Goal: Task Accomplishment & Management: Manage account settings

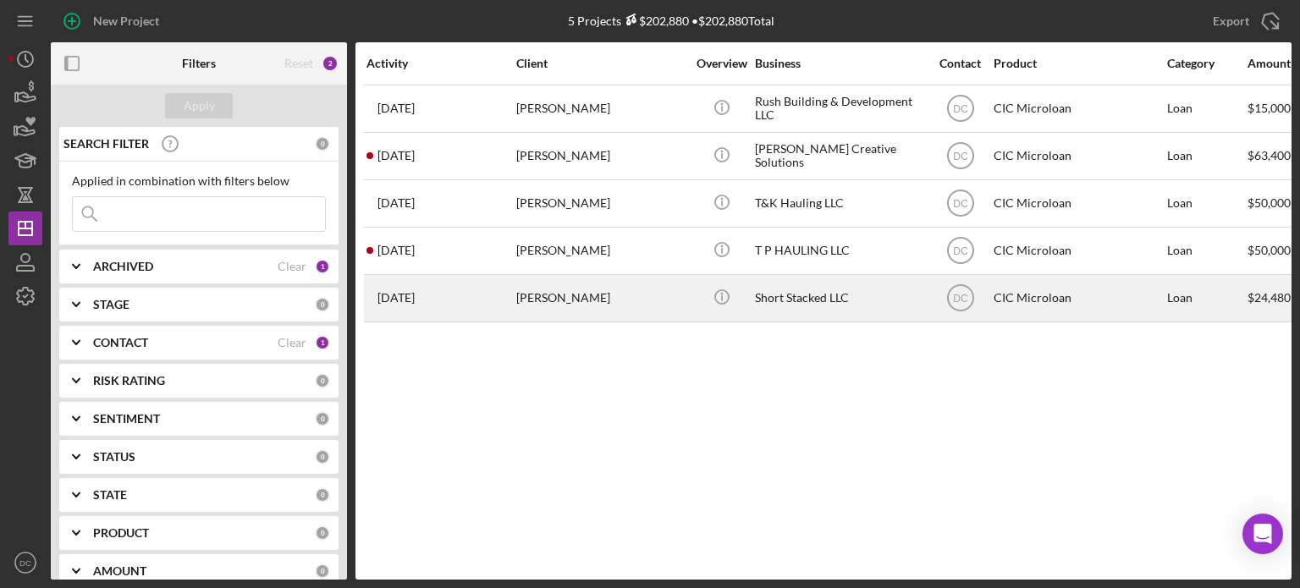
click at [503, 300] on div "[DATE] [PERSON_NAME]" at bounding box center [440, 298] width 148 height 45
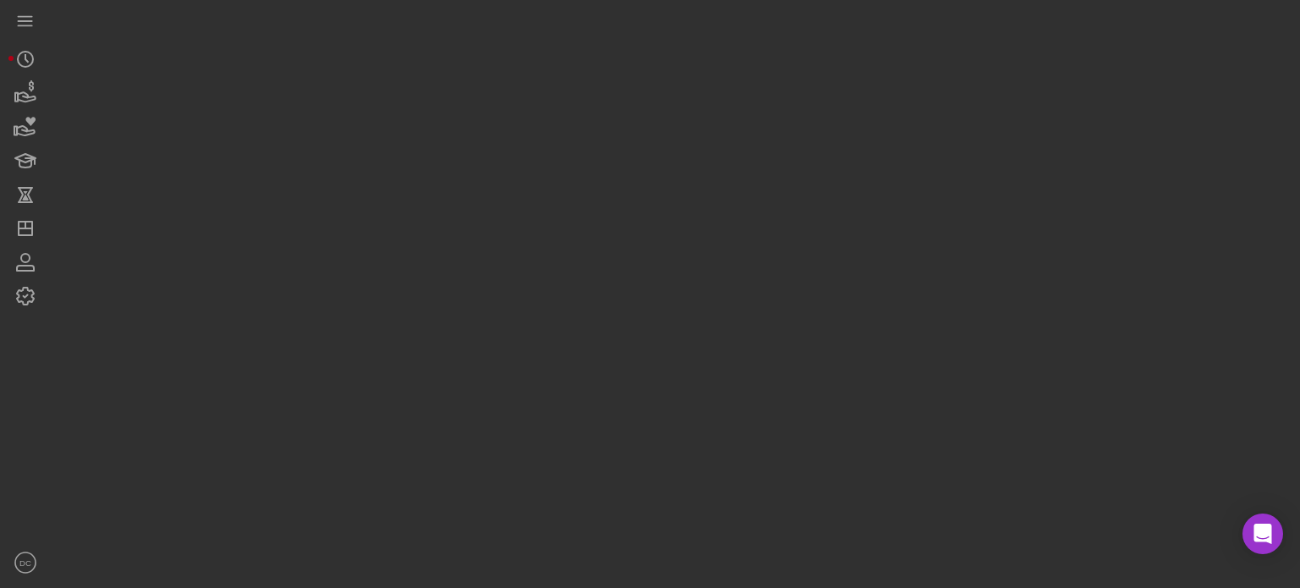
click at [503, 300] on div at bounding box center [671, 290] width 1240 height 580
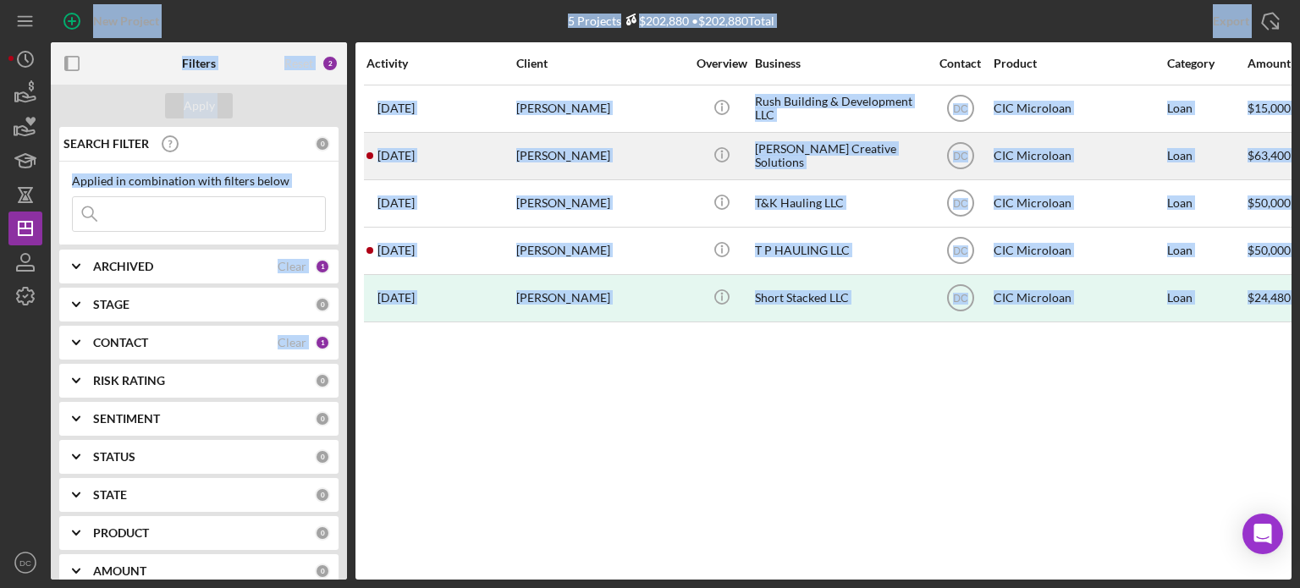
click at [697, 166] on div "Icon/Info" at bounding box center [721, 156] width 63 height 45
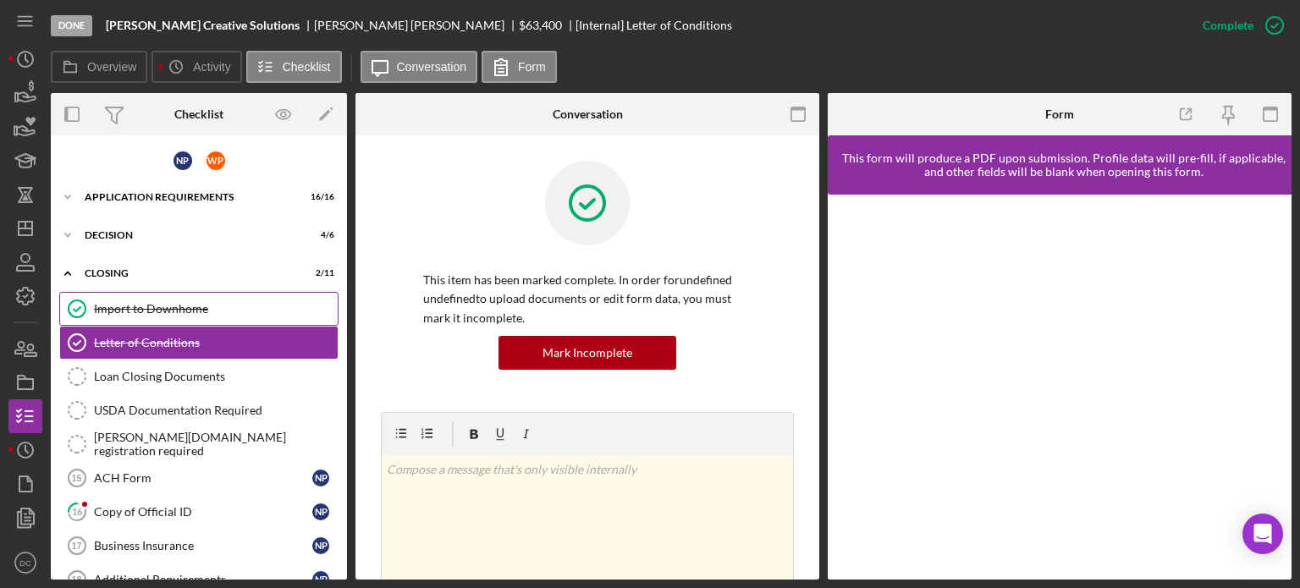
drag, startPoint x: 347, startPoint y: 412, endPoint x: 332, endPoint y: 314, distance: 99.3
click at [332, 314] on div "Overview Internal Workflow Stage Done Icon/Dropdown Arrow Archive (can unarchiv…" at bounding box center [671, 336] width 1240 height 486
click at [188, 209] on div "Icon/Expander APPLICATION REQUIREMENTS 16 / 16" at bounding box center [199, 197] width 296 height 34
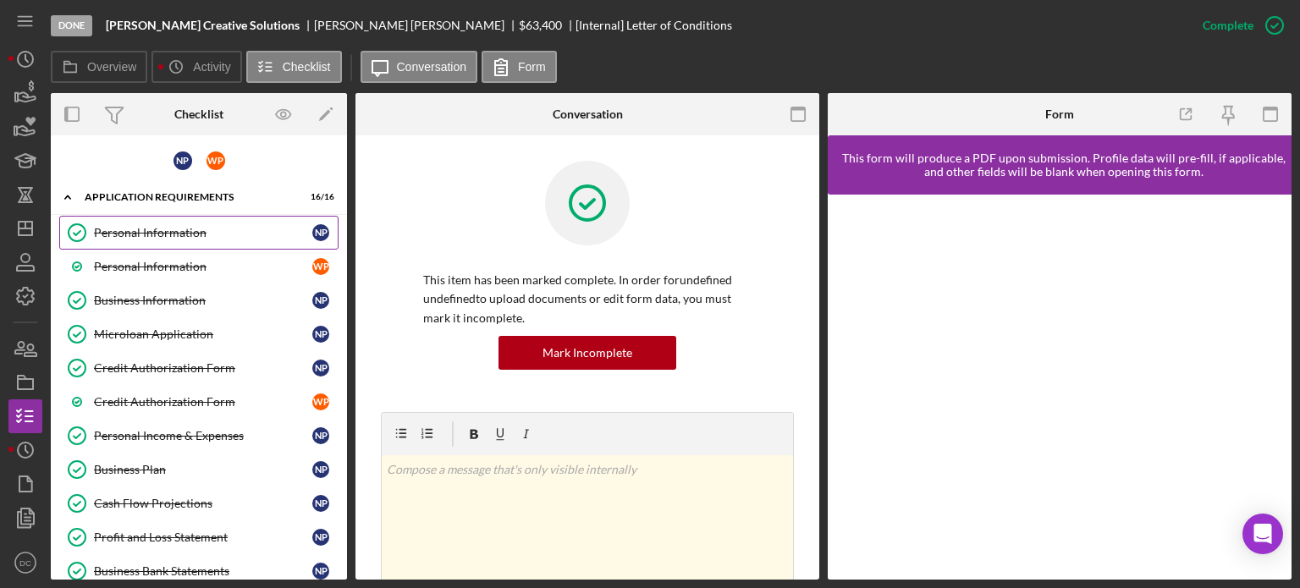
click at [170, 242] on link "Personal Information Personal Information N P" at bounding box center [198, 233] width 279 height 34
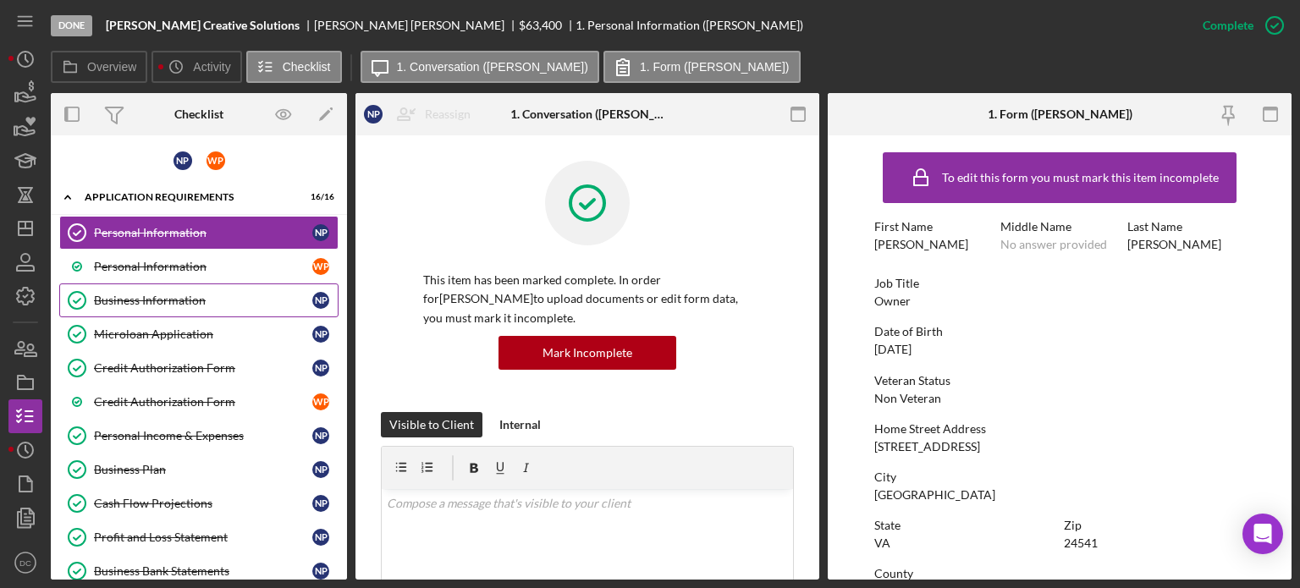
click at [162, 301] on div "Business Information" at bounding box center [203, 301] width 218 height 14
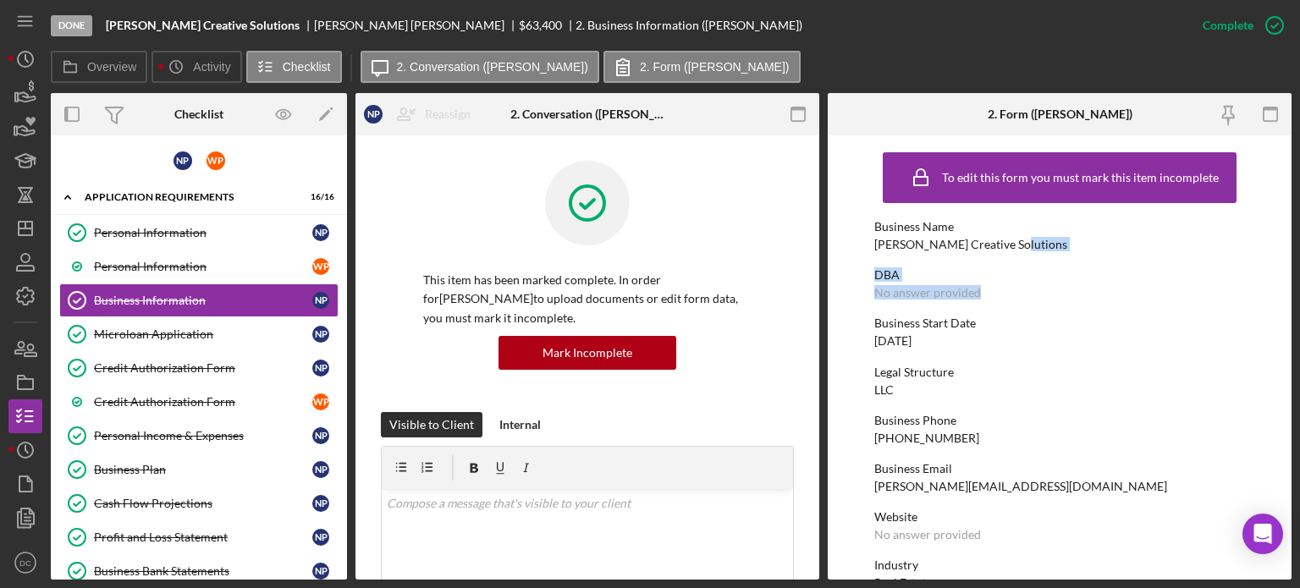
drag, startPoint x: 1290, startPoint y: 236, endPoint x: 1299, endPoint y: 290, distance: 54.8
click at [1299, 290] on div "Done [PERSON_NAME] Creative Solutions [PERSON_NAME] $63,400 2. Business Informa…" at bounding box center [650, 294] width 1300 height 588
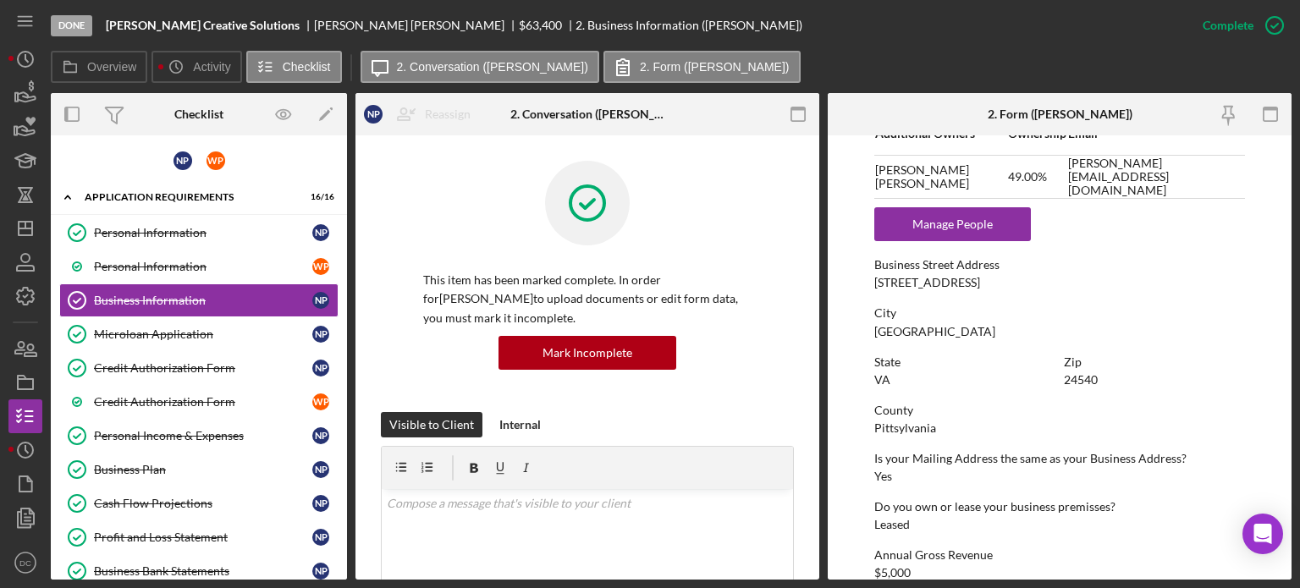
scroll to position [800, 0]
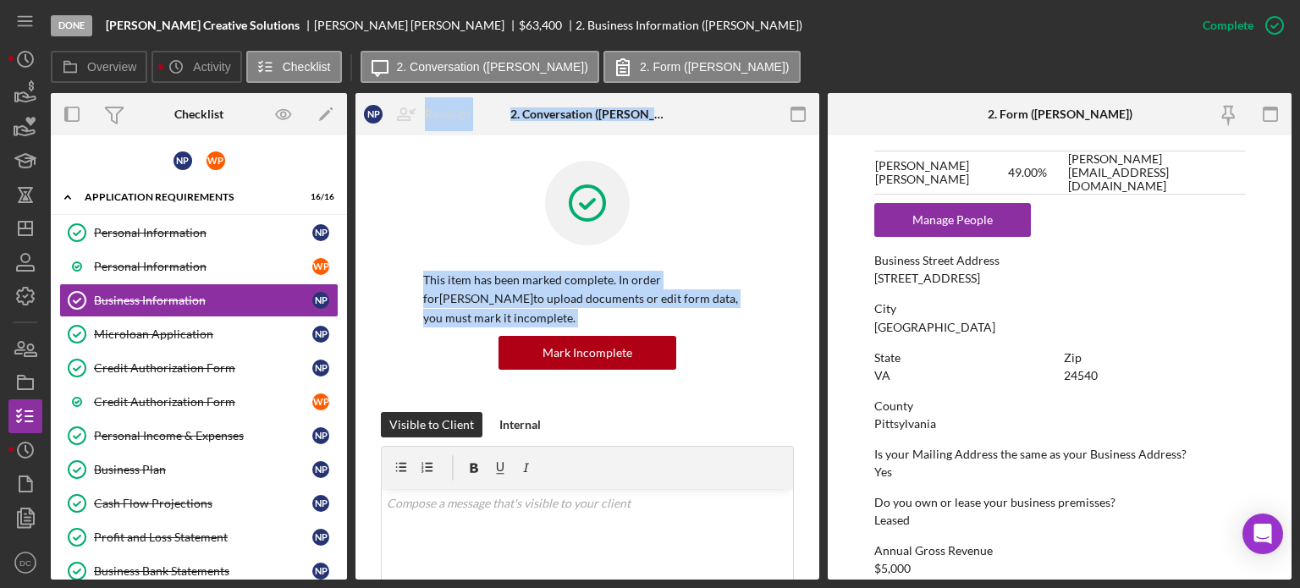
drag, startPoint x: 348, startPoint y: 202, endPoint x: 369, endPoint y: 328, distance: 127.8
click at [369, 328] on div "Overview Internal Workflow Stage Done Icon/Dropdown Arrow Archive (can unarchiv…" at bounding box center [671, 336] width 1240 height 486
click at [342, 301] on div "Personal Information Personal Information N P Personal Information W P Business…" at bounding box center [199, 491] width 296 height 550
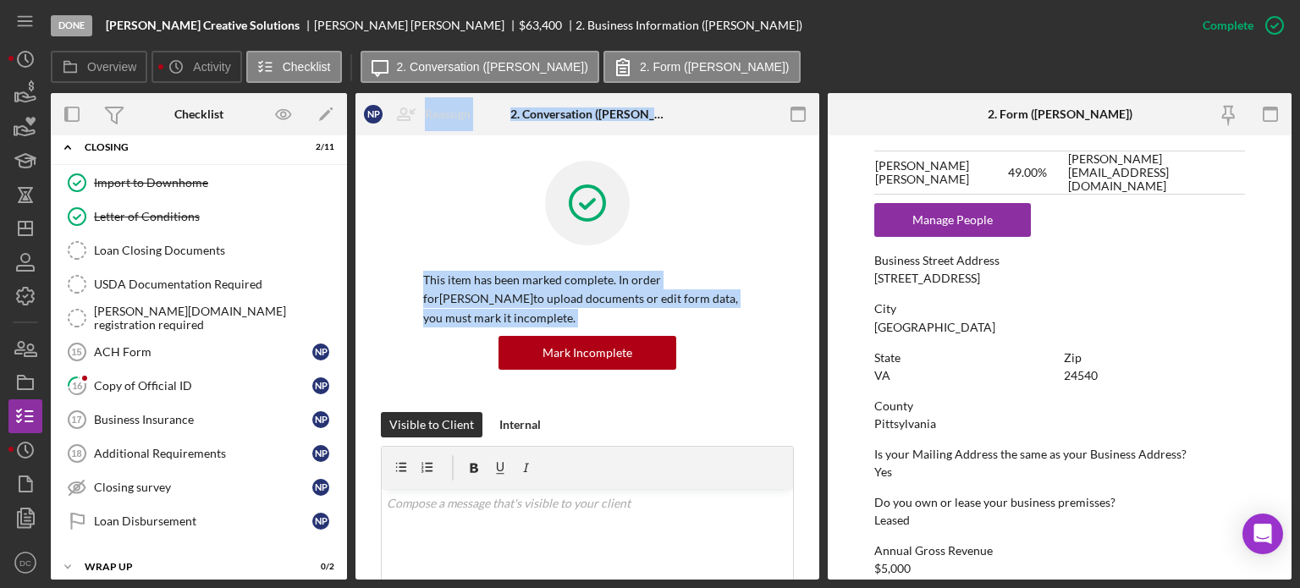
scroll to position [679, 0]
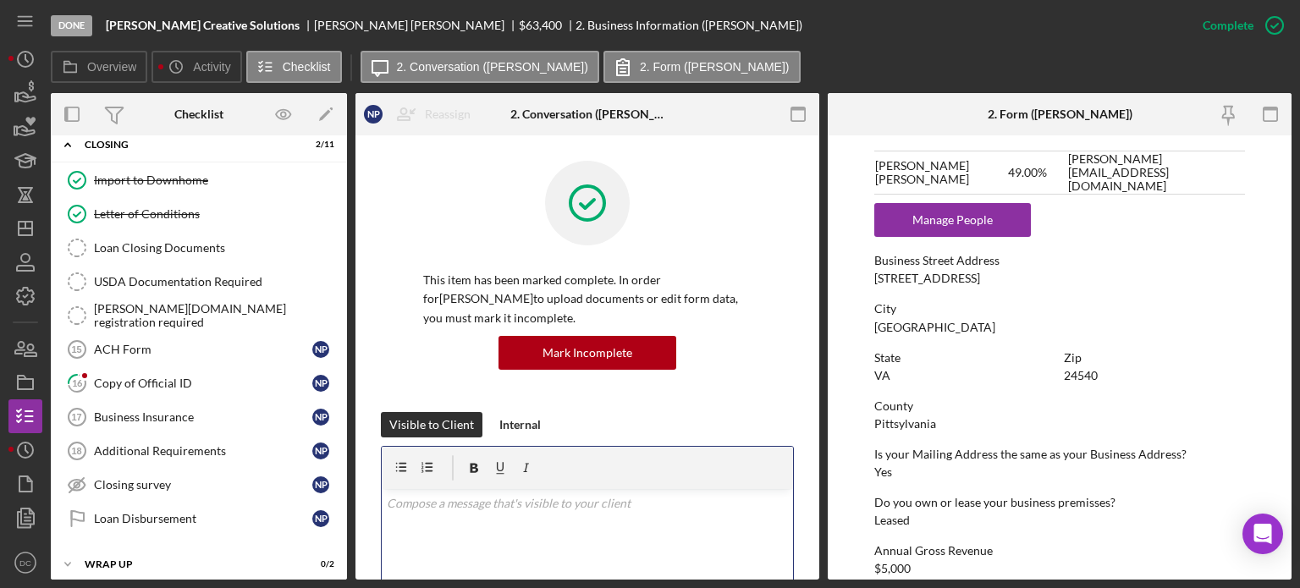
drag, startPoint x: 394, startPoint y: 562, endPoint x: 382, endPoint y: 541, distance: 24.7
click at [382, 541] on div "v Color teal Color pink Remove color Add row above Add row below Add column bef…" at bounding box center [587, 563] width 411 height 148
drag, startPoint x: 314, startPoint y: 381, endPoint x: 274, endPoint y: 370, distance: 41.3
click at [274, 370] on link "16 Copy of Official ID N P [PERSON_NAME]" at bounding box center [198, 383] width 279 height 34
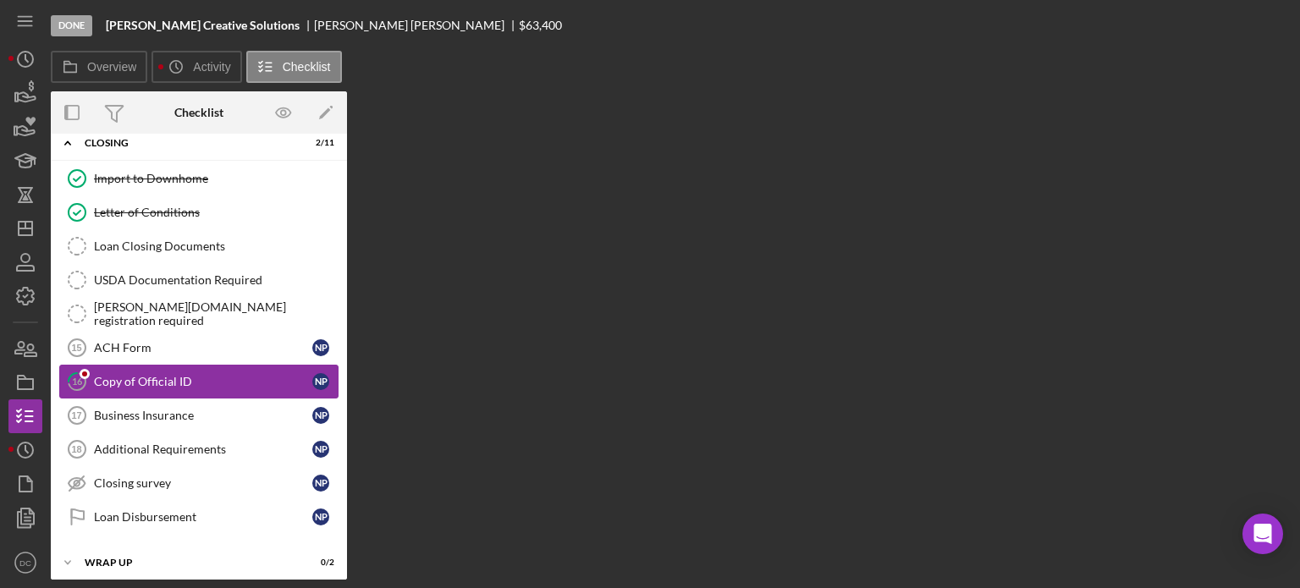
scroll to position [678, 0]
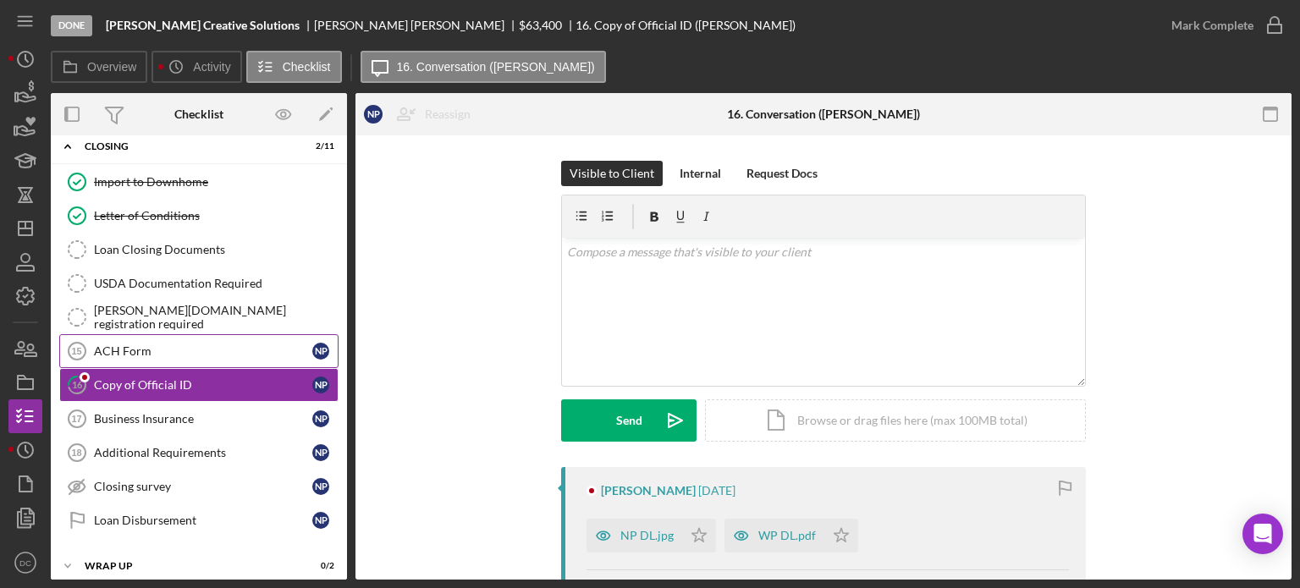
click at [266, 344] on div "ACH Form" at bounding box center [203, 351] width 218 height 14
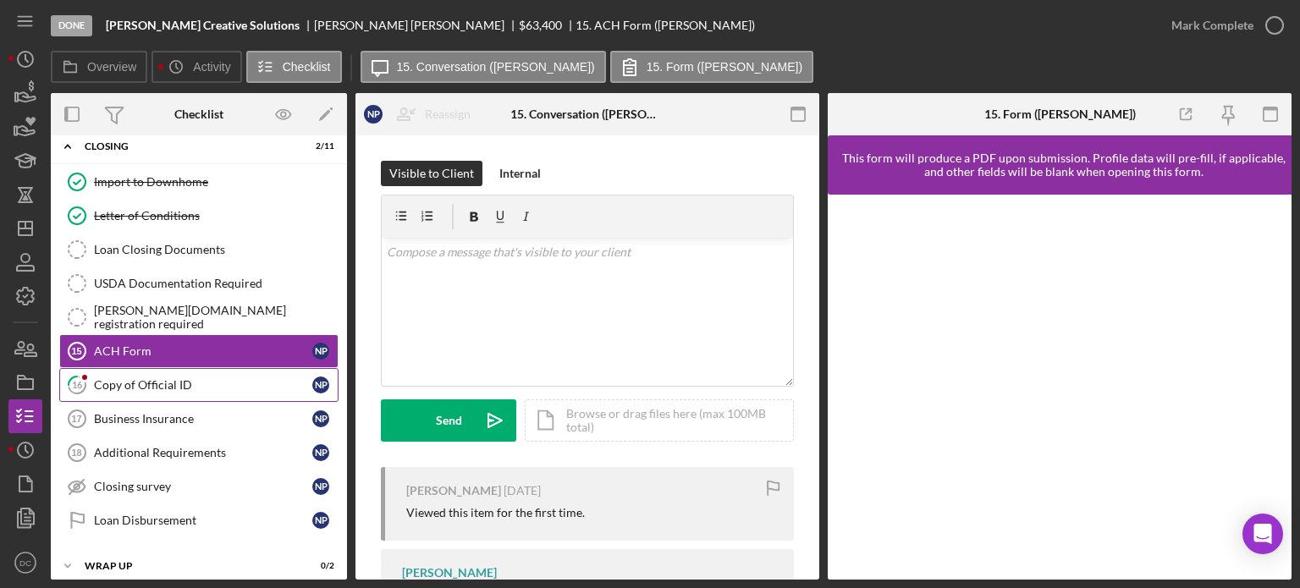
click at [256, 378] on div "Copy of Official ID" at bounding box center [203, 385] width 218 height 14
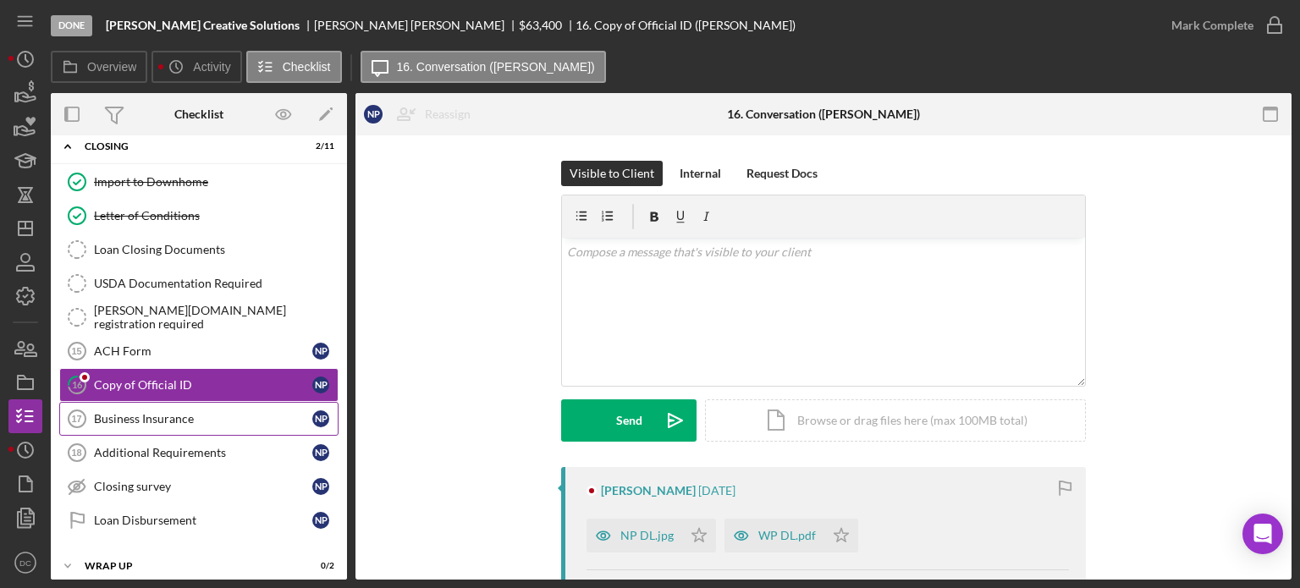
click at [234, 412] on div "Business Insurance" at bounding box center [203, 419] width 218 height 14
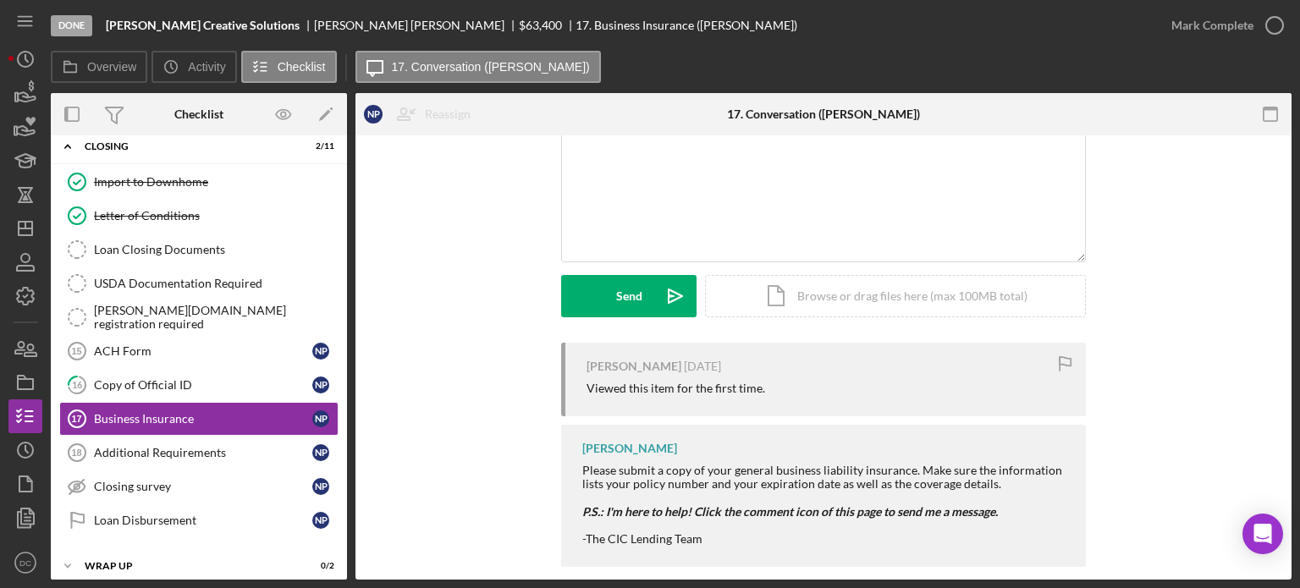
scroll to position [145, 0]
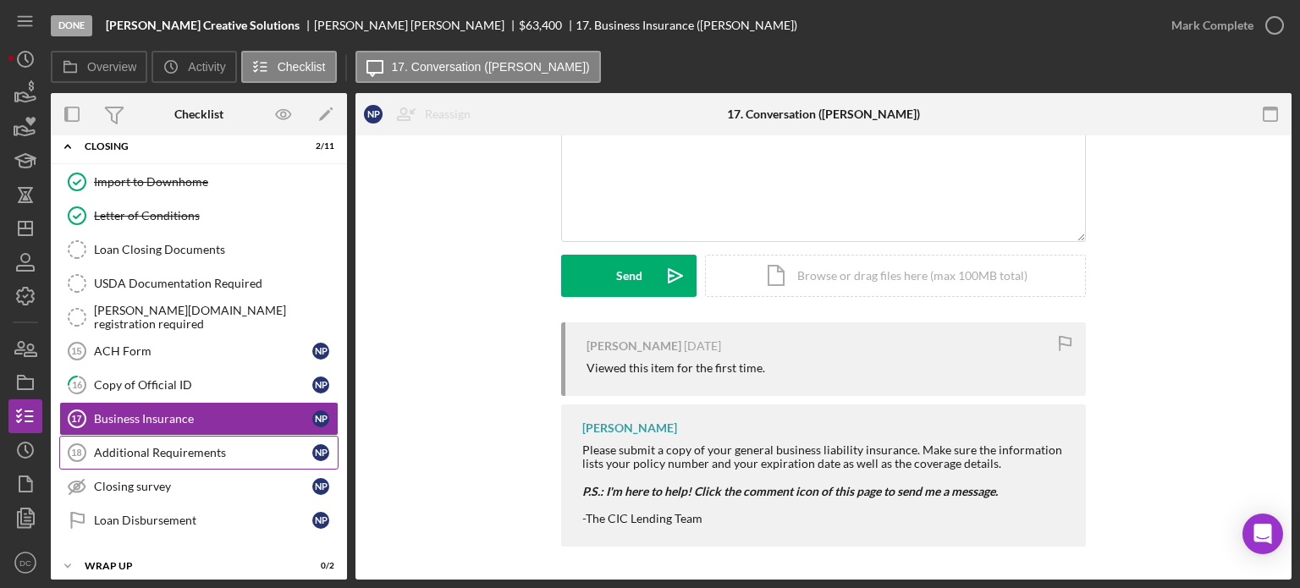
click at [145, 453] on link "Additional Requirements 18 Additional Requirements N P" at bounding box center [198, 453] width 279 height 34
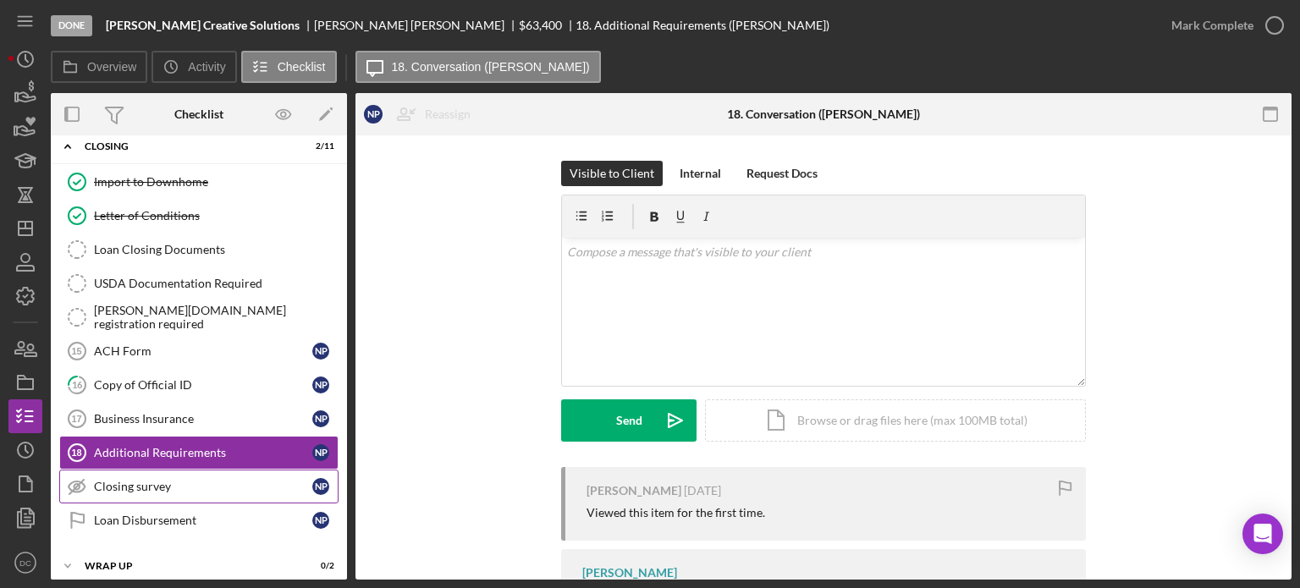
click at [144, 470] on link "Closing survey Closing survey N P" at bounding box center [198, 487] width 279 height 34
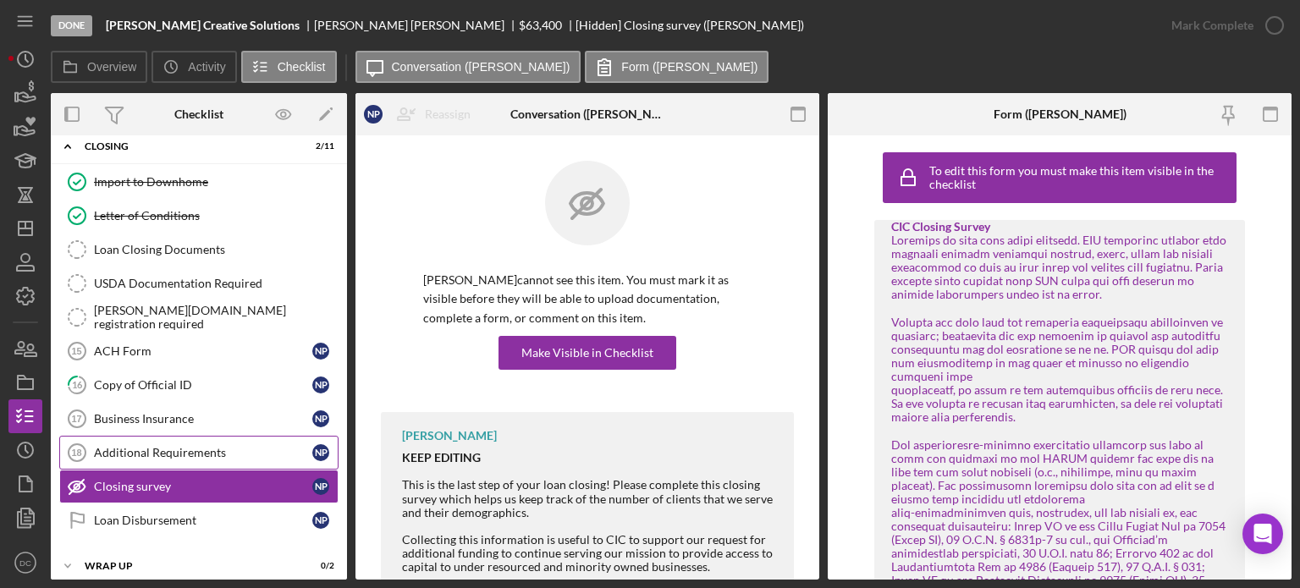
click at [159, 446] on div "Additional Requirements" at bounding box center [203, 453] width 218 height 14
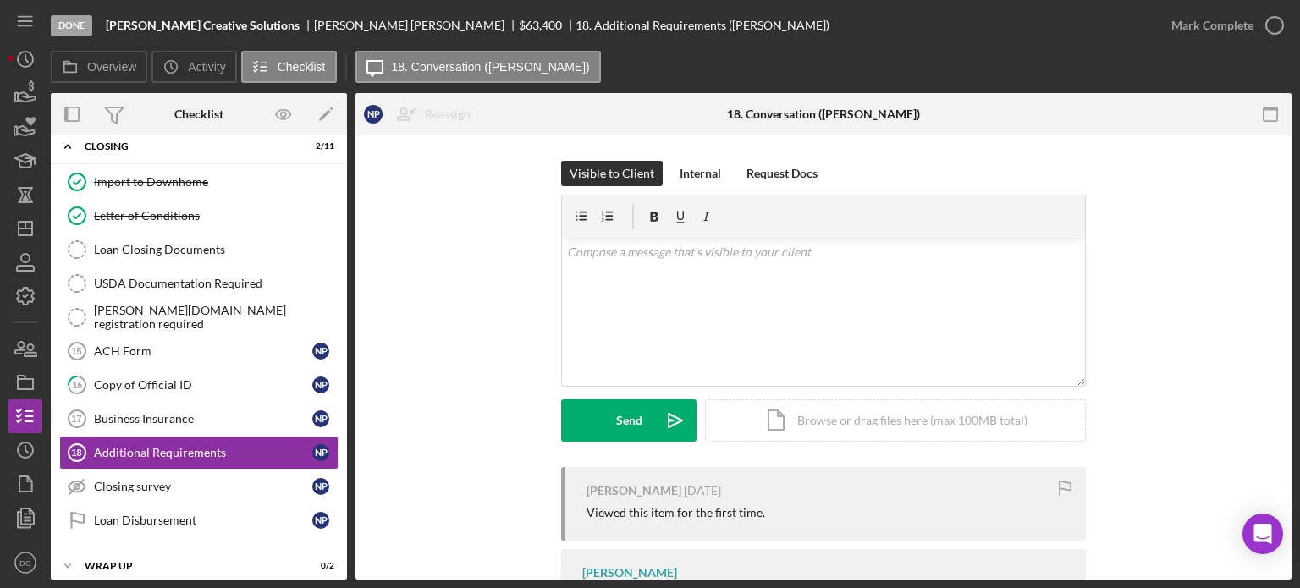
drag, startPoint x: 352, startPoint y: 449, endPoint x: 351, endPoint y: 422, distance: 27.1
click at [351, 422] on div "Overview Internal Workflow Stage Done Icon/Dropdown Arrow Archive (can unarchiv…" at bounding box center [671, 336] width 1240 height 486
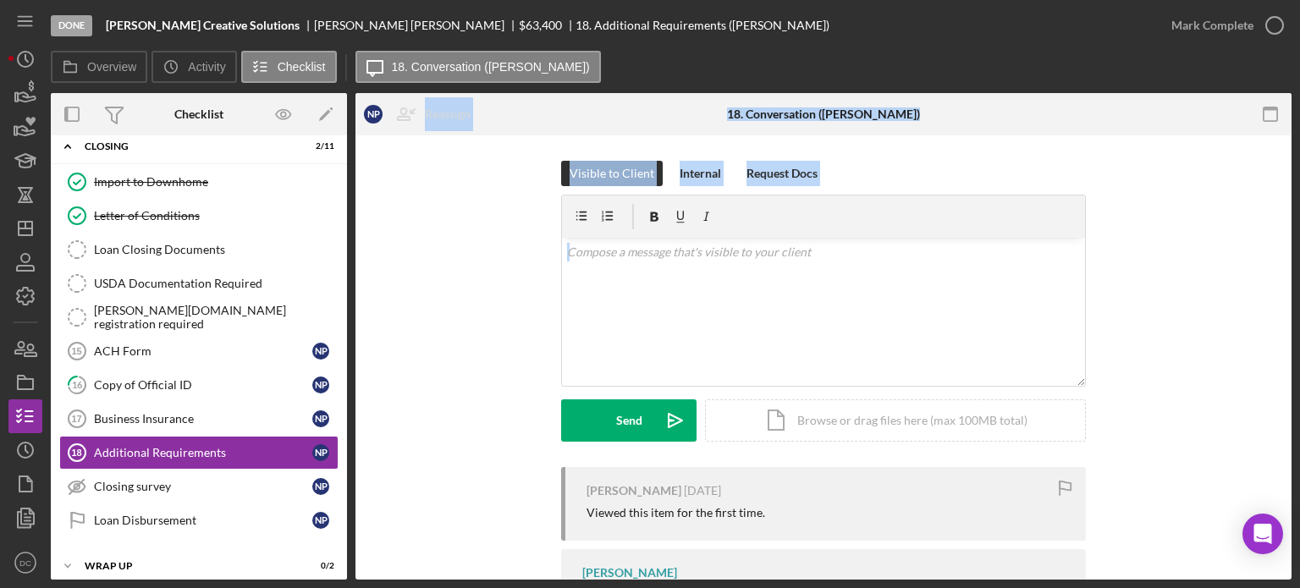
drag, startPoint x: 351, startPoint y: 422, endPoint x: 347, endPoint y: 382, distance: 40.8
click at [347, 382] on div "Overview Internal Workflow Stage Done Icon/Dropdown Arrow Archive (can unarchiv…" at bounding box center [671, 336] width 1240 height 486
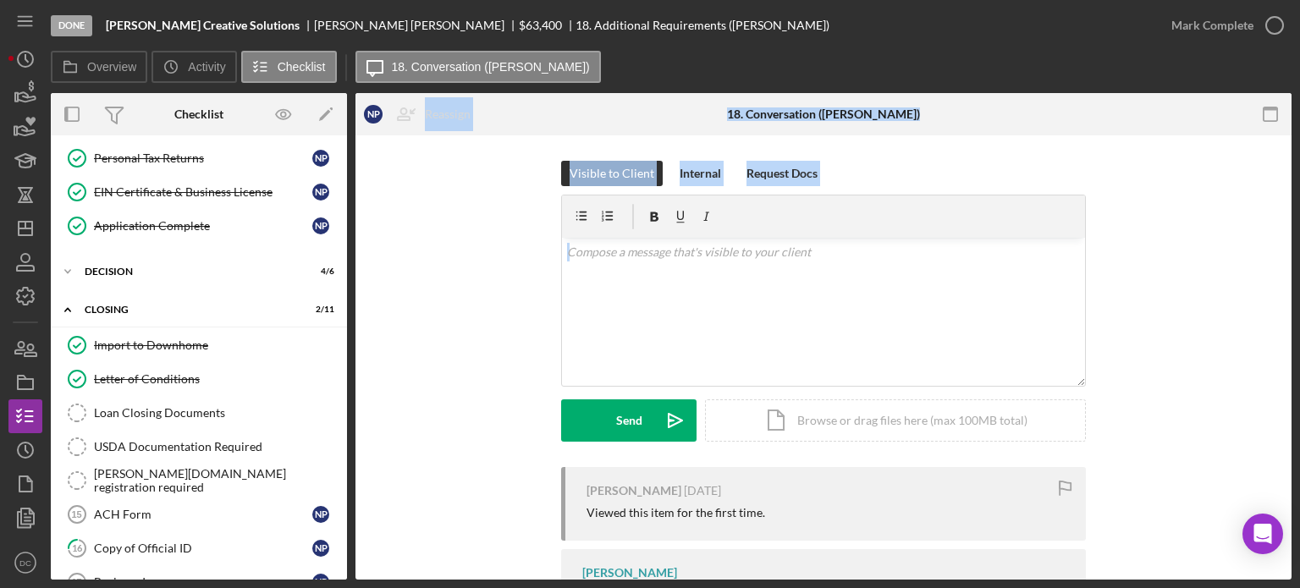
scroll to position [537, 0]
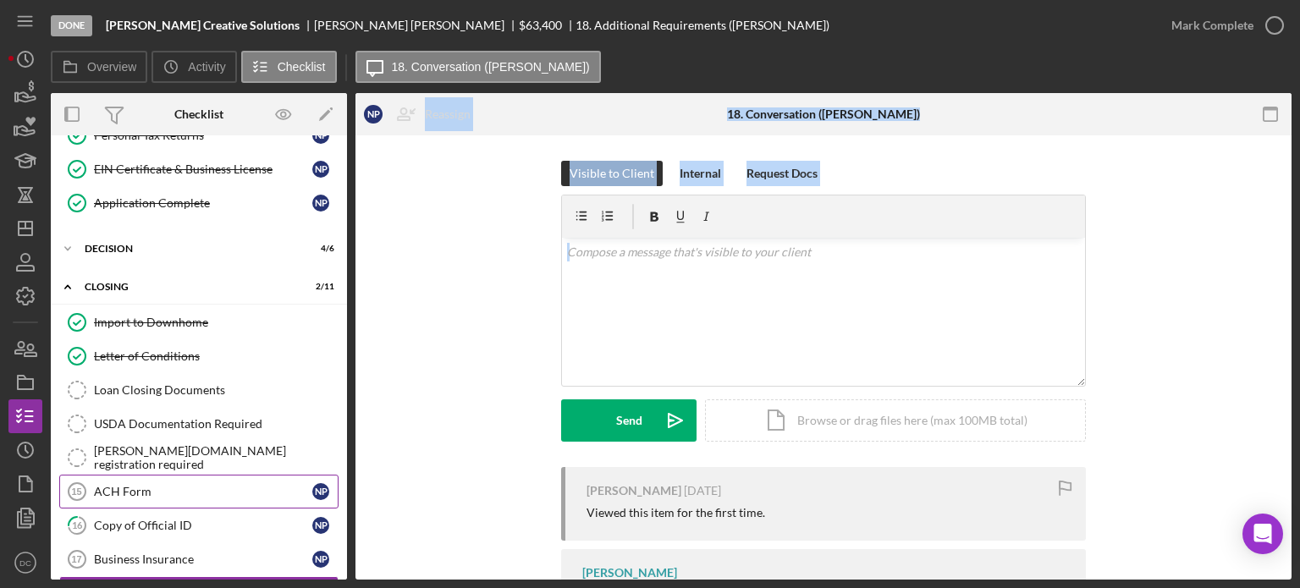
click at [121, 485] on div "ACH Form" at bounding box center [203, 492] width 218 height 14
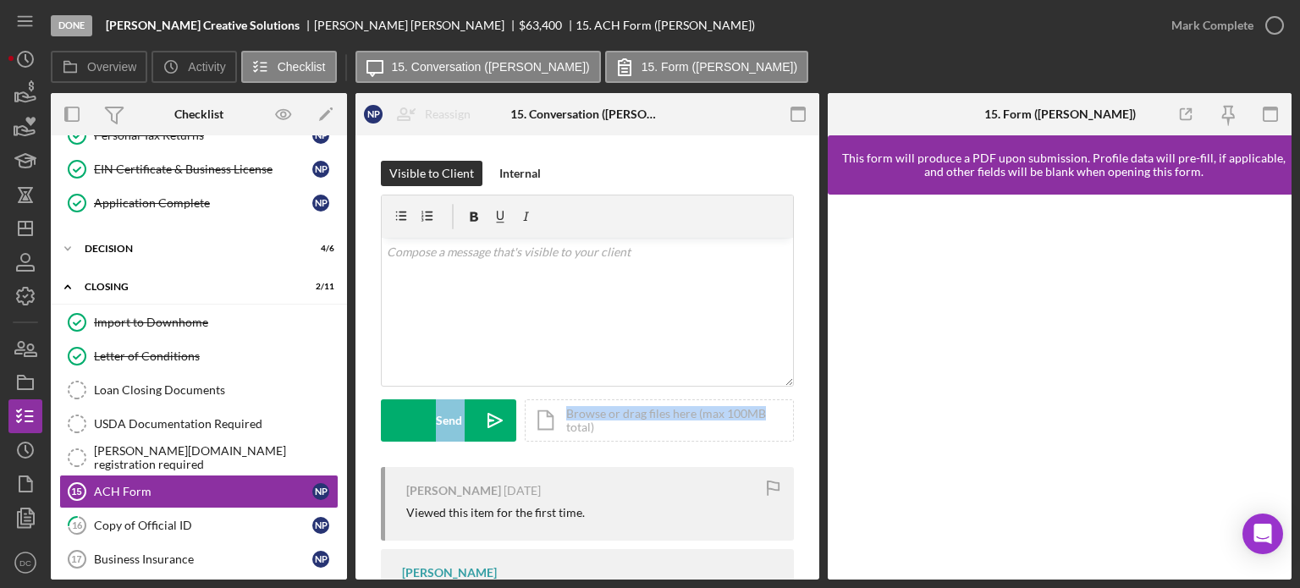
drag, startPoint x: 822, startPoint y: 316, endPoint x: 818, endPoint y: 412, distance: 96.5
click at [818, 412] on div "Overview Internal Workflow Stage Done Icon/Dropdown Arrow Archive (can unarchiv…" at bounding box center [671, 336] width 1240 height 486
drag, startPoint x: 819, startPoint y: 365, endPoint x: 810, endPoint y: 447, distance: 81.8
click at [810, 447] on div "Overview Internal Workflow Stage Done Icon/Dropdown Arrow Archive (can unarchiv…" at bounding box center [671, 336] width 1240 height 486
click at [810, 447] on div "Visible to Client Internal v Color teal Color pink Remove color Add row above A…" at bounding box center [587, 471] width 464 height 673
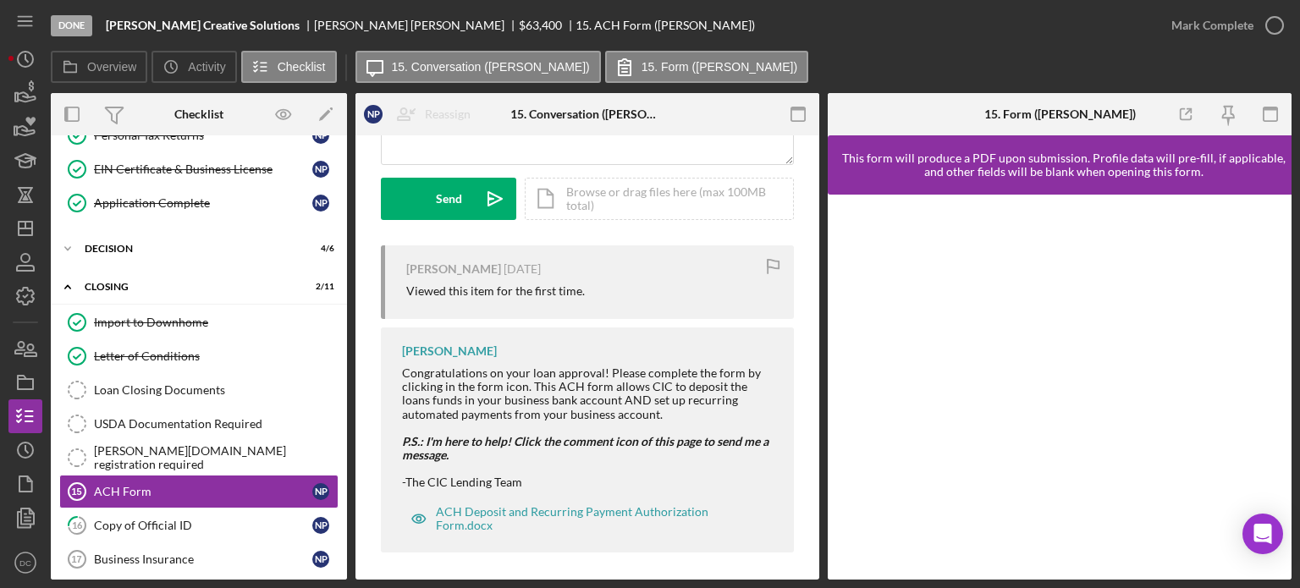
scroll to position [228, 0]
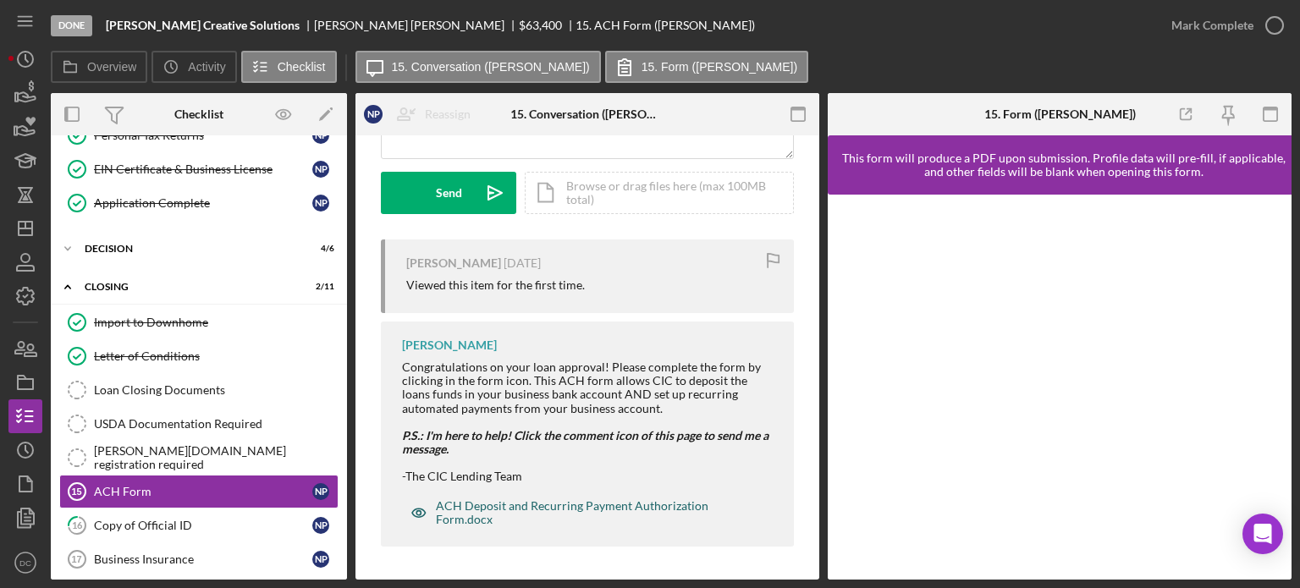
click at [599, 507] on div "ACH Deposit and Recurring Payment Authorization Form.docx" at bounding box center [598, 512] width 324 height 27
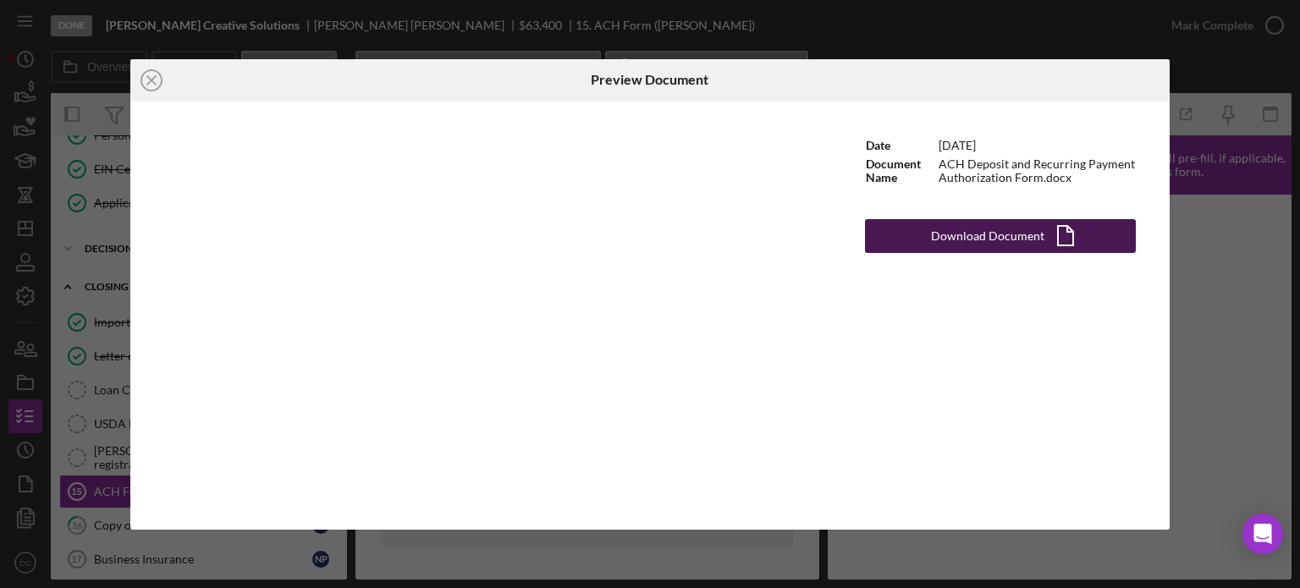
click at [868, 244] on button "Download Document Icon/Document" at bounding box center [1000, 236] width 271 height 34
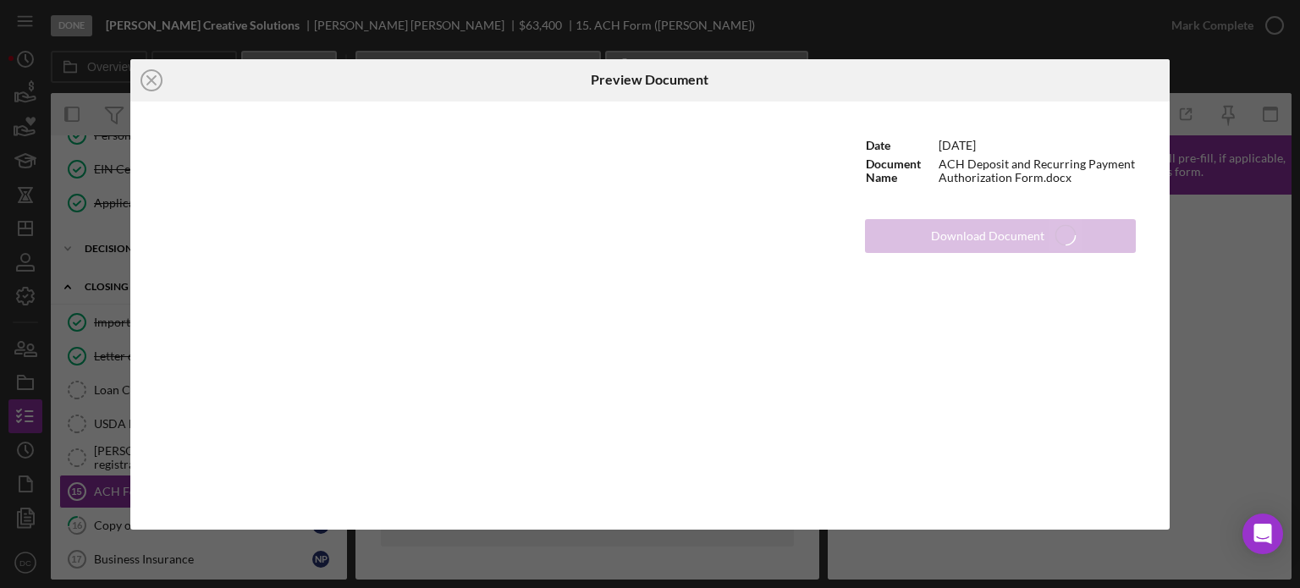
click at [1190, 290] on div "Icon/Close Preview Document Date [DATE] Document Name ACH Deposit and Recurring…" at bounding box center [650, 294] width 1300 height 588
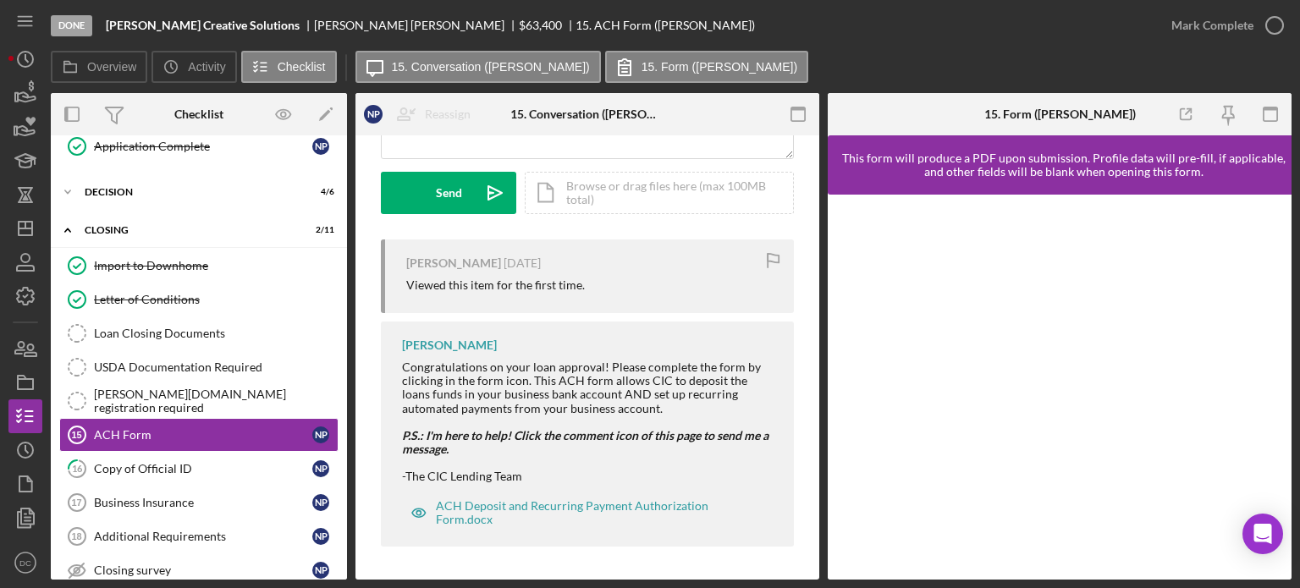
scroll to position [597, 0]
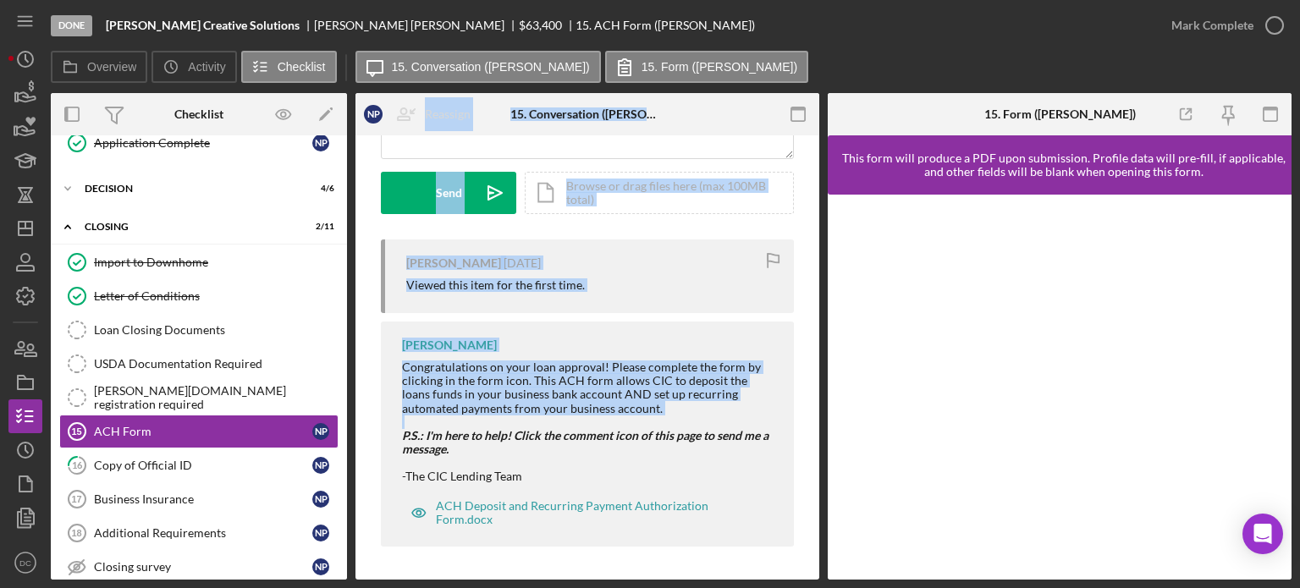
drag, startPoint x: 349, startPoint y: 385, endPoint x: 357, endPoint y: 428, distance: 43.8
click at [357, 428] on div "Overview Internal Workflow Stage Done Icon/Dropdown Arrow Archive (can unarchiv…" at bounding box center [671, 336] width 1240 height 486
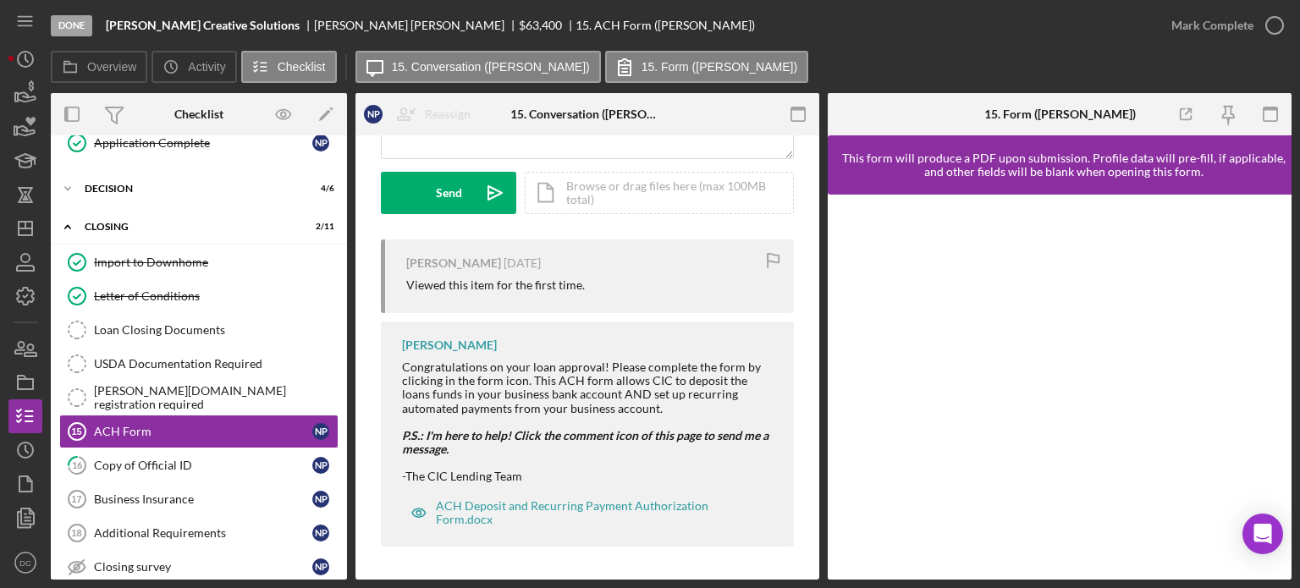
drag, startPoint x: 348, startPoint y: 386, endPoint x: 350, endPoint y: 395, distance: 9.6
click at [350, 395] on div "Overview Internal Workflow Stage Done Icon/Dropdown Arrow Archive (can unarchiv…" at bounding box center [671, 336] width 1240 height 486
drag, startPoint x: 341, startPoint y: 379, endPoint x: 344, endPoint y: 390, distance: 11.5
click at [344, 390] on div "N P W P Icon/Expander APPLICATION REQUIREMENTS 16 / 16 Personal Information Per…" at bounding box center [199, 357] width 296 height 444
drag, startPoint x: 342, startPoint y: 394, endPoint x: 343, endPoint y: 450, distance: 55.8
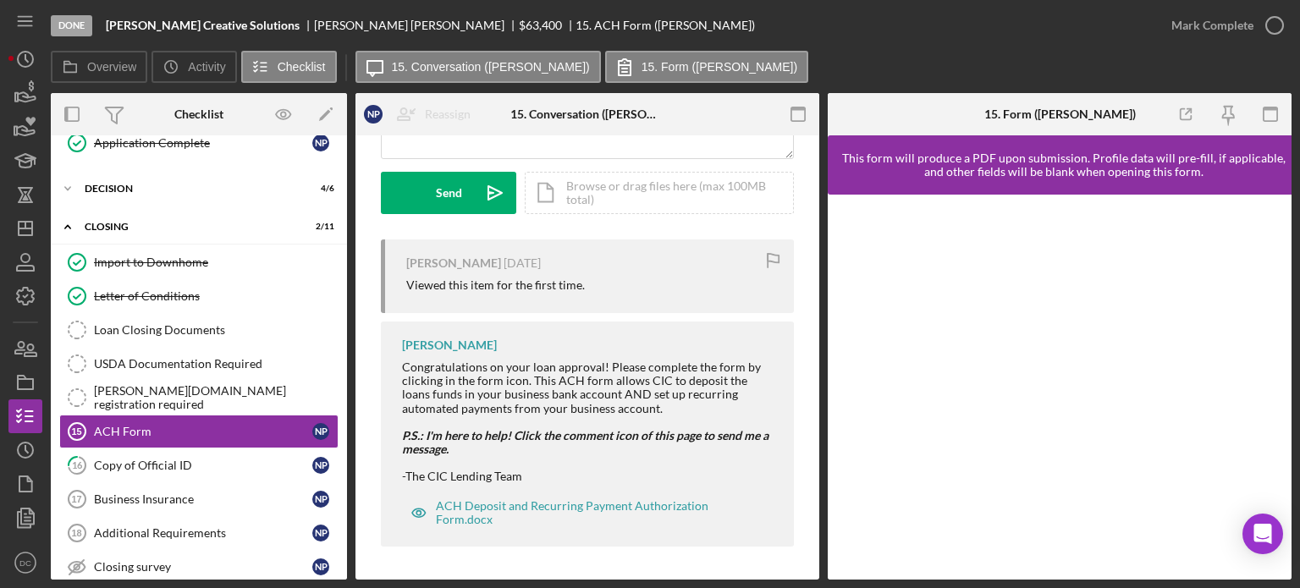
click at [343, 450] on div "N P W P Icon/Expander APPLICATION REQUIREMENTS 16 / 16 Personal Information Per…" at bounding box center [199, 357] width 296 height 444
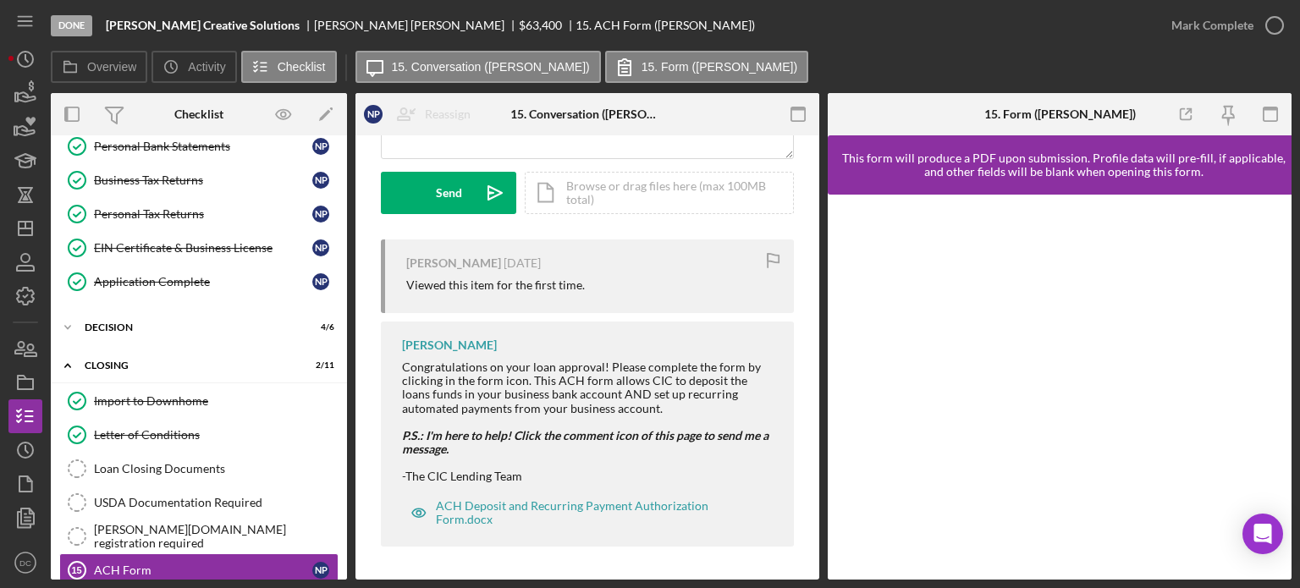
scroll to position [434, 0]
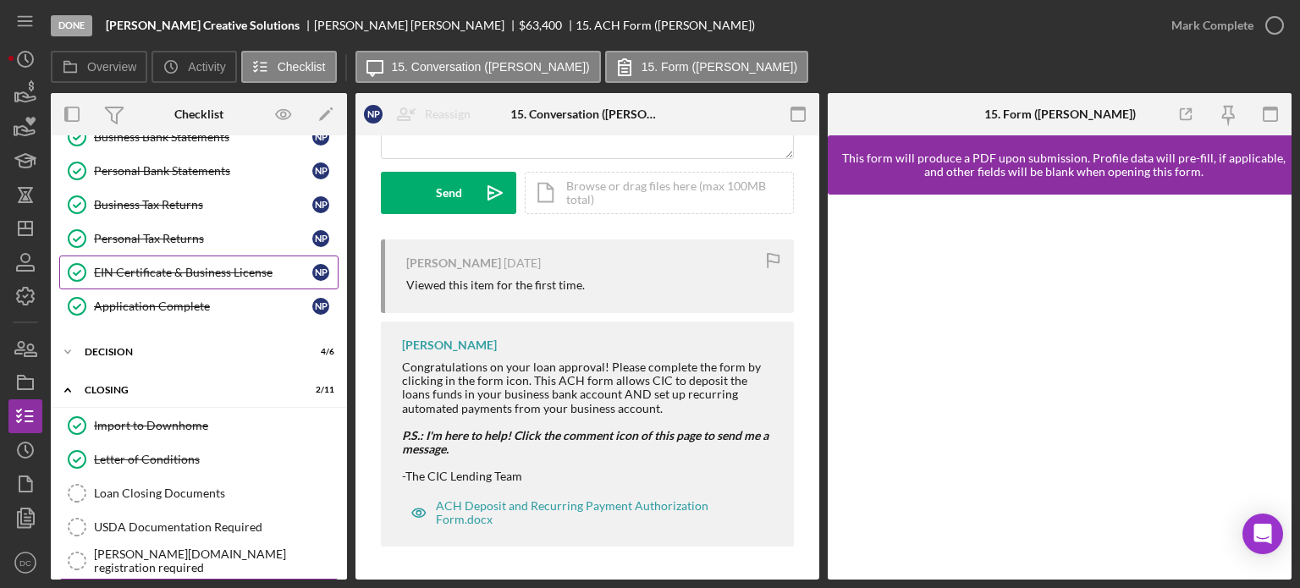
click at [267, 256] on link "EIN Certificate & Business License EIN Certificate & Business License N P" at bounding box center [198, 273] width 279 height 34
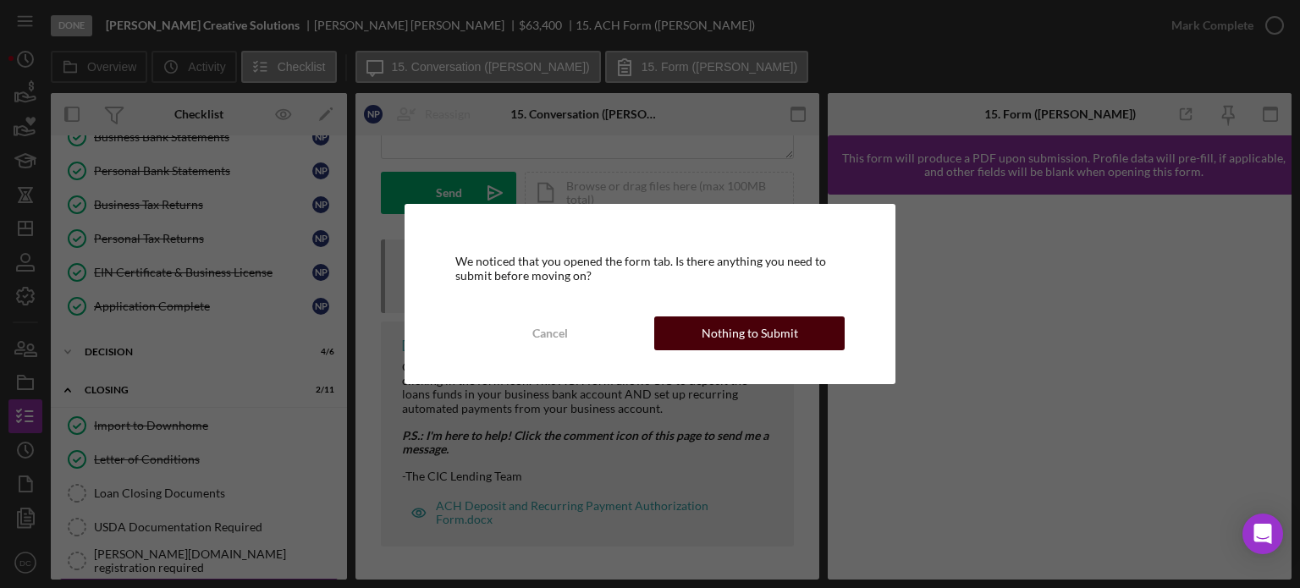
click at [737, 331] on div "Nothing to Submit" at bounding box center [749, 333] width 96 height 34
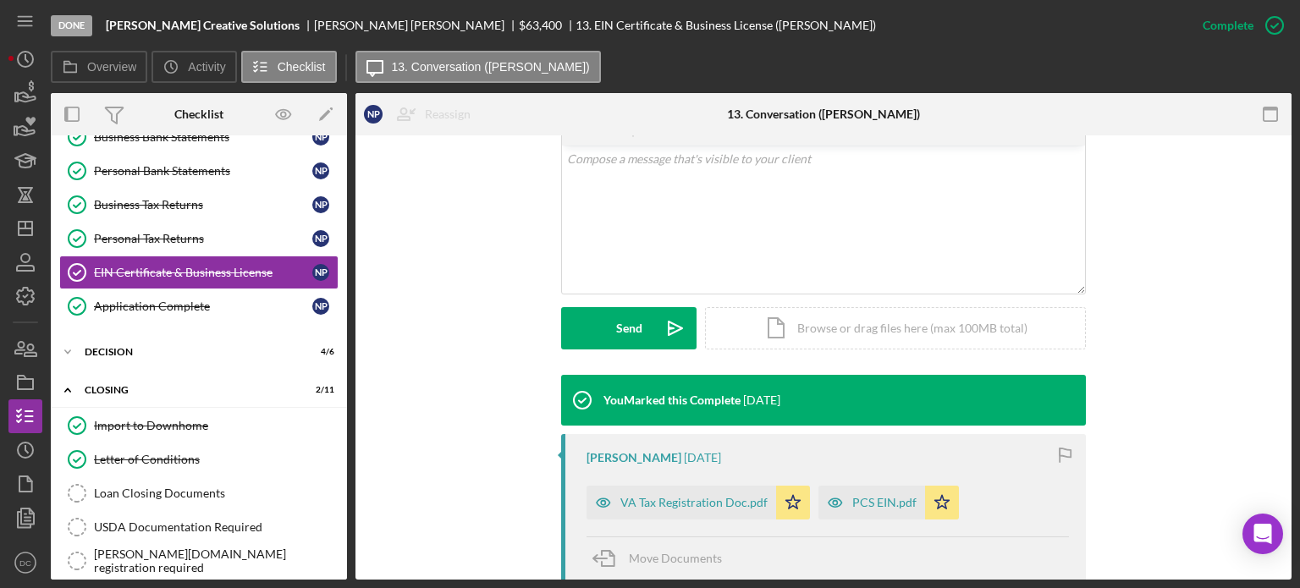
scroll to position [327, 0]
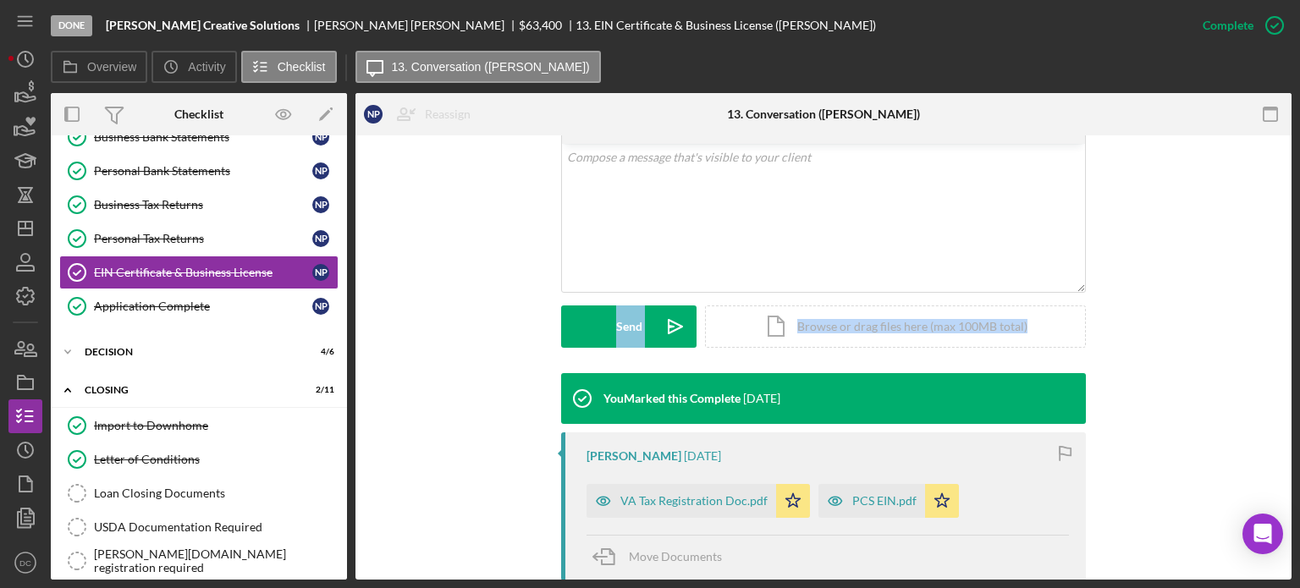
drag, startPoint x: 1294, startPoint y: 300, endPoint x: 1284, endPoint y: 167, distance: 134.0
click at [1284, 167] on div "Done [PERSON_NAME] Creative Solutions [PERSON_NAME] $63,400 13. EIN Certificate…" at bounding box center [650, 294] width 1300 height 588
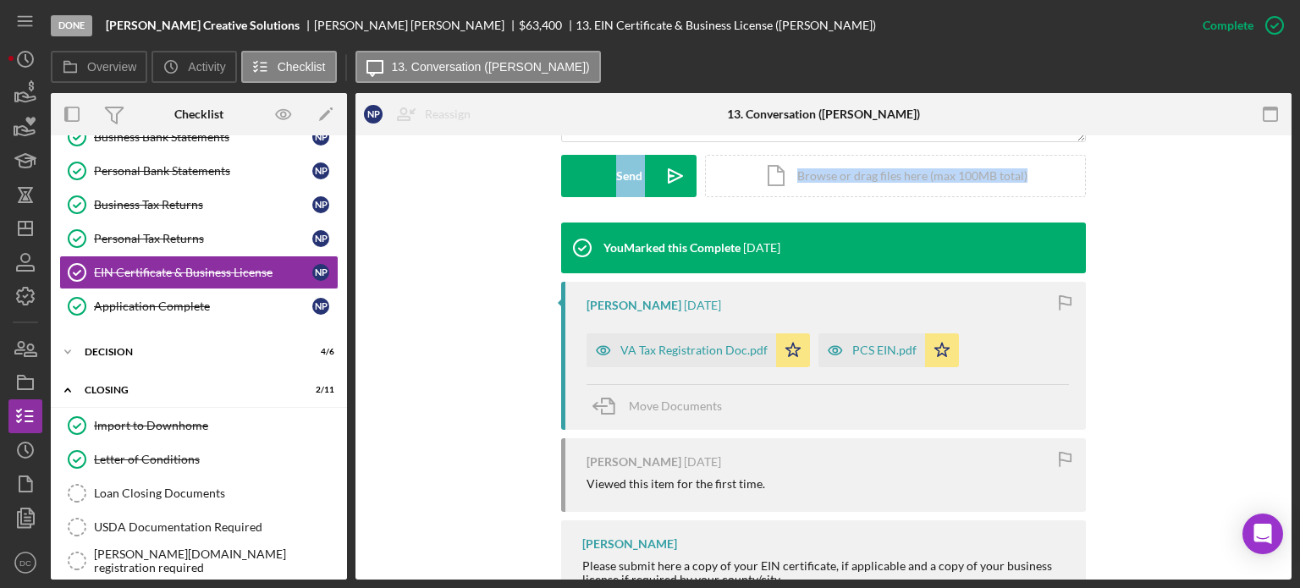
scroll to position [483, 0]
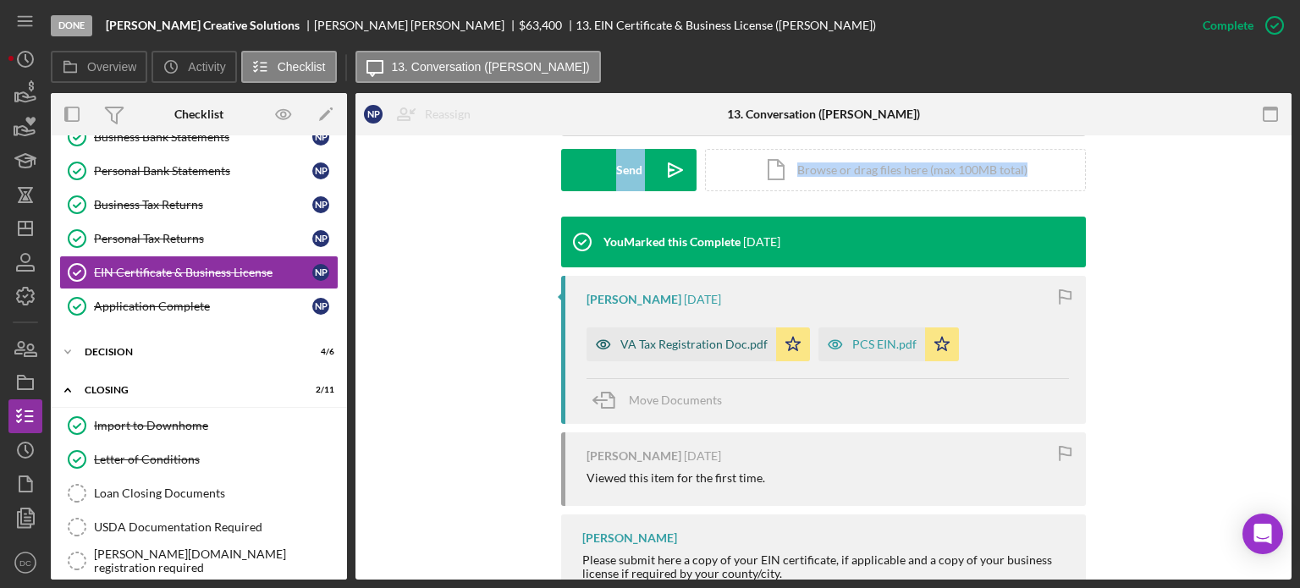
click at [662, 343] on div "VA Tax Registration Doc.pdf" at bounding box center [693, 345] width 147 height 14
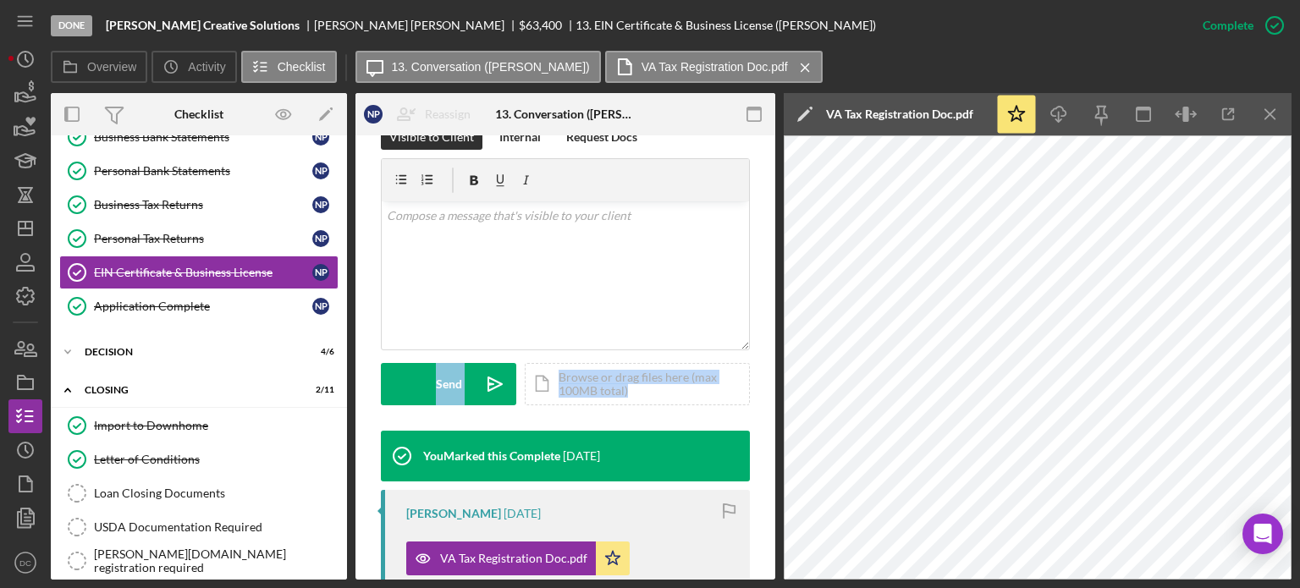
scroll to position [219, 0]
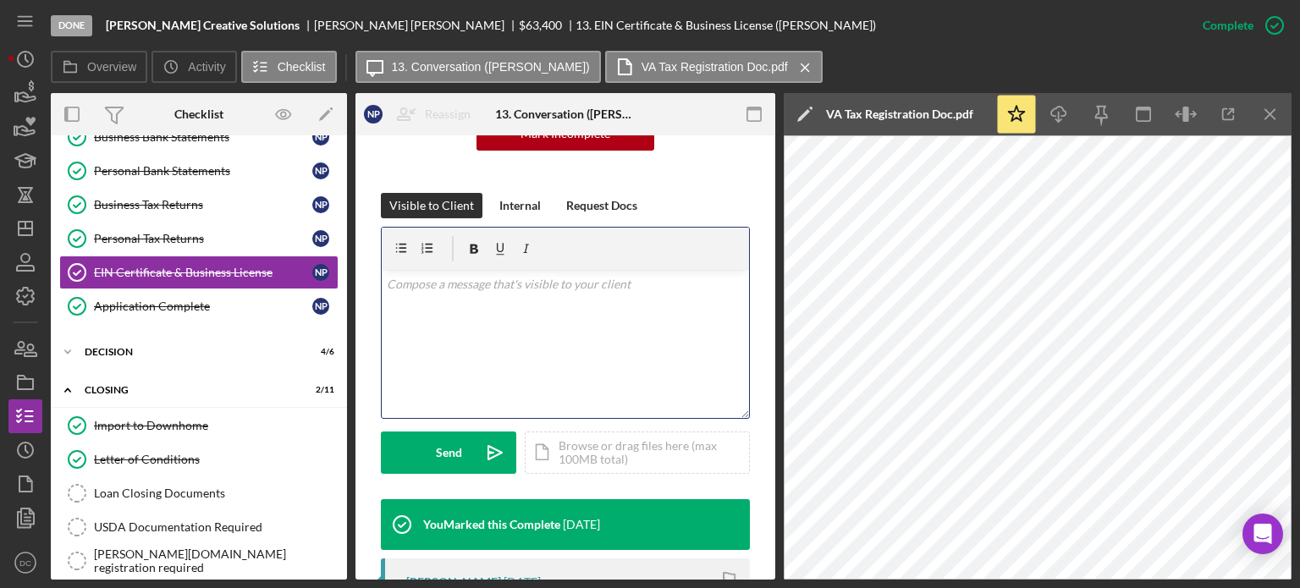
click at [578, 286] on p at bounding box center [566, 284] width 358 height 19
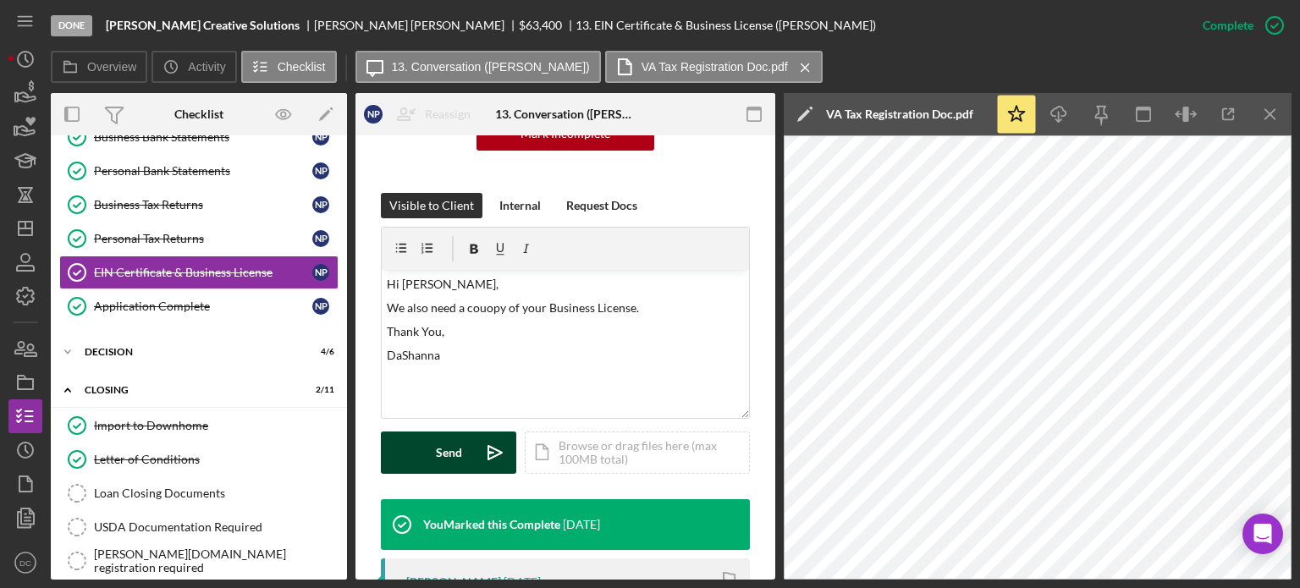
click at [443, 451] on div "Send" at bounding box center [449, 452] width 26 height 42
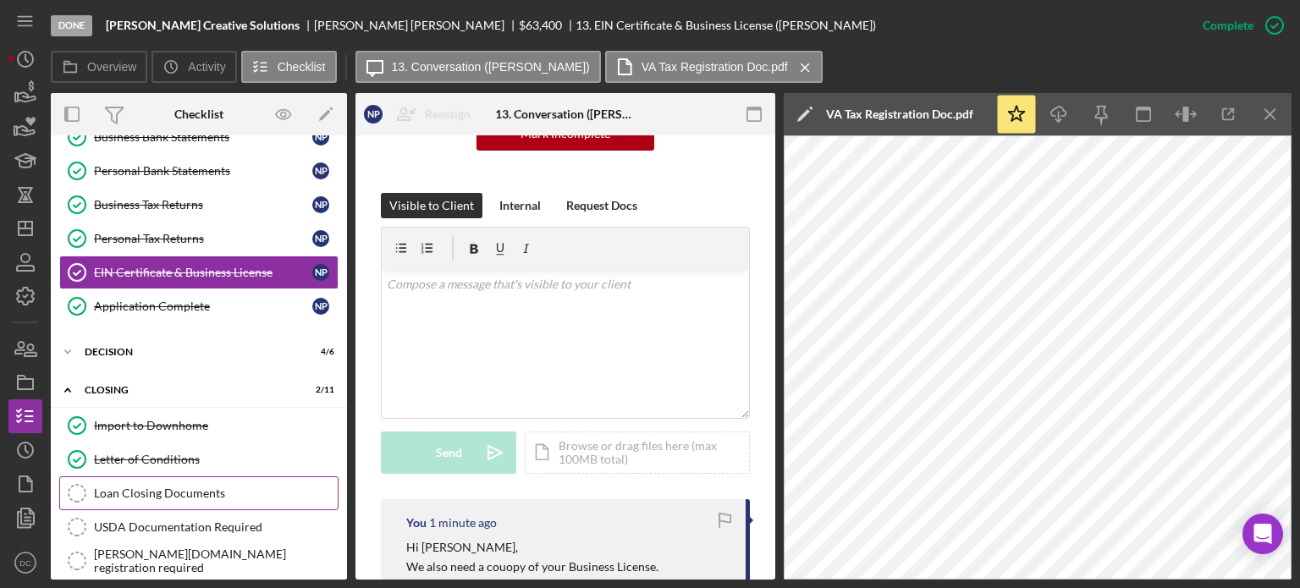
click at [196, 486] on div "Loan Closing Documents" at bounding box center [216, 493] width 244 height 14
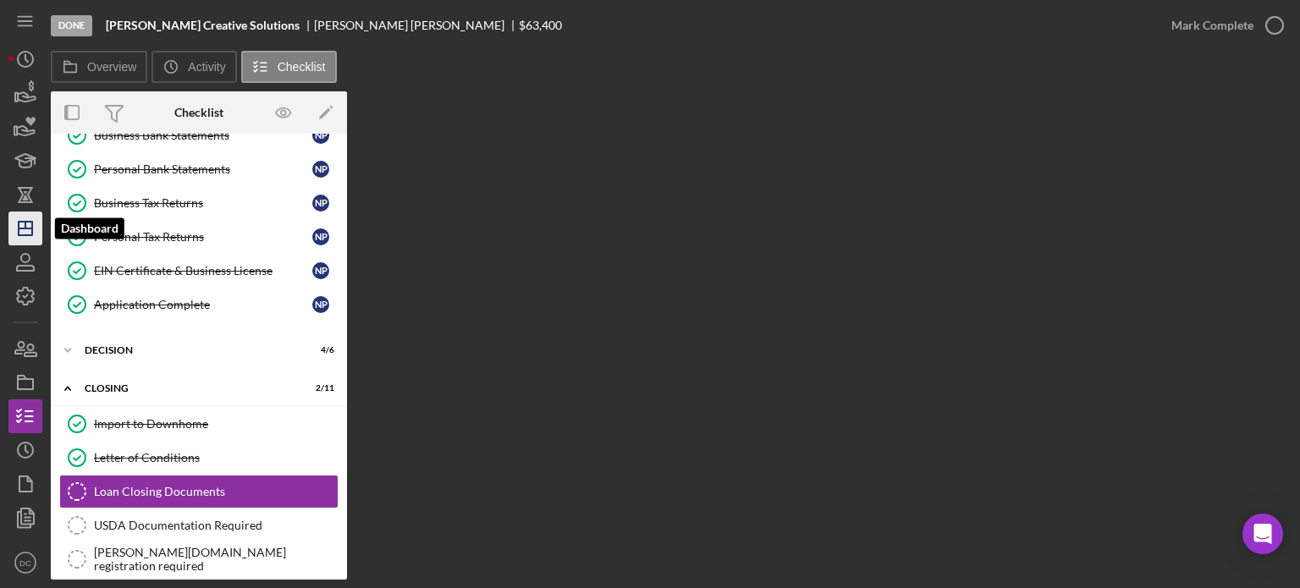
click at [24, 219] on icon "Icon/Dashboard" at bounding box center [25, 228] width 42 height 42
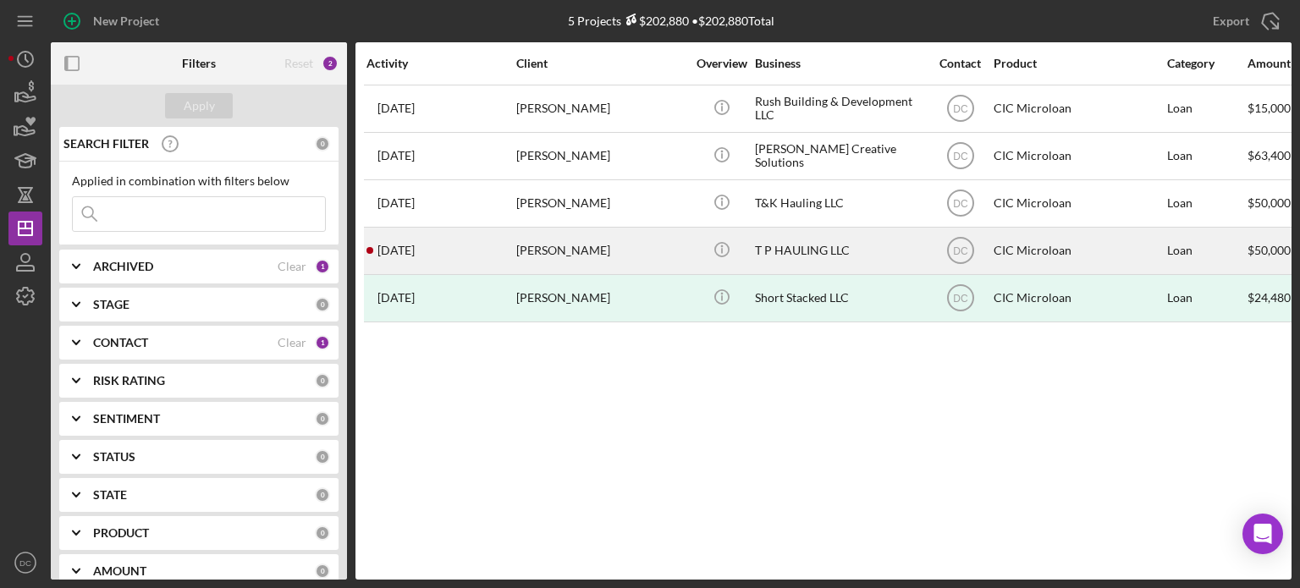
click at [550, 249] on div "[PERSON_NAME]" at bounding box center [600, 250] width 169 height 45
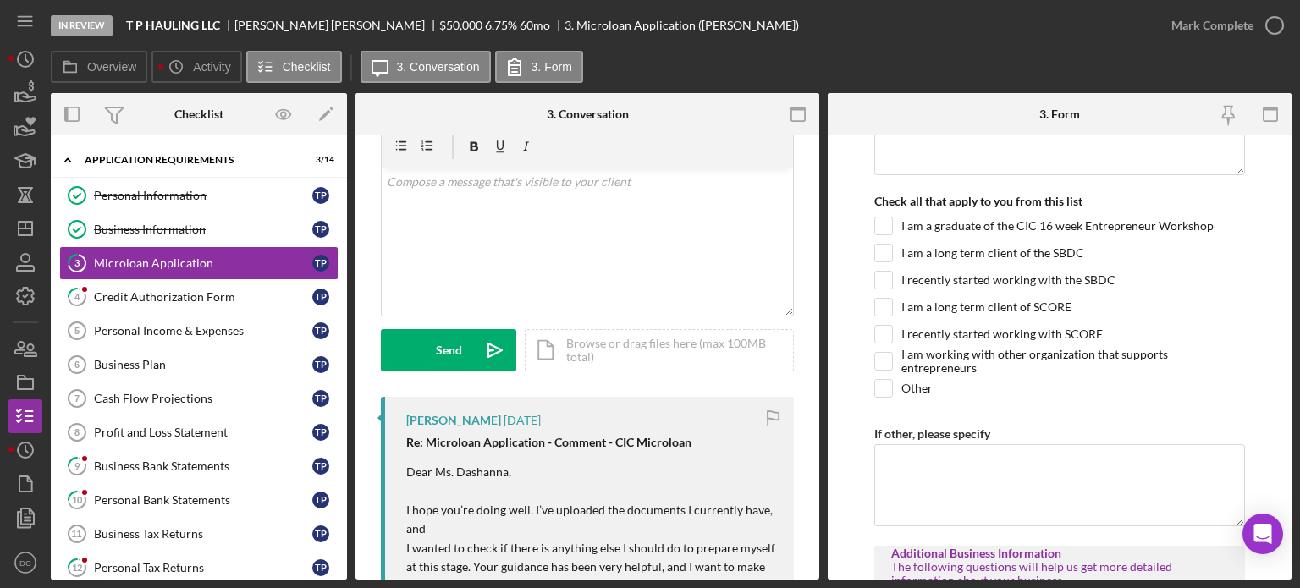
scroll to position [1414, 0]
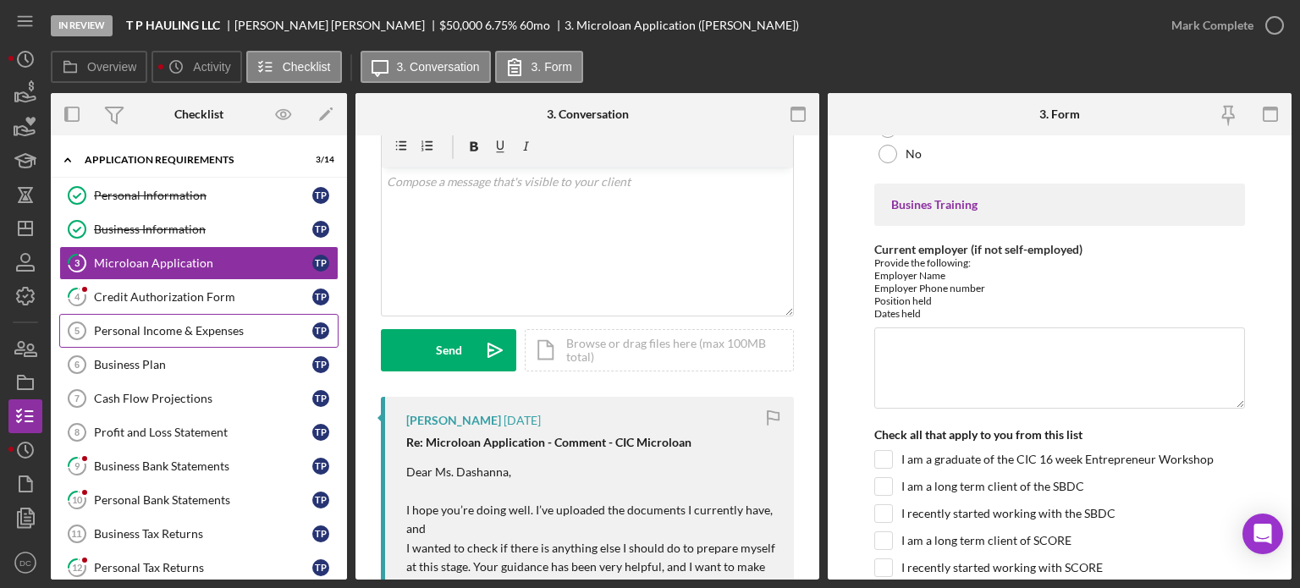
click at [172, 330] on div "Personal Income & Expenses" at bounding box center [203, 331] width 218 height 14
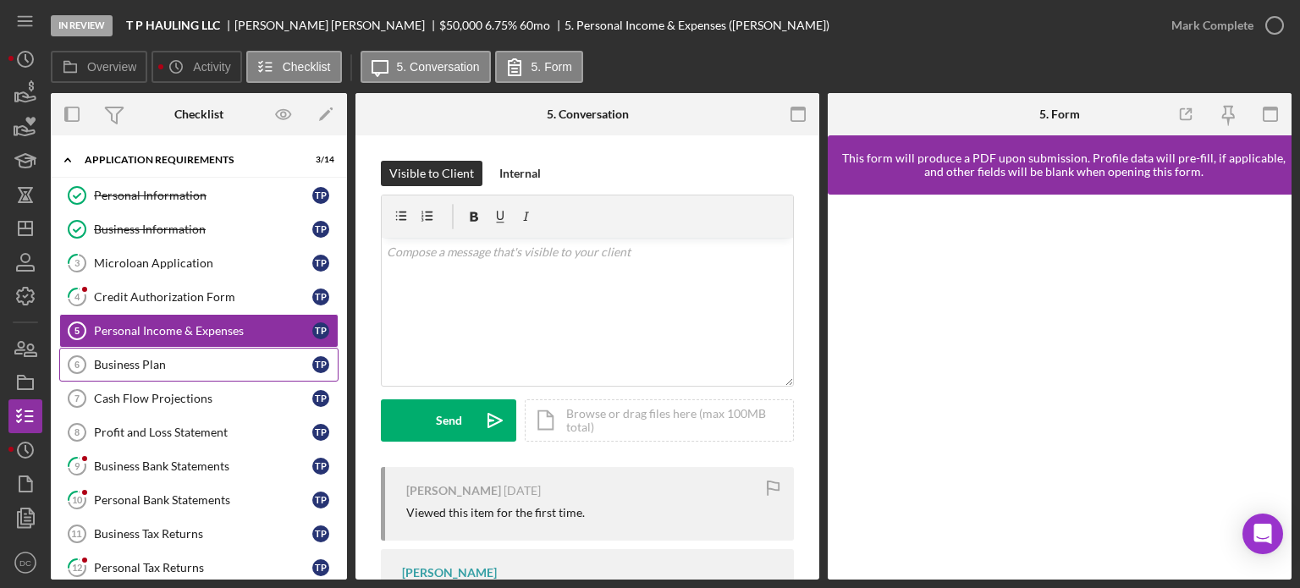
click at [173, 358] on div "Business Plan" at bounding box center [203, 365] width 218 height 14
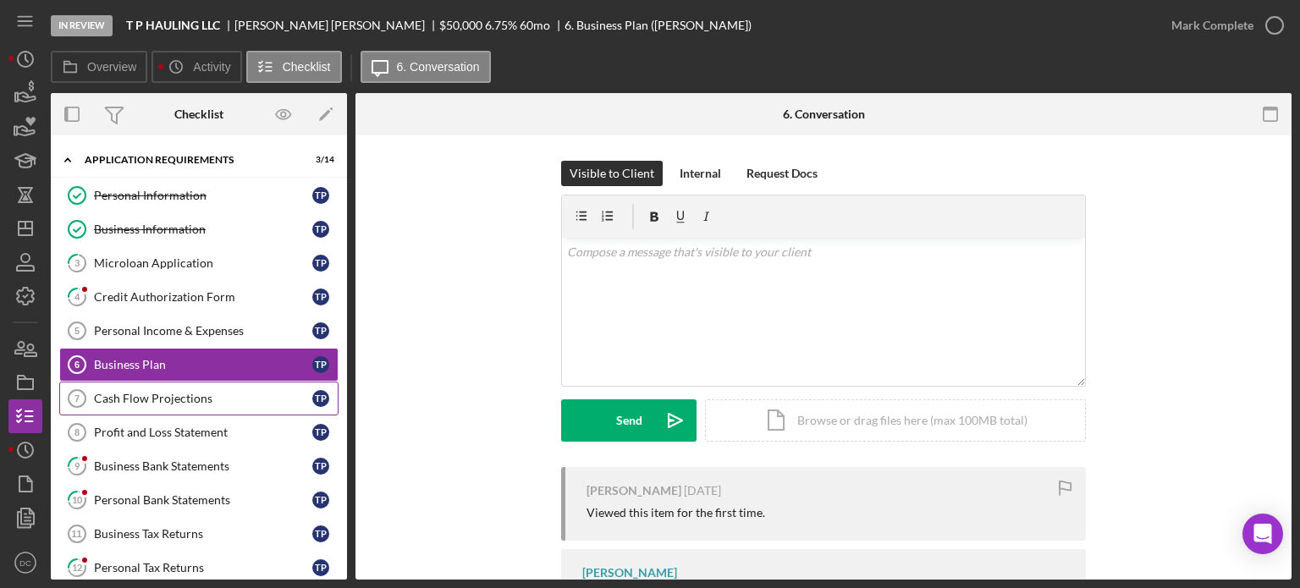
click at [169, 399] on div "Cash Flow Projections" at bounding box center [203, 399] width 218 height 14
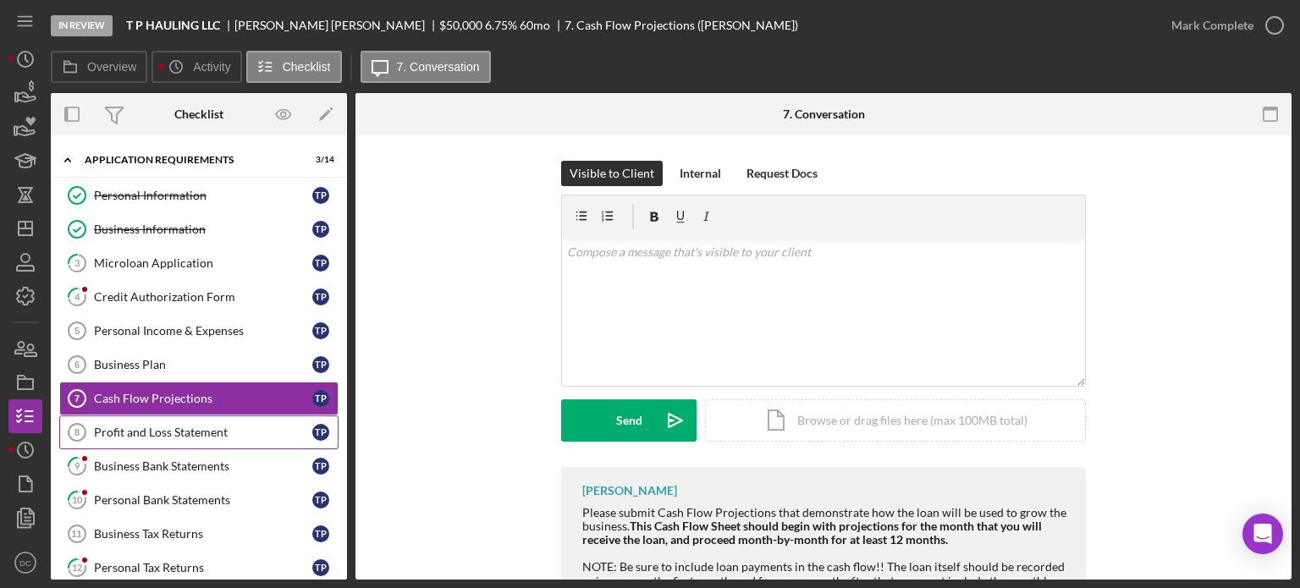
click at [168, 415] on link "Profit and Loss Statement 8 Profit and Loss Statement T P" at bounding box center [198, 432] width 279 height 34
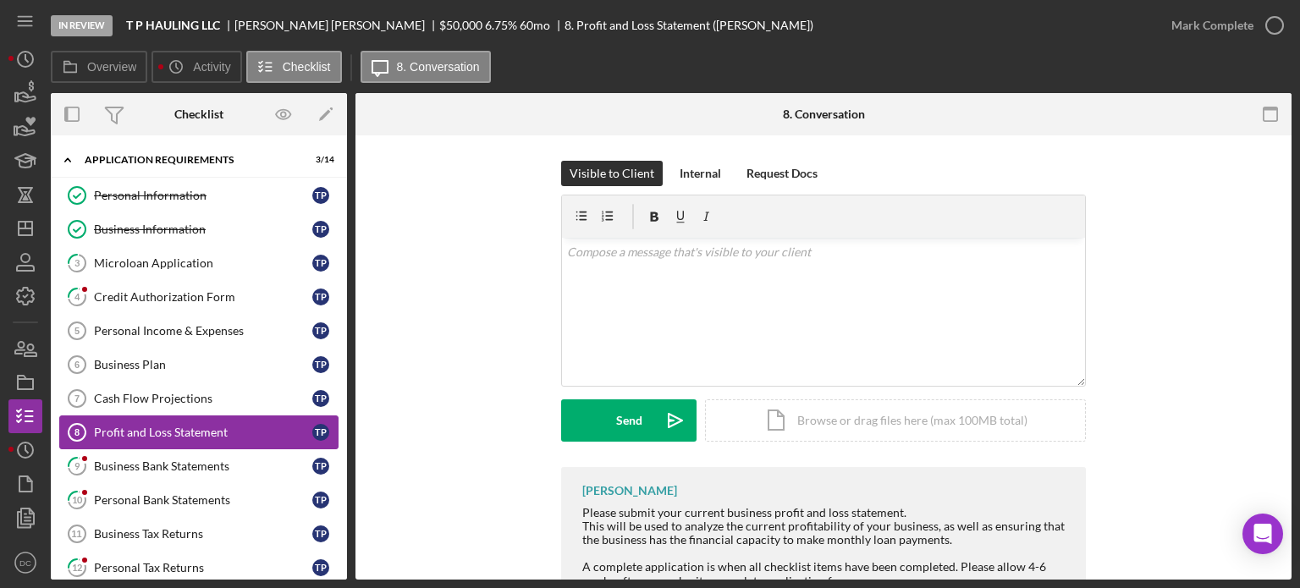
click at [166, 445] on link "Profit and Loss Statement 8 Profit and Loss Statement T P" at bounding box center [198, 432] width 279 height 34
click at [157, 469] on div "Business Bank Statements" at bounding box center [203, 466] width 218 height 14
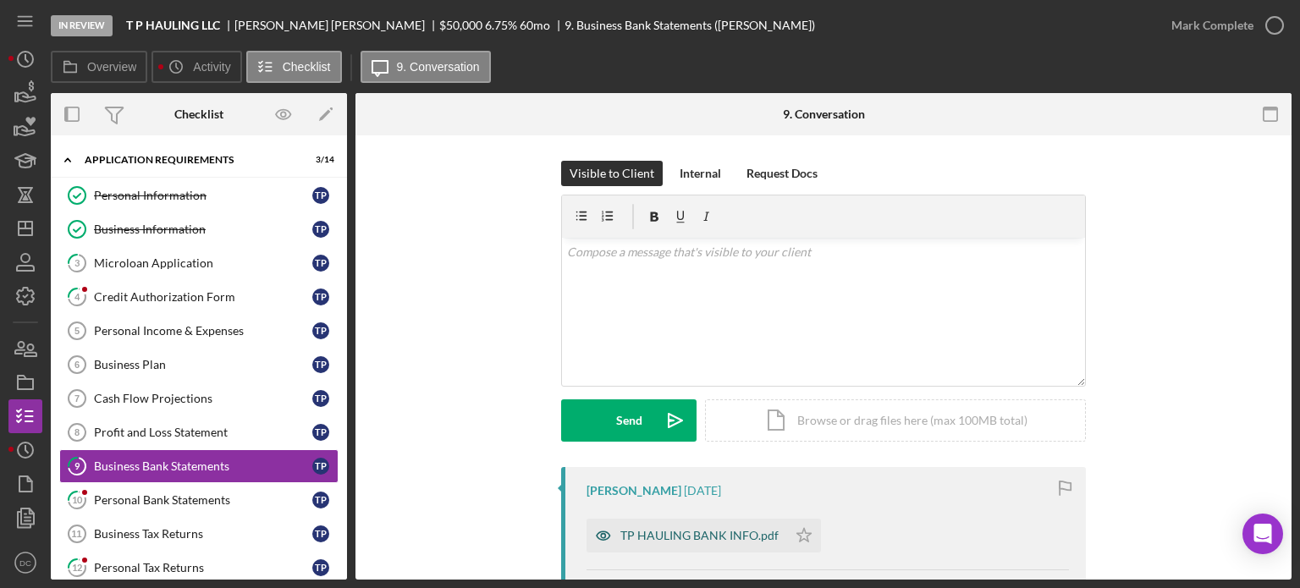
click at [717, 534] on div "TP HAULING BANK INFO.pdf" at bounding box center [699, 536] width 158 height 14
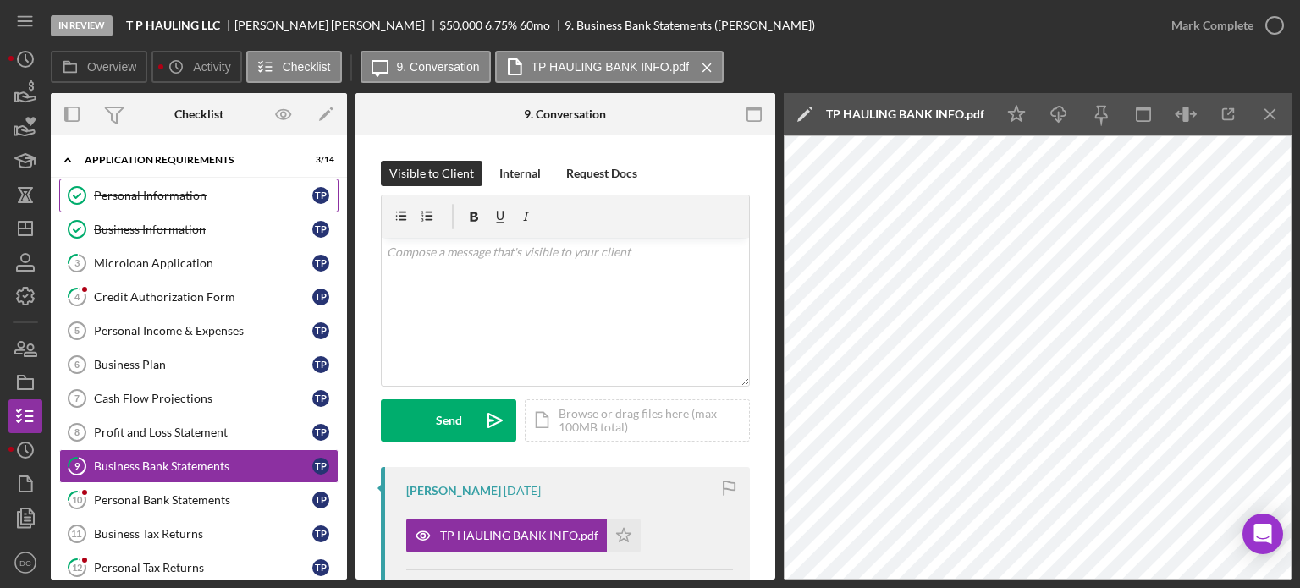
click at [135, 195] on div "Personal Information" at bounding box center [203, 196] width 218 height 14
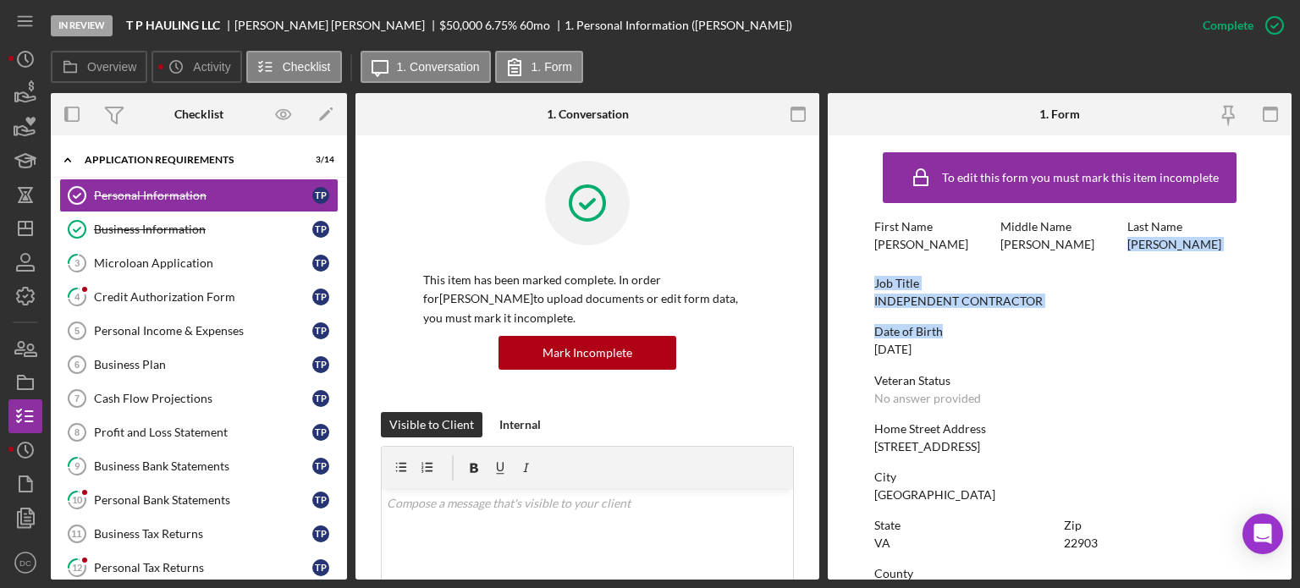
drag, startPoint x: 1285, startPoint y: 203, endPoint x: 1295, endPoint y: 311, distance: 108.8
click at [1295, 311] on div "In Review T P HAULING LLC [PERSON_NAME] $50,000 $50,000 6.75 % 60 mo 1. Persona…" at bounding box center [650, 294] width 1300 height 588
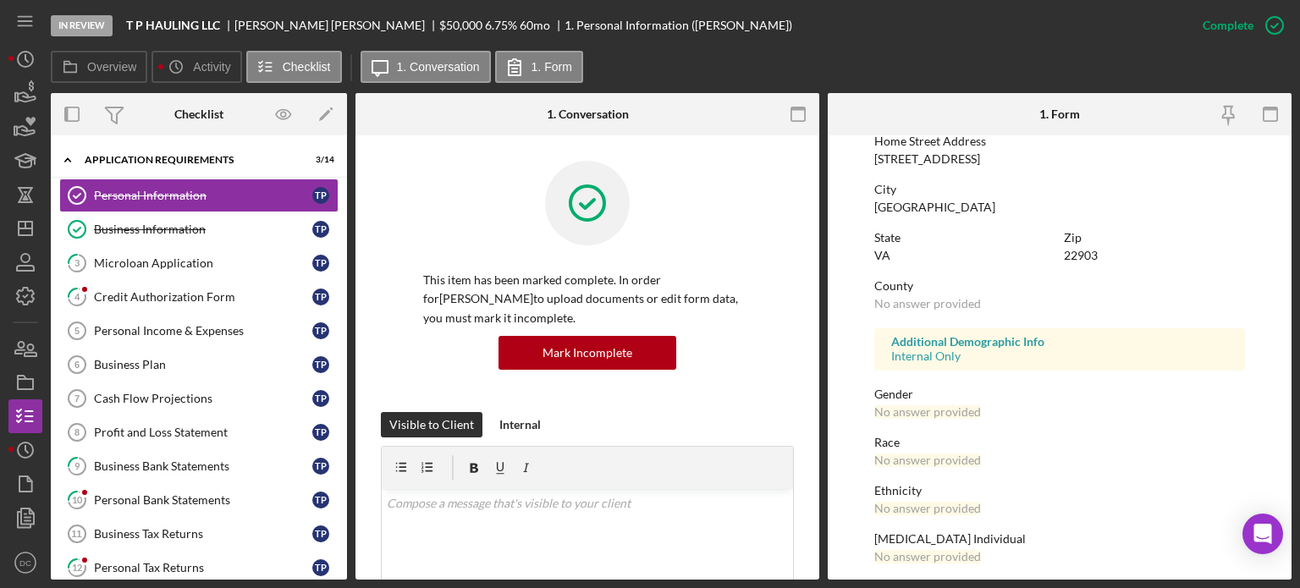
scroll to position [286, 0]
click at [206, 224] on div "Business Information" at bounding box center [203, 230] width 218 height 14
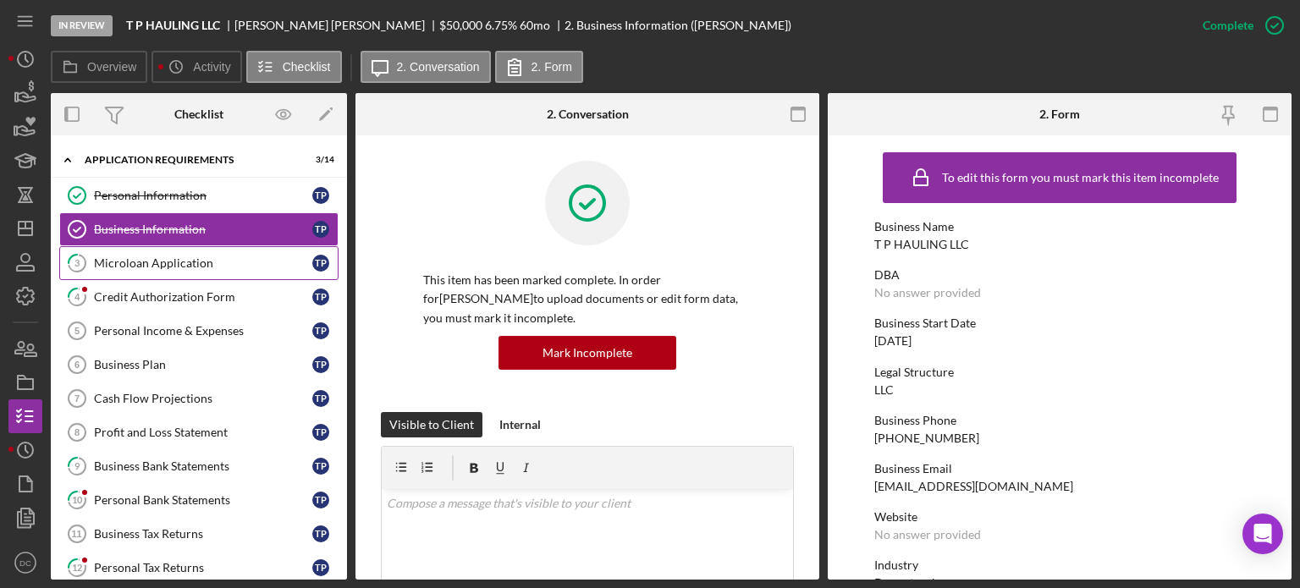
click at [156, 256] on div "Microloan Application" at bounding box center [203, 263] width 218 height 14
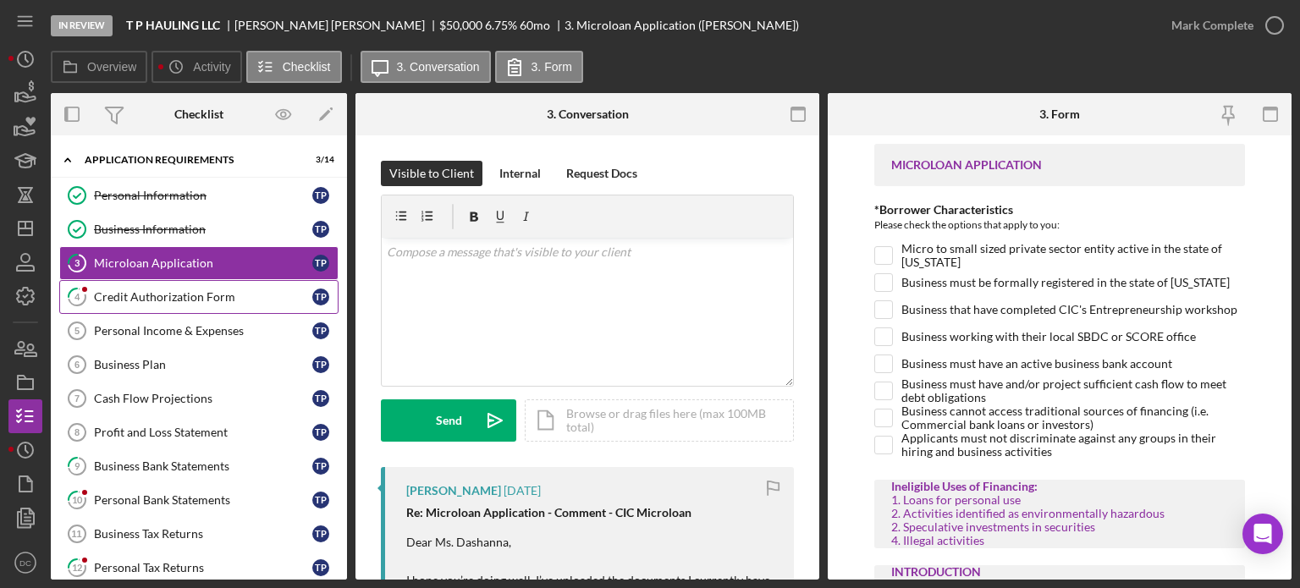
click at [272, 311] on link "4 Credit Authorization Form T P" at bounding box center [198, 297] width 279 height 34
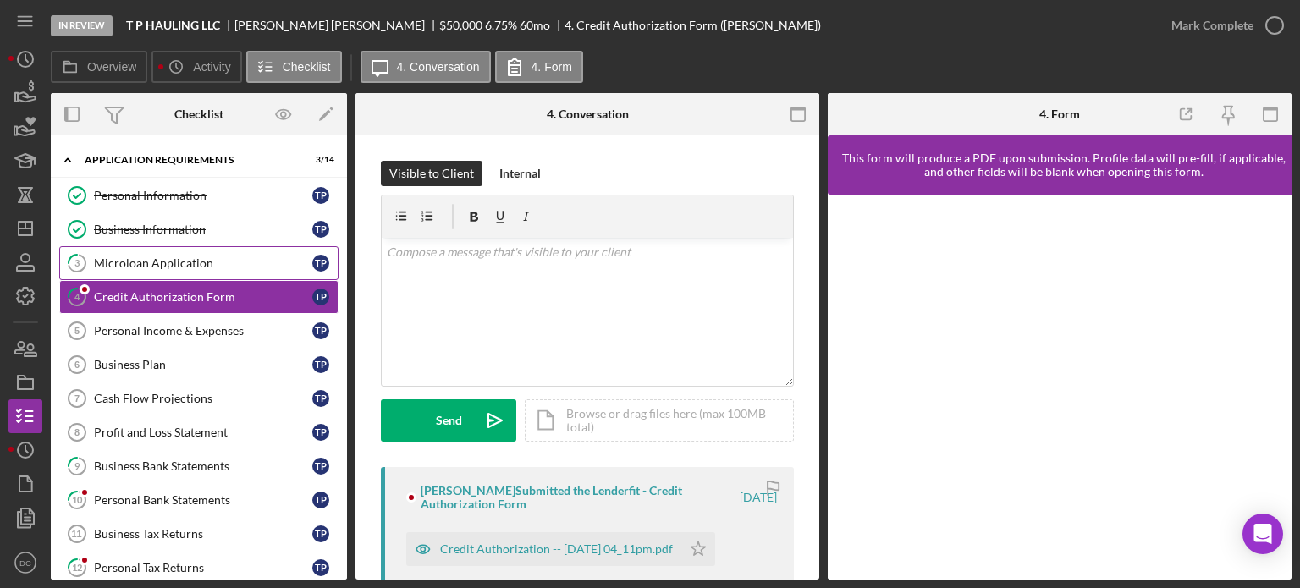
click at [250, 273] on link "3 Microloan Application T P" at bounding box center [198, 263] width 279 height 34
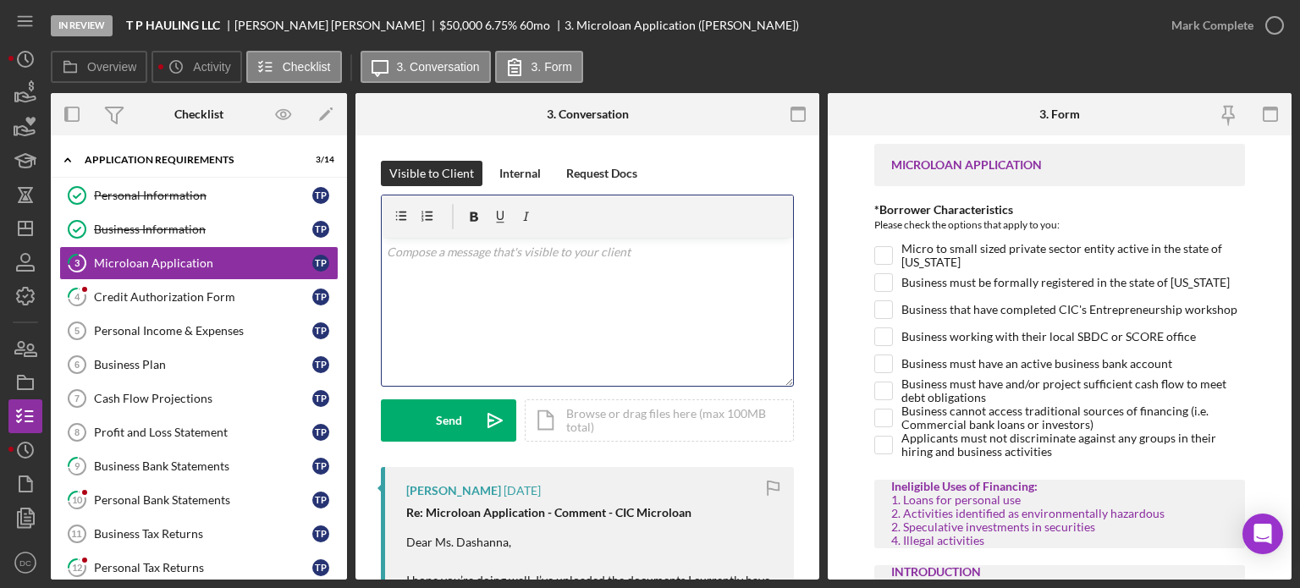
click at [613, 307] on div "v Color teal Color pink Remove color Add row above Add row below Add column bef…" at bounding box center [587, 312] width 411 height 148
click at [267, 233] on div "Business Information" at bounding box center [203, 230] width 218 height 14
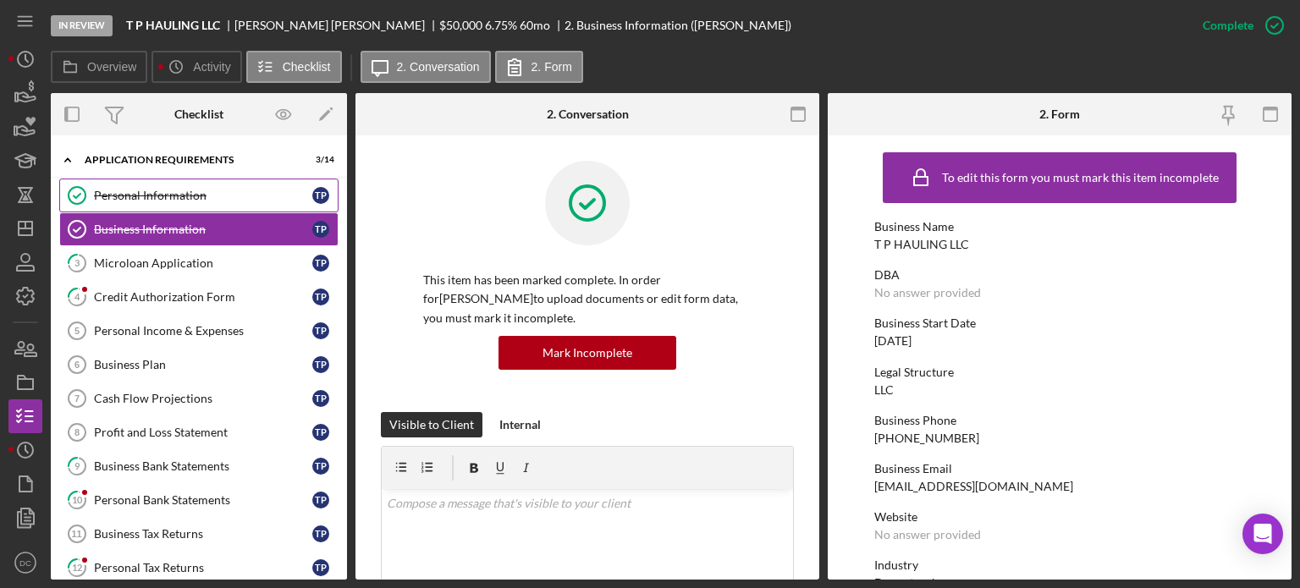
click at [198, 190] on div "Personal Information" at bounding box center [203, 196] width 218 height 14
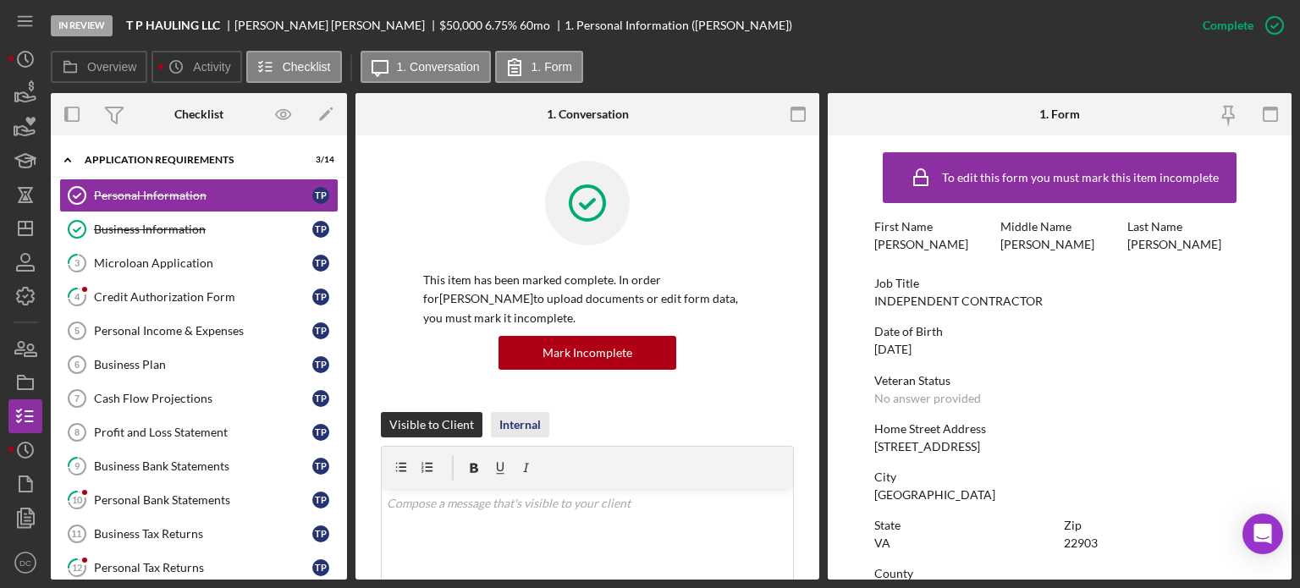
click at [491, 412] on button "Internal" at bounding box center [520, 424] width 58 height 25
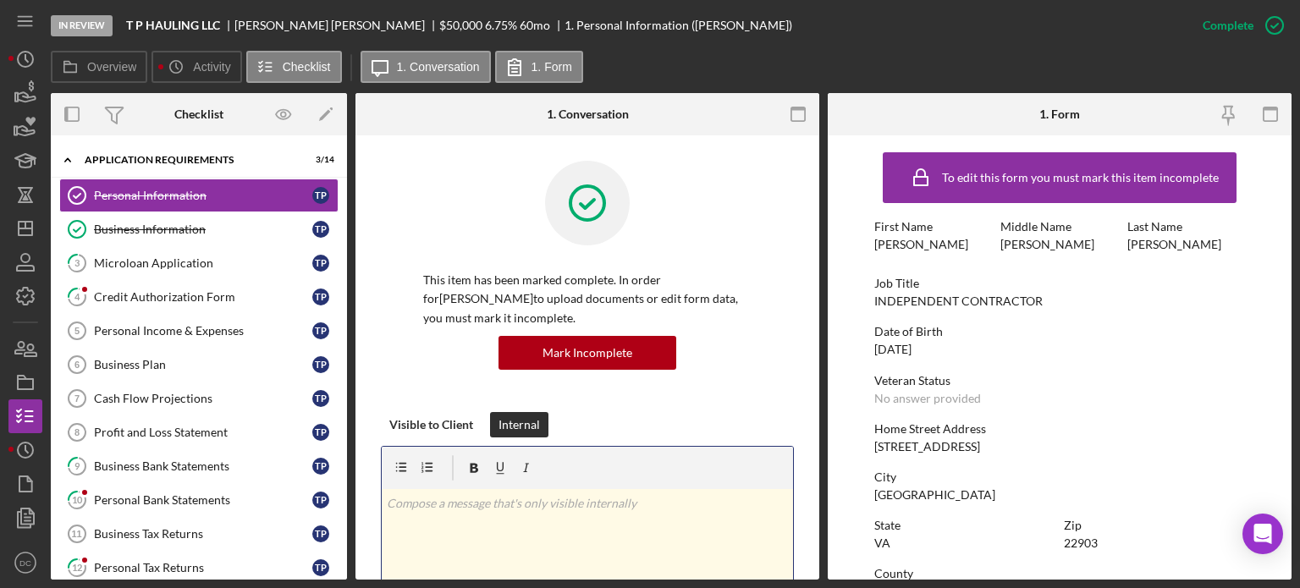
click at [625, 563] on div "v Color teal Color pink Remove color Add row above Add row below Add column bef…" at bounding box center [587, 563] width 411 height 148
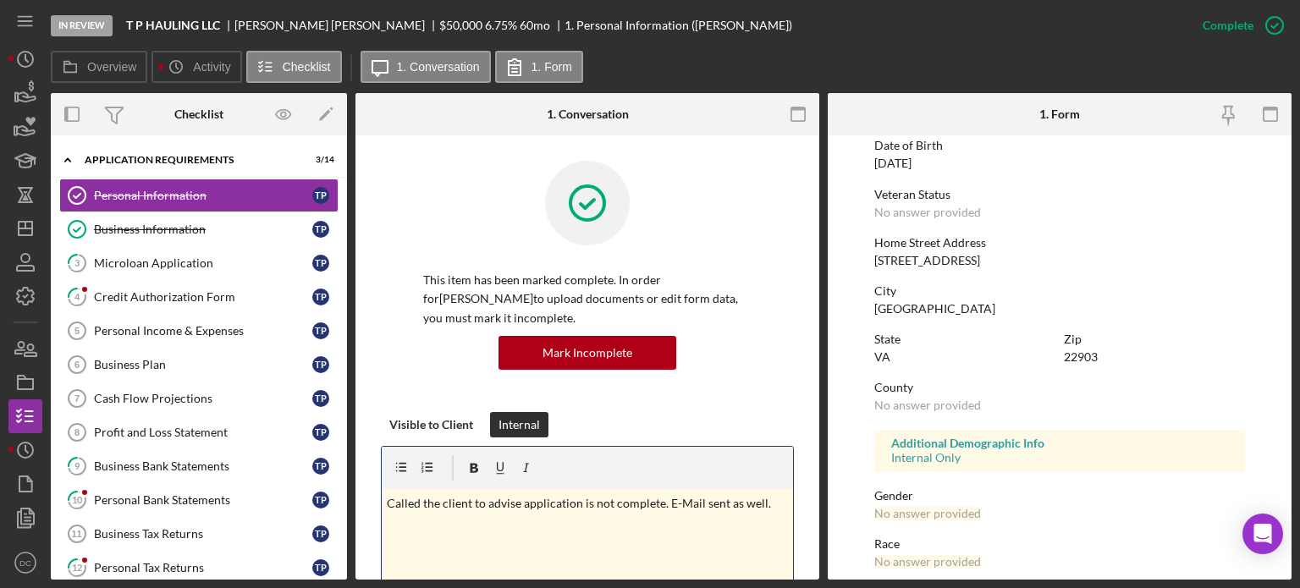
scroll to position [193, 0]
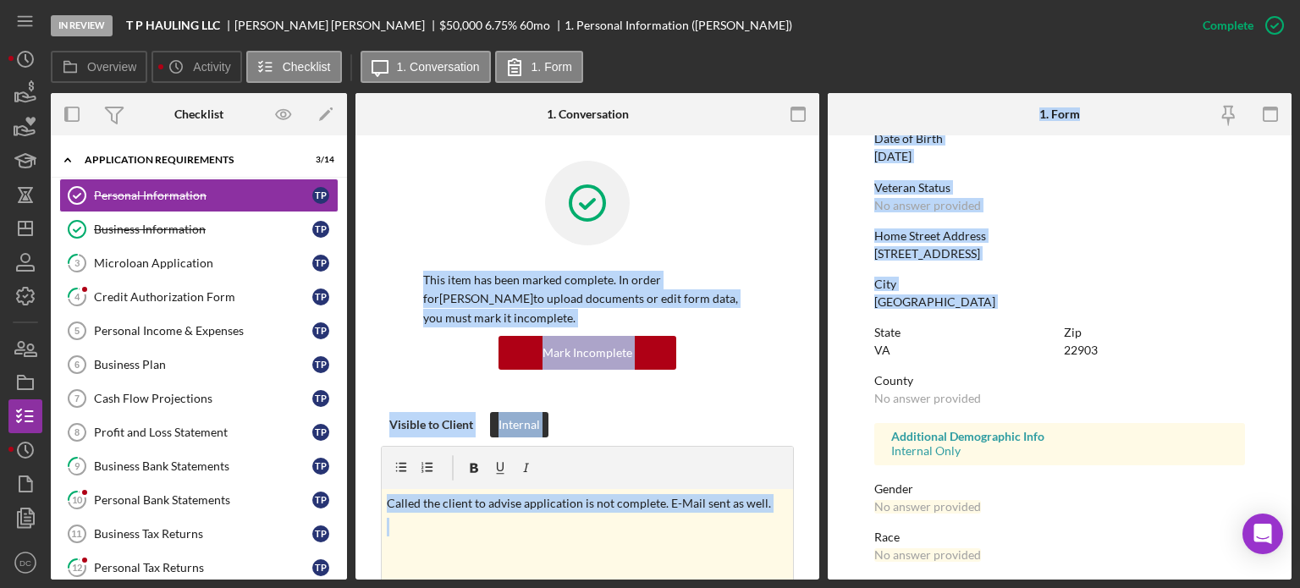
drag, startPoint x: 819, startPoint y: 191, endPoint x: 827, endPoint y: 309, distance: 117.8
click at [827, 309] on div "Overview Internal Workflow Stage In Review Icon/Dropdown Arrow Archive (can una…" at bounding box center [671, 336] width 1240 height 486
click at [820, 278] on div "Overview Internal Workflow Stage In Review Icon/Dropdown Arrow Archive (can una…" at bounding box center [671, 336] width 1240 height 486
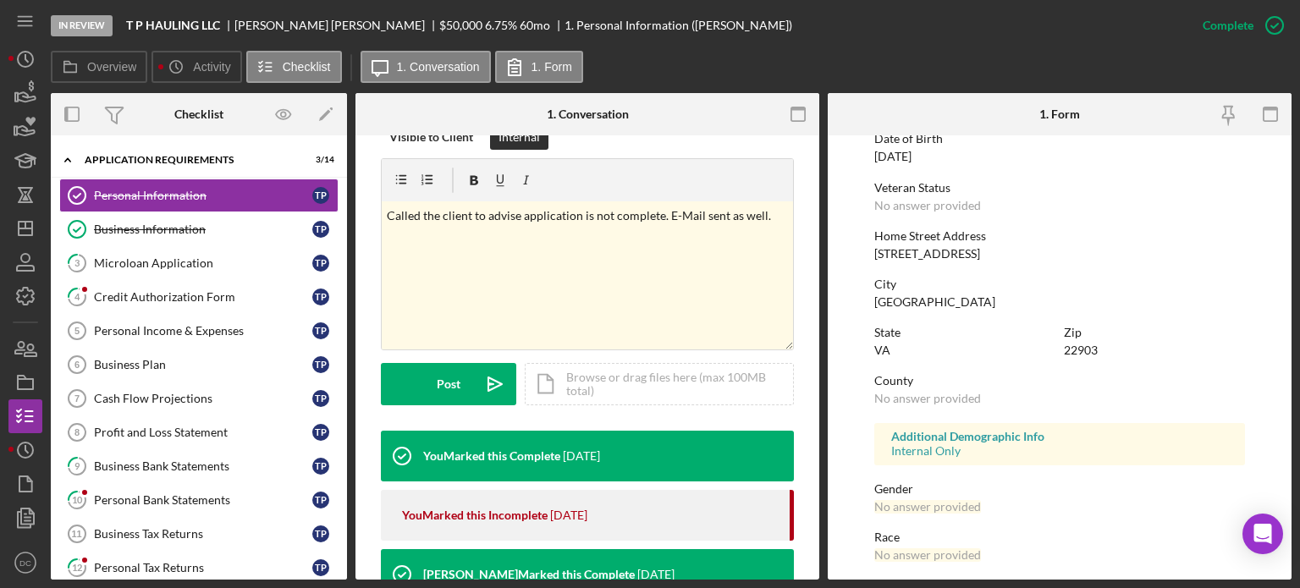
scroll to position [301, 0]
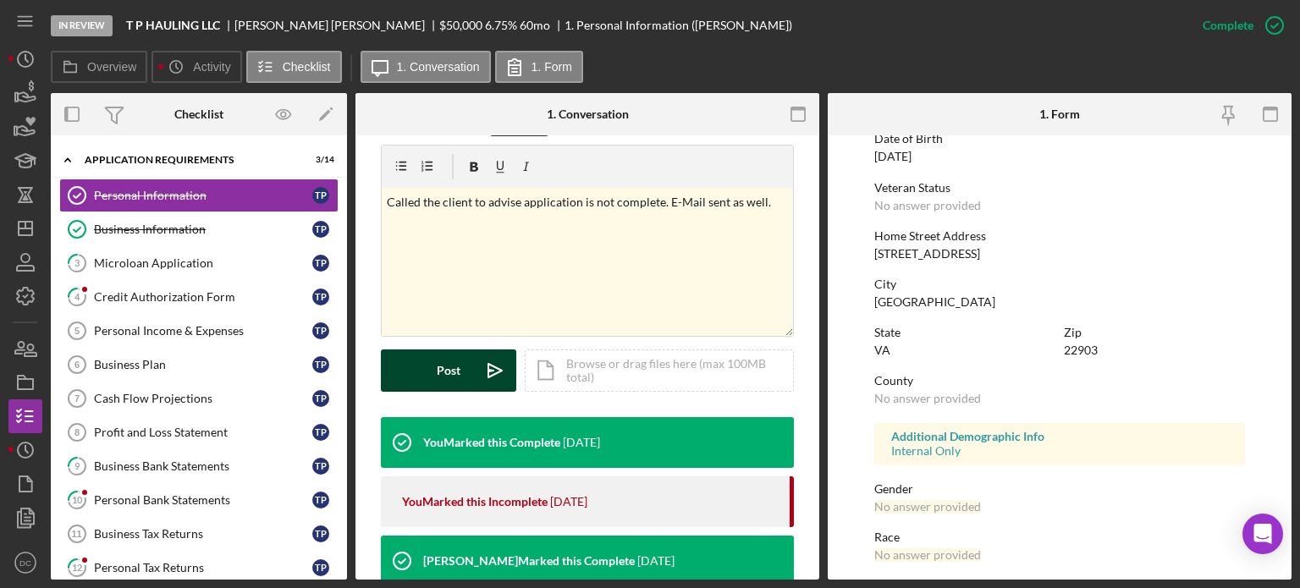
click at [435, 379] on button "Post Icon/icon-invite-send" at bounding box center [448, 370] width 135 height 42
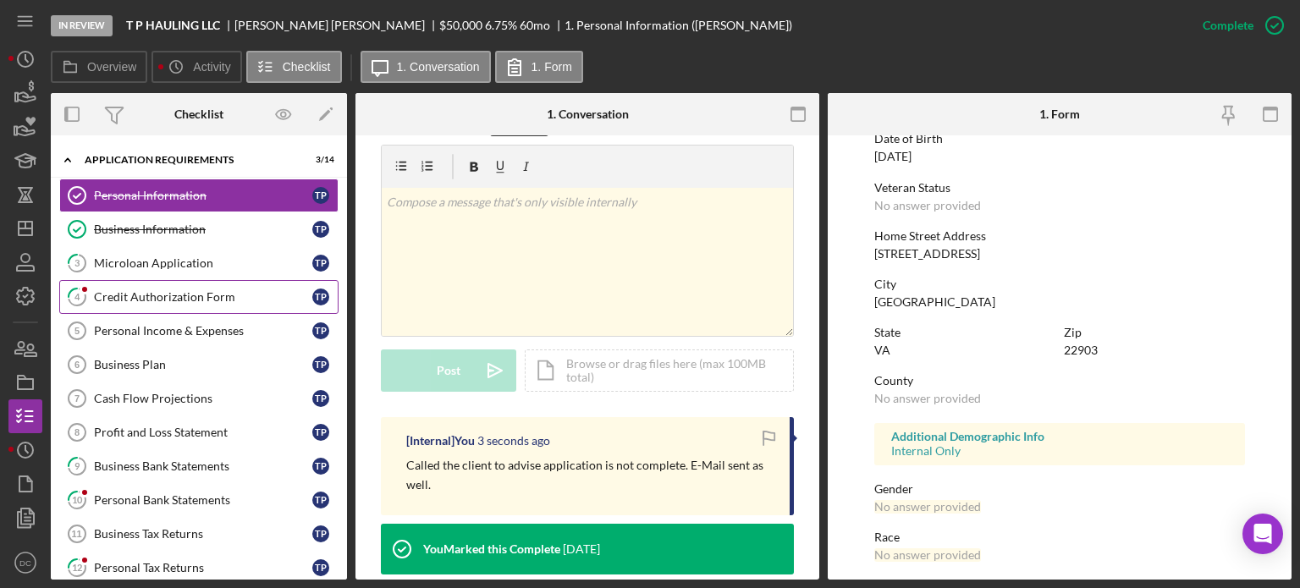
click at [116, 290] on div "Credit Authorization Form" at bounding box center [203, 297] width 218 height 14
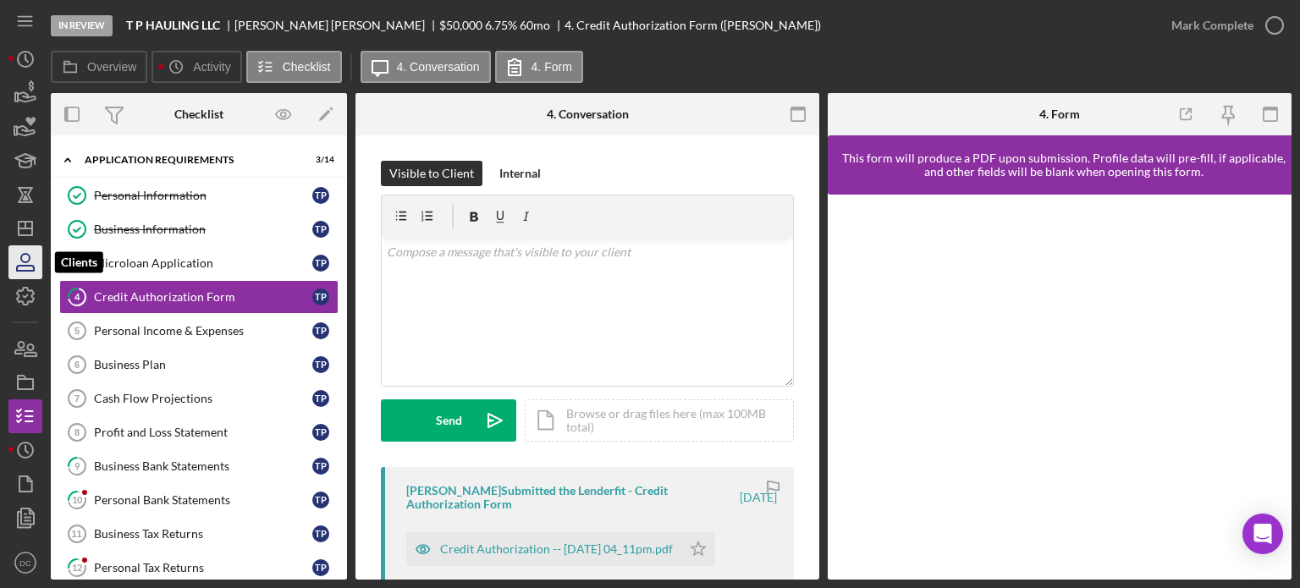
click at [22, 250] on icon "button" at bounding box center [25, 262] width 42 height 42
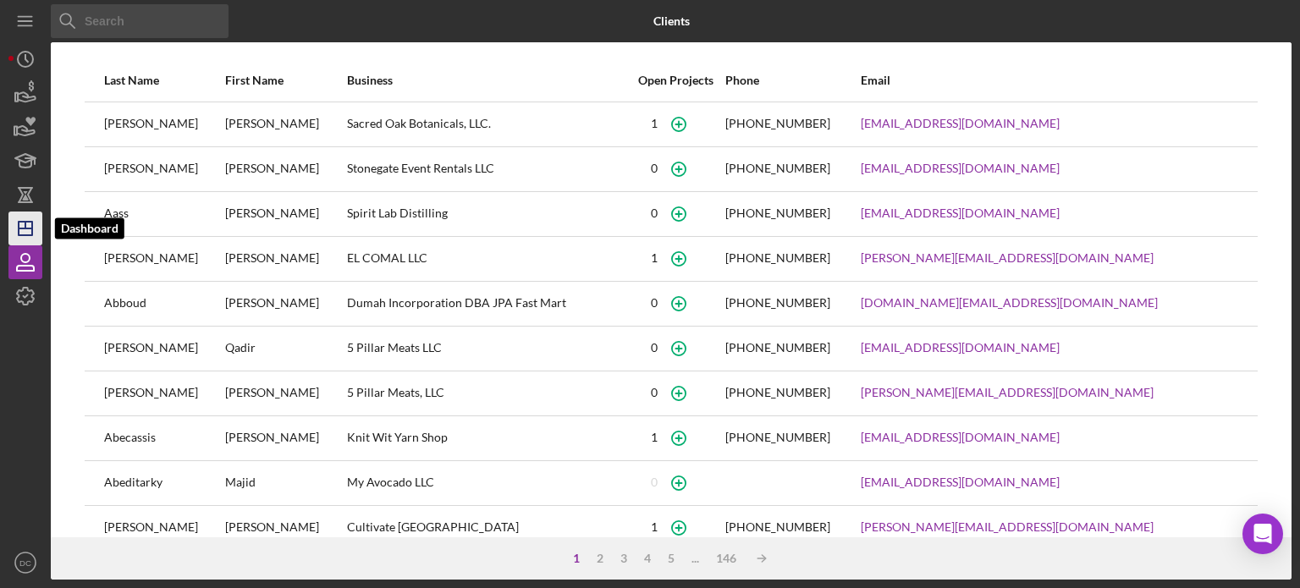
click at [27, 219] on icon "Icon/Dashboard" at bounding box center [25, 228] width 42 height 42
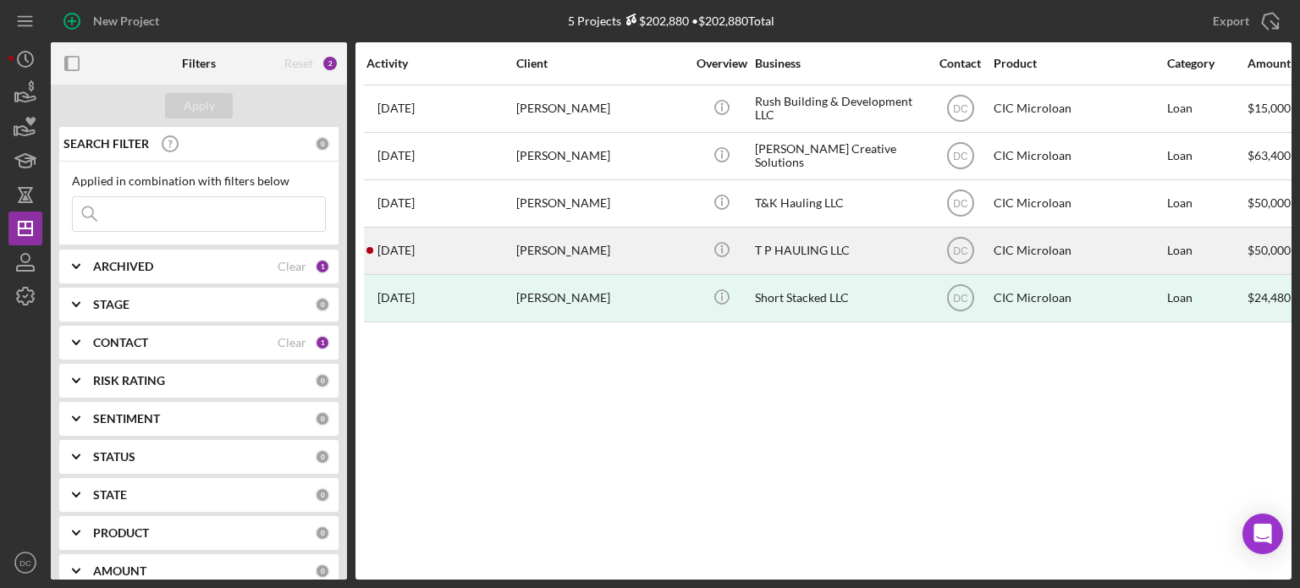
click at [430, 262] on div "[DATE] [PERSON_NAME]" at bounding box center [440, 250] width 148 height 45
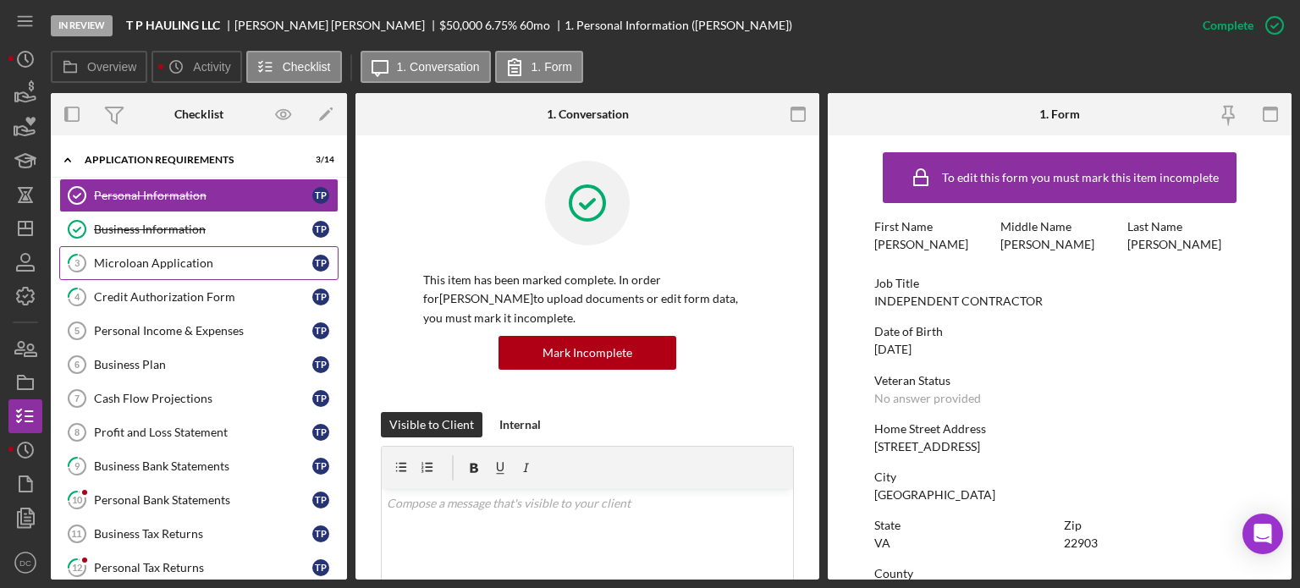
click at [173, 264] on div "Microloan Application" at bounding box center [203, 263] width 218 height 14
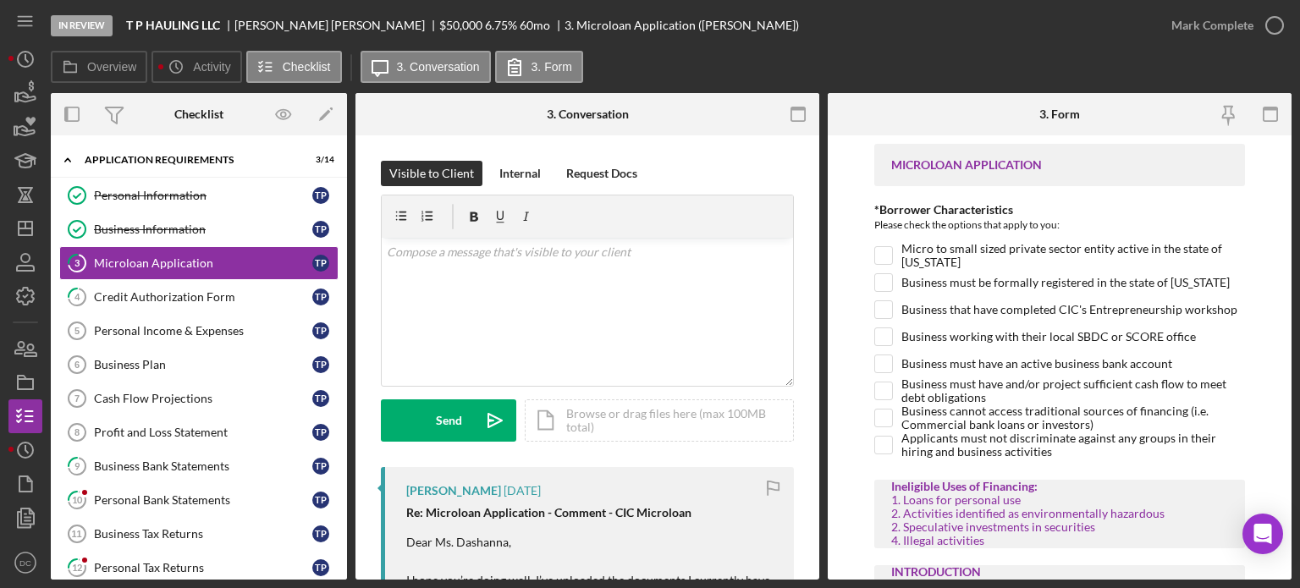
drag, startPoint x: 821, startPoint y: 261, endPoint x: 815, endPoint y: 331, distance: 70.5
click at [815, 331] on div "Overview Internal Workflow Stage In Review Icon/Dropdown Arrow Archive (can una…" at bounding box center [671, 336] width 1240 height 486
drag, startPoint x: 819, startPoint y: 287, endPoint x: 810, endPoint y: 329, distance: 43.3
click at [810, 329] on div "Overview Internal Workflow Stage In Review Icon/Dropdown Arrow Archive (can una…" at bounding box center [671, 336] width 1240 height 486
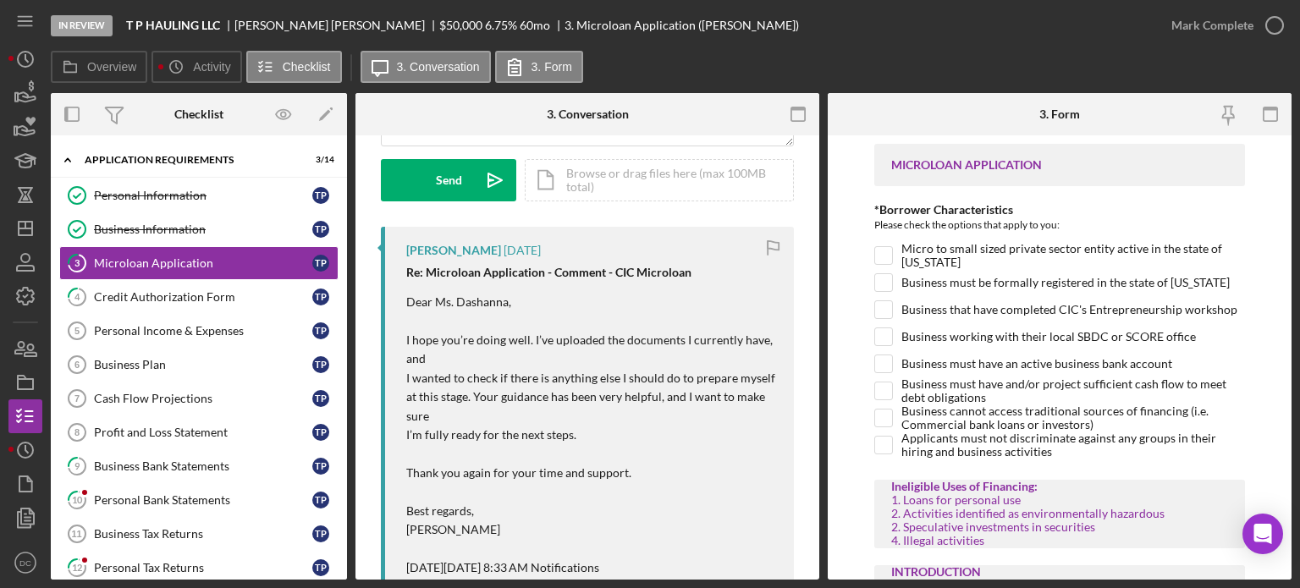
scroll to position [241, 0]
click at [237, 300] on div "Credit Authorization Form" at bounding box center [203, 297] width 218 height 14
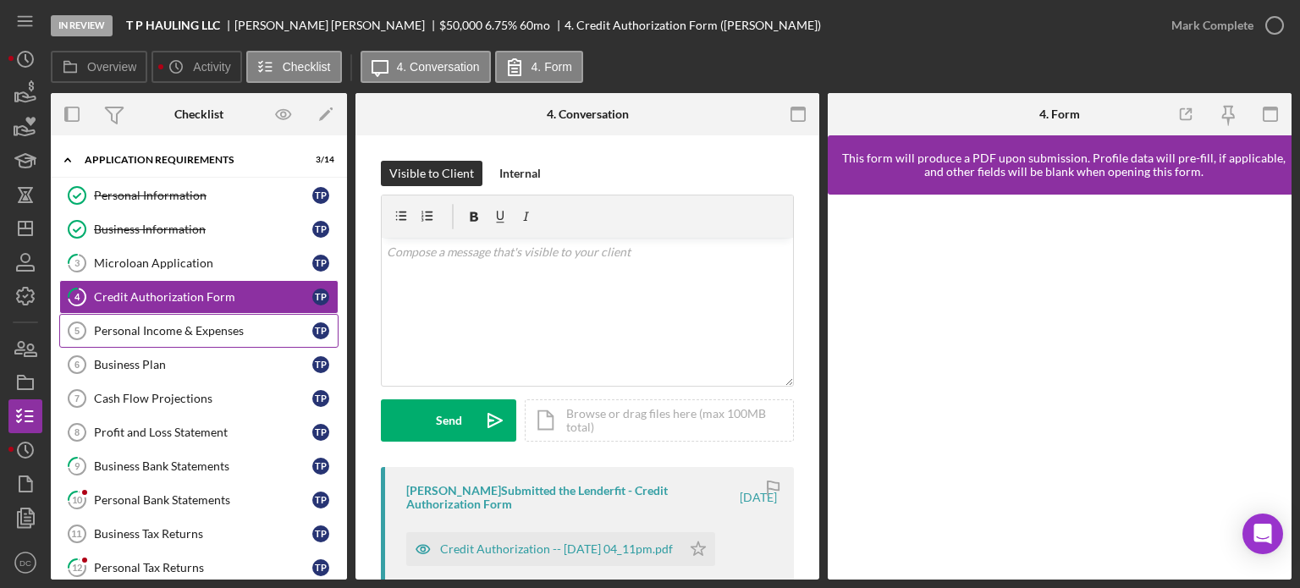
click at [220, 327] on div "Personal Income & Expenses" at bounding box center [203, 331] width 218 height 14
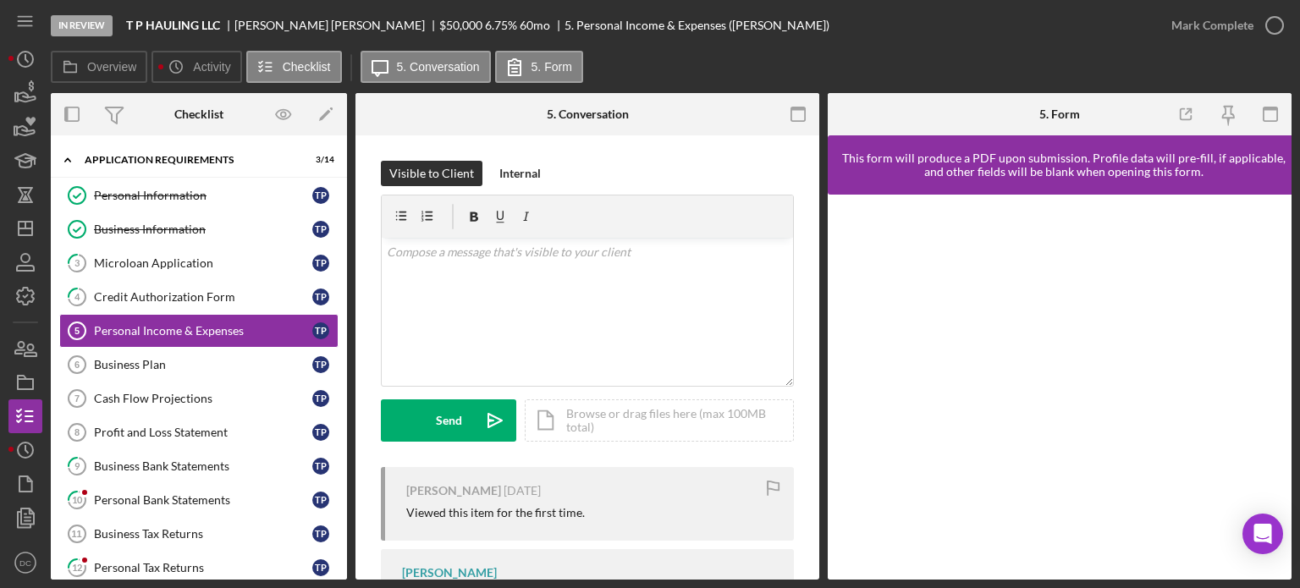
click at [820, 194] on div "Overview Internal Workflow Stage In Review Icon/Dropdown Arrow Archive (can una…" at bounding box center [671, 336] width 1240 height 486
drag, startPoint x: 820, startPoint y: 194, endPoint x: 816, endPoint y: 307, distance: 113.5
click at [816, 307] on div "Overview Internal Workflow Stage In Review Icon/Dropdown Arrow Archive (can una…" at bounding box center [671, 336] width 1240 height 486
click at [181, 366] on div "Business Plan" at bounding box center [203, 365] width 218 height 14
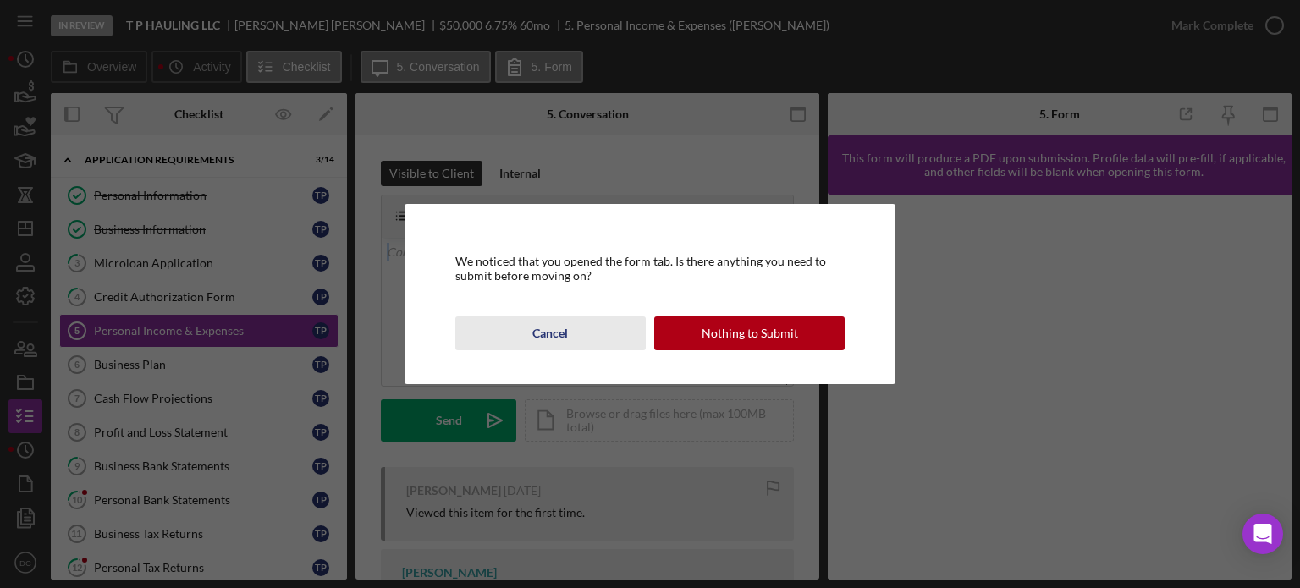
click at [560, 344] on div "Cancel" at bounding box center [550, 333] width 36 height 34
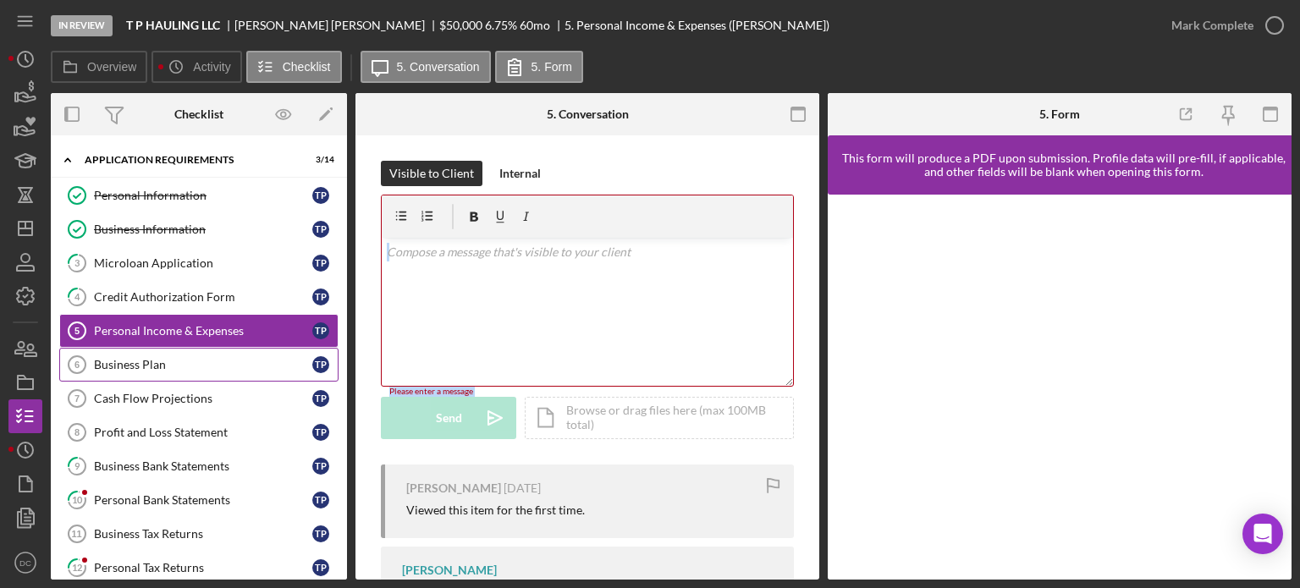
click at [184, 354] on link "Business Plan 6 Business Plan T P" at bounding box center [198, 365] width 279 height 34
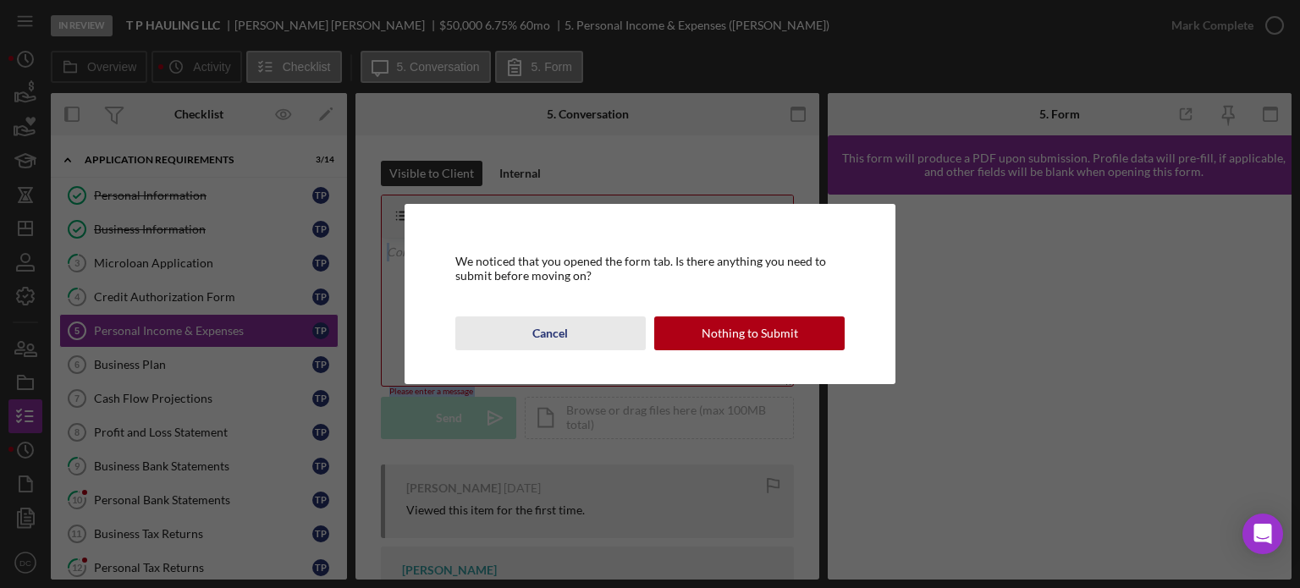
click at [552, 322] on div "Cancel" at bounding box center [550, 333] width 36 height 34
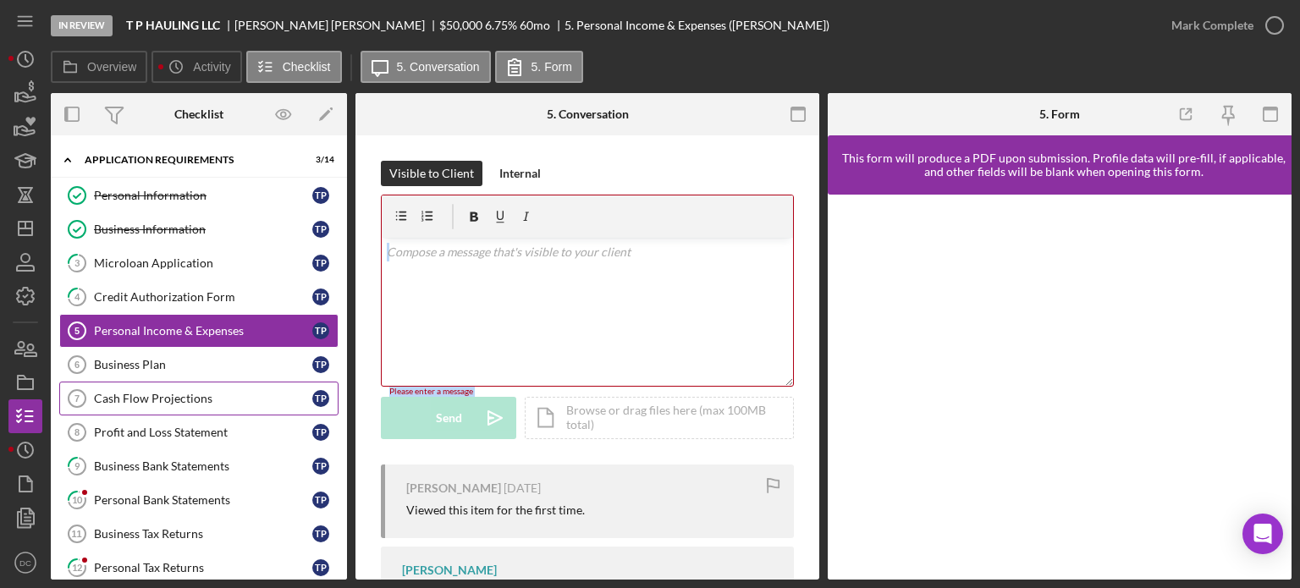
click at [200, 396] on div "Cash Flow Projections" at bounding box center [203, 399] width 218 height 14
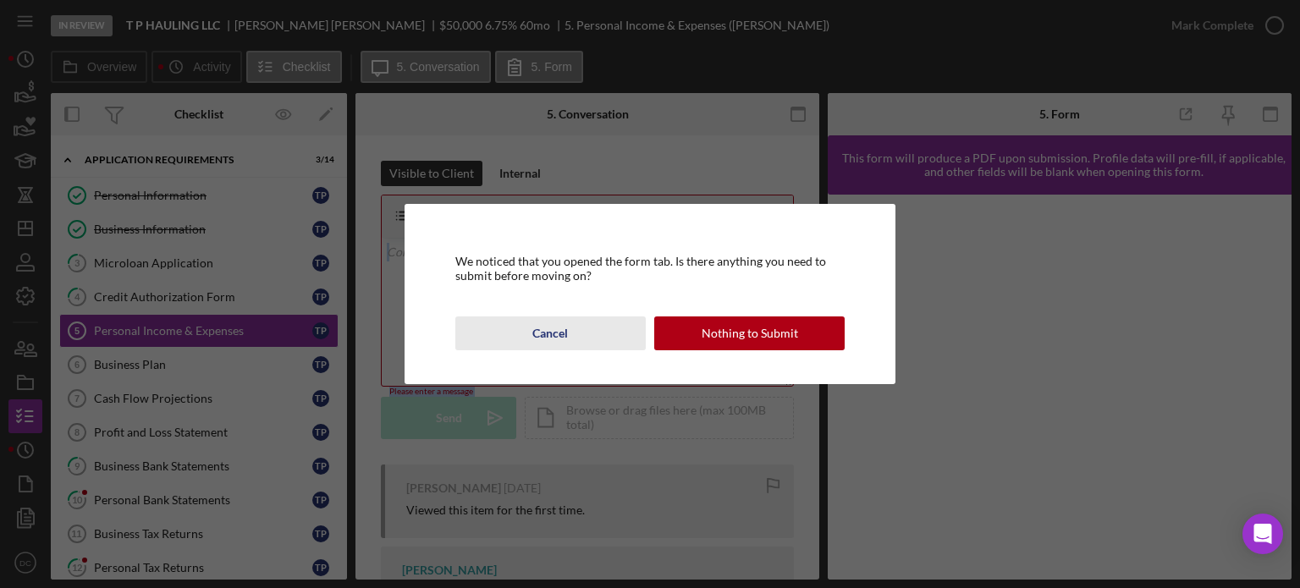
click at [548, 324] on div "Cancel" at bounding box center [550, 333] width 36 height 34
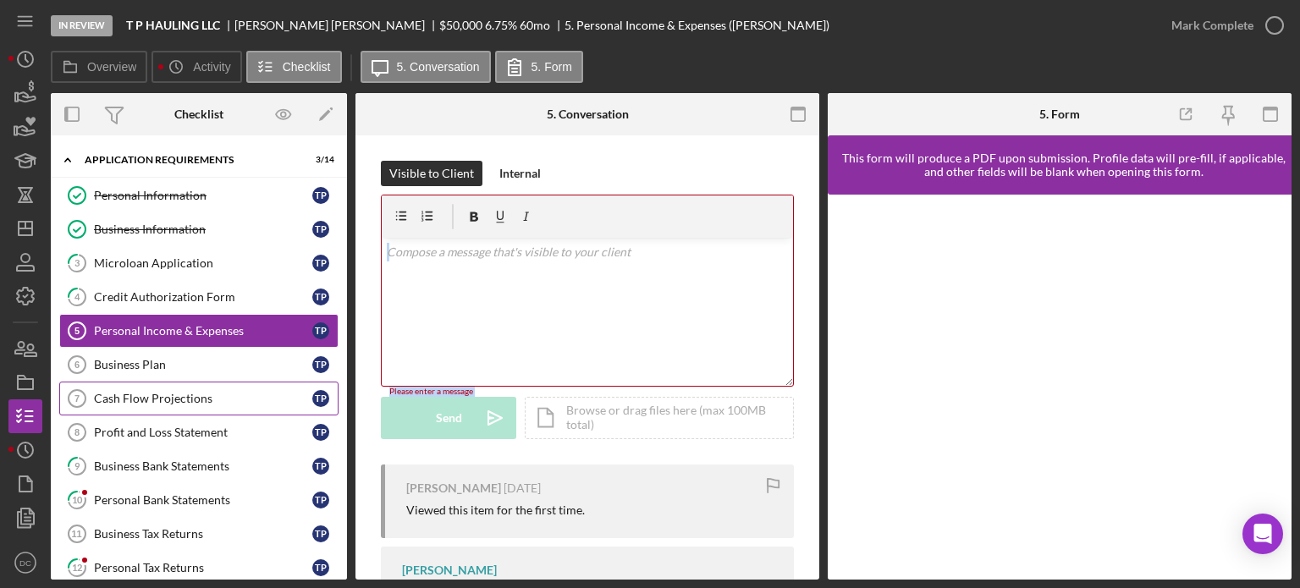
click at [219, 398] on div "Cash Flow Projections" at bounding box center [203, 399] width 218 height 14
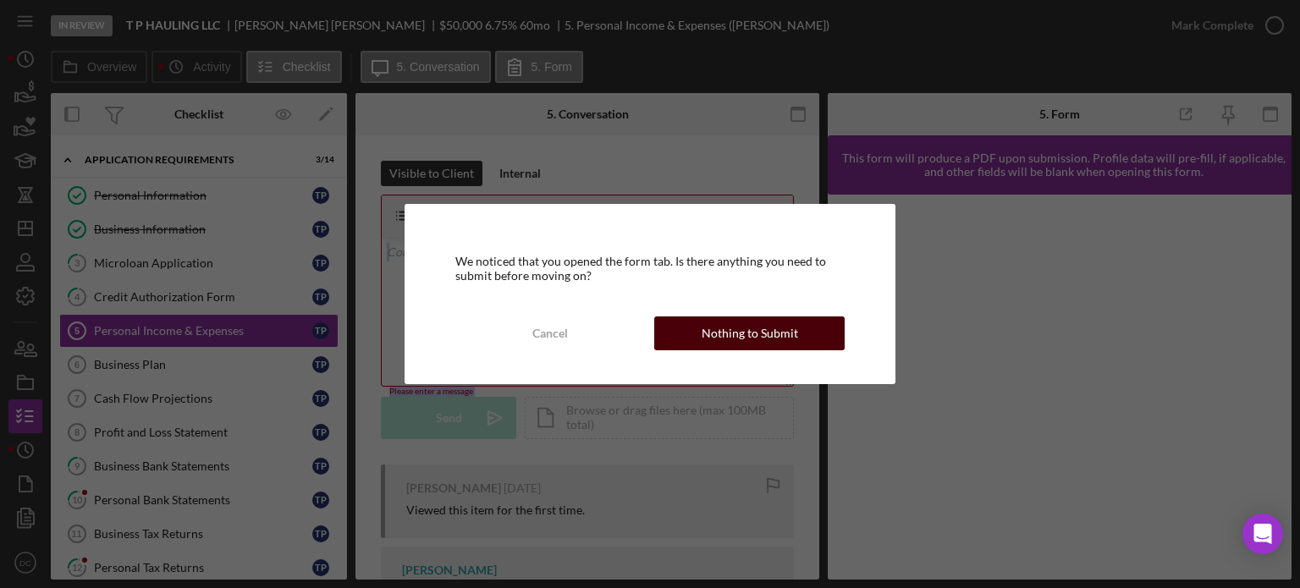
click at [768, 324] on div "Nothing to Submit" at bounding box center [749, 333] width 96 height 34
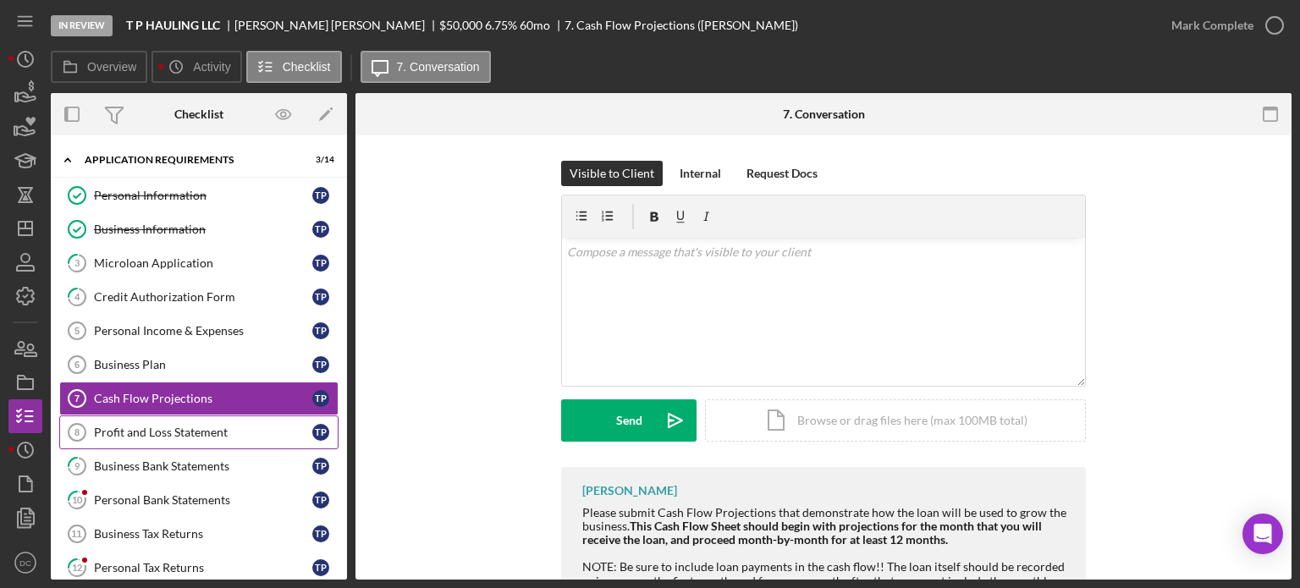
click at [148, 436] on div "Profit and Loss Statement" at bounding box center [203, 433] width 218 height 14
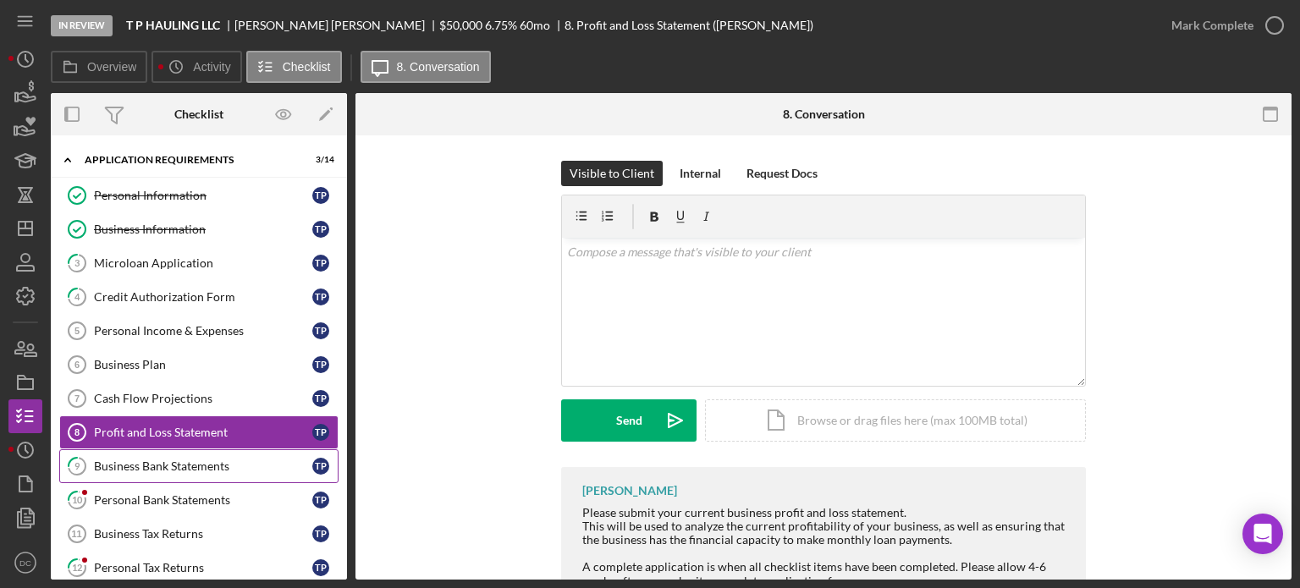
click at [191, 466] on div "Business Bank Statements" at bounding box center [203, 466] width 218 height 14
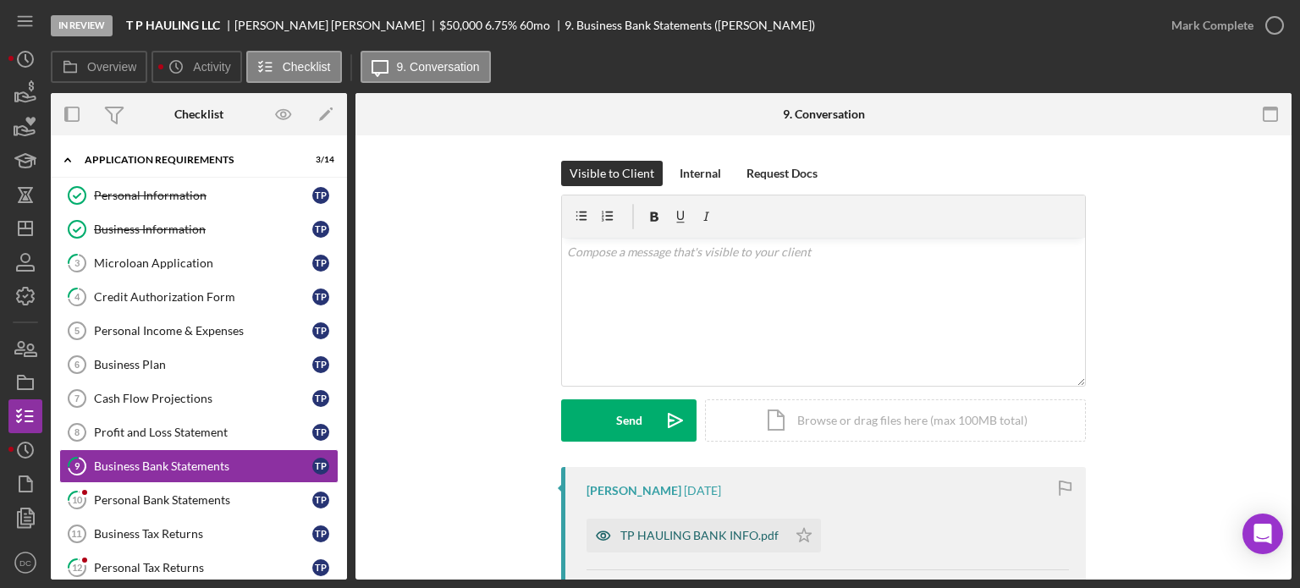
click at [699, 537] on div "TP HAULING BANK INFO.pdf" at bounding box center [699, 536] width 158 height 14
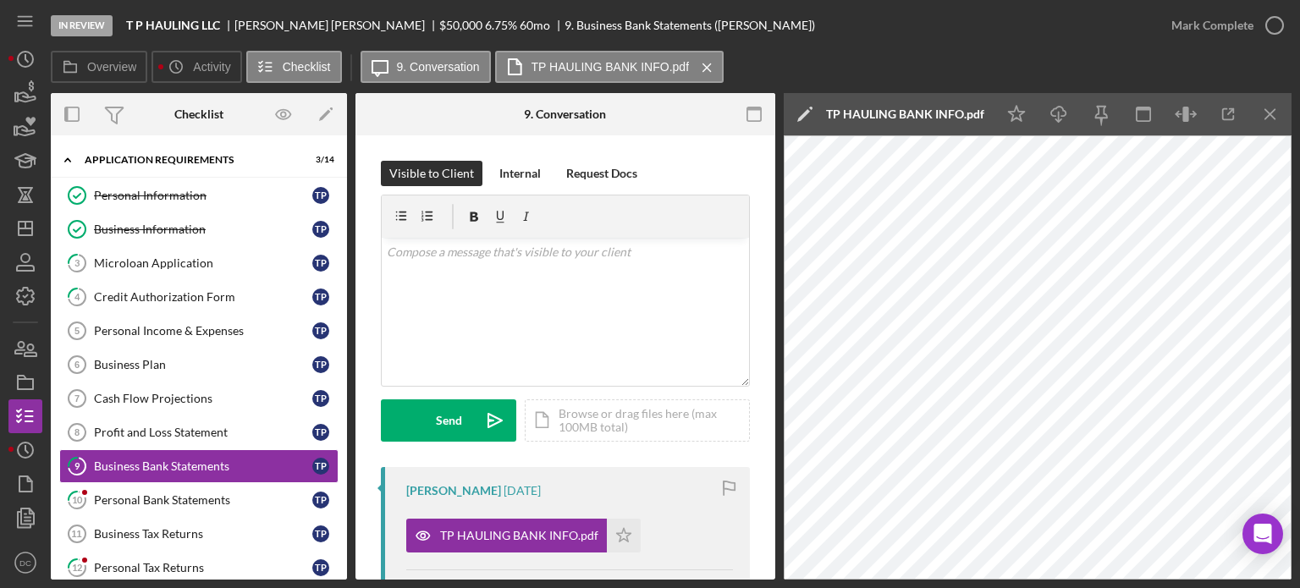
drag, startPoint x: 767, startPoint y: 197, endPoint x: 768, endPoint y: 233, distance: 35.6
click at [768, 233] on div "Visible to Client Internal Request Docs v Color teal Color pink Remove color Ad…" at bounding box center [565, 556] width 420 height 842
click at [770, 209] on div "9 Business Bank Statements Visible to Client Internal Request Docs v Color teal…" at bounding box center [565, 357] width 420 height 444
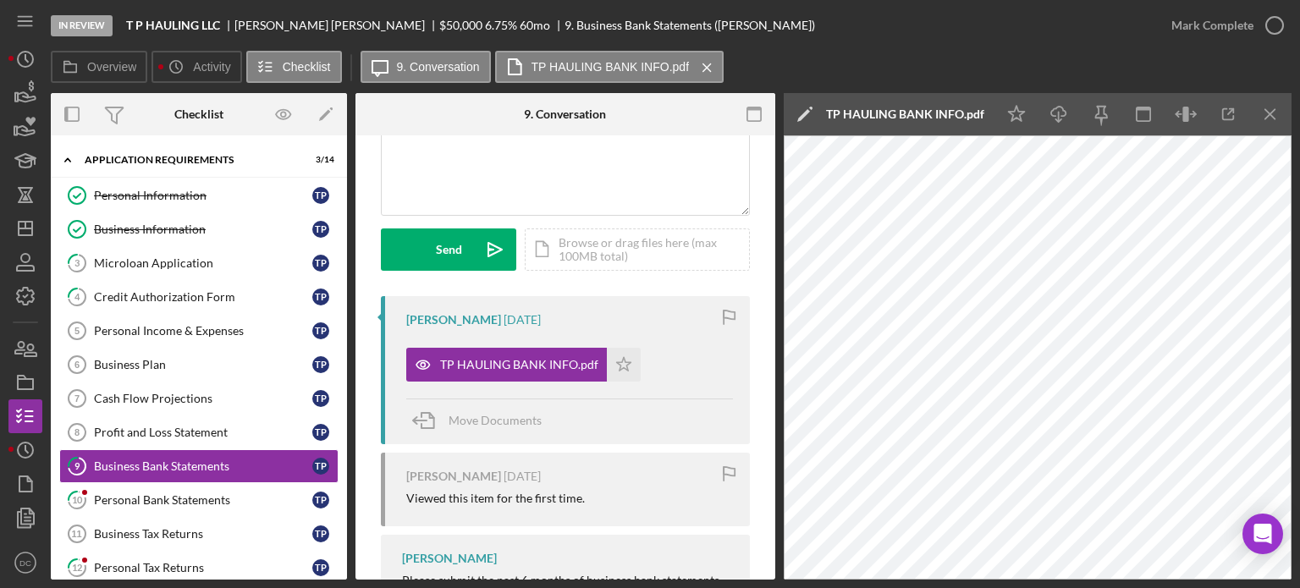
scroll to position [173, 0]
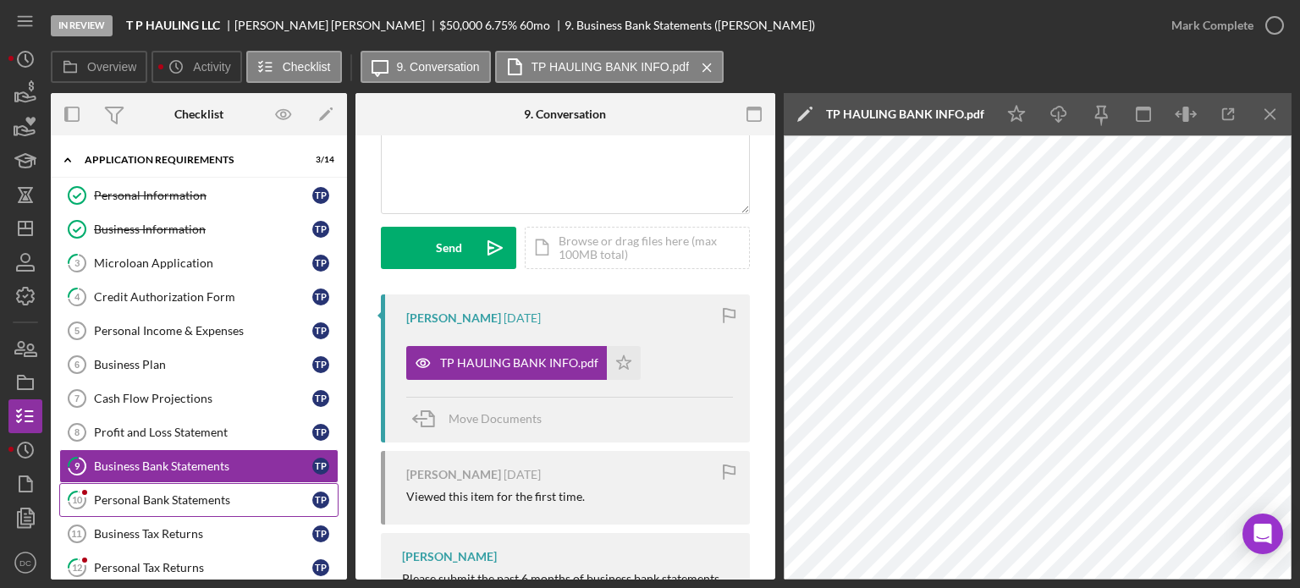
click at [127, 486] on link "10 Personal Bank Statements T P" at bounding box center [198, 500] width 279 height 34
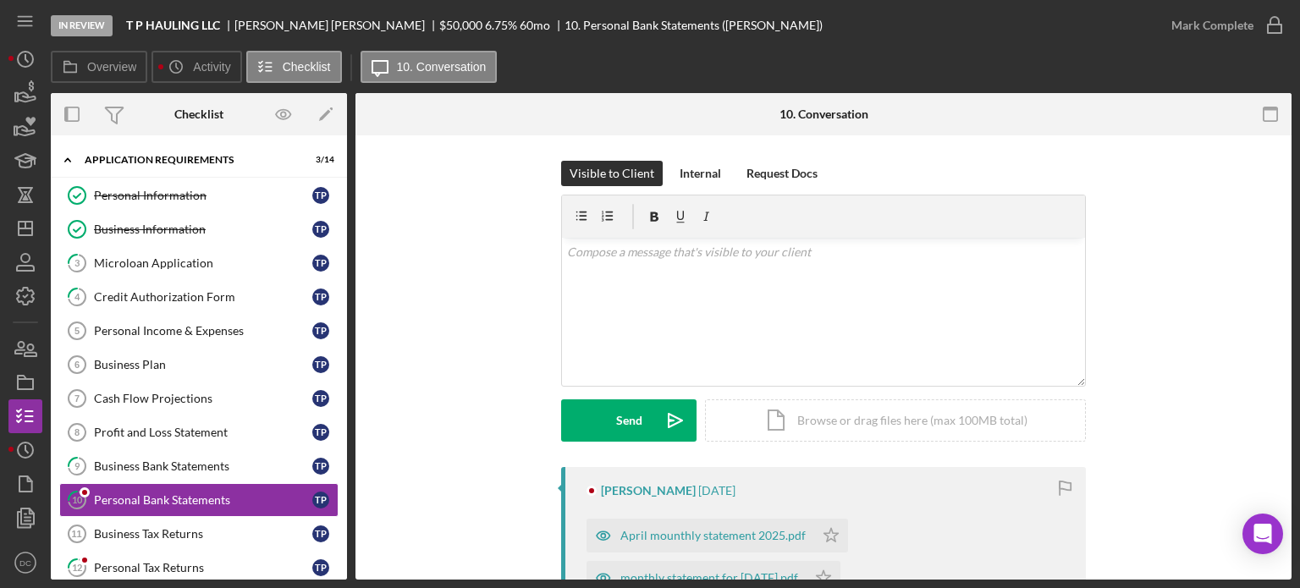
click at [1296, 173] on div "In Review T P HAULING LLC [PERSON_NAME] $50,000 $50,000 6.75 % 60 mo 10. Person…" at bounding box center [650, 294] width 1300 height 588
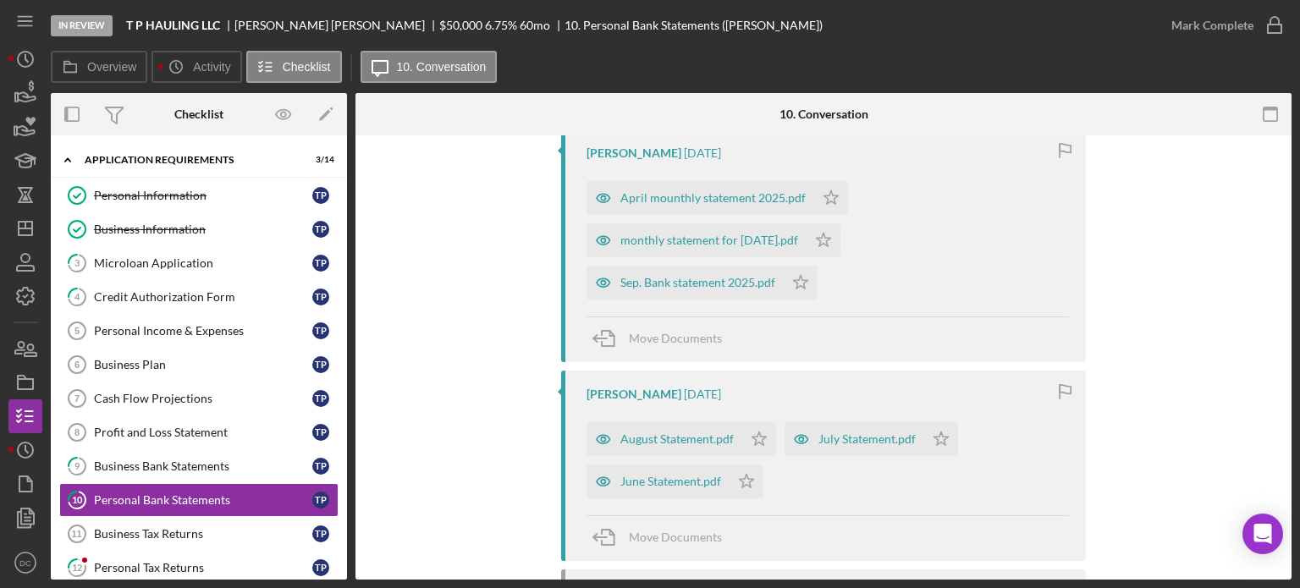
scroll to position [345, 0]
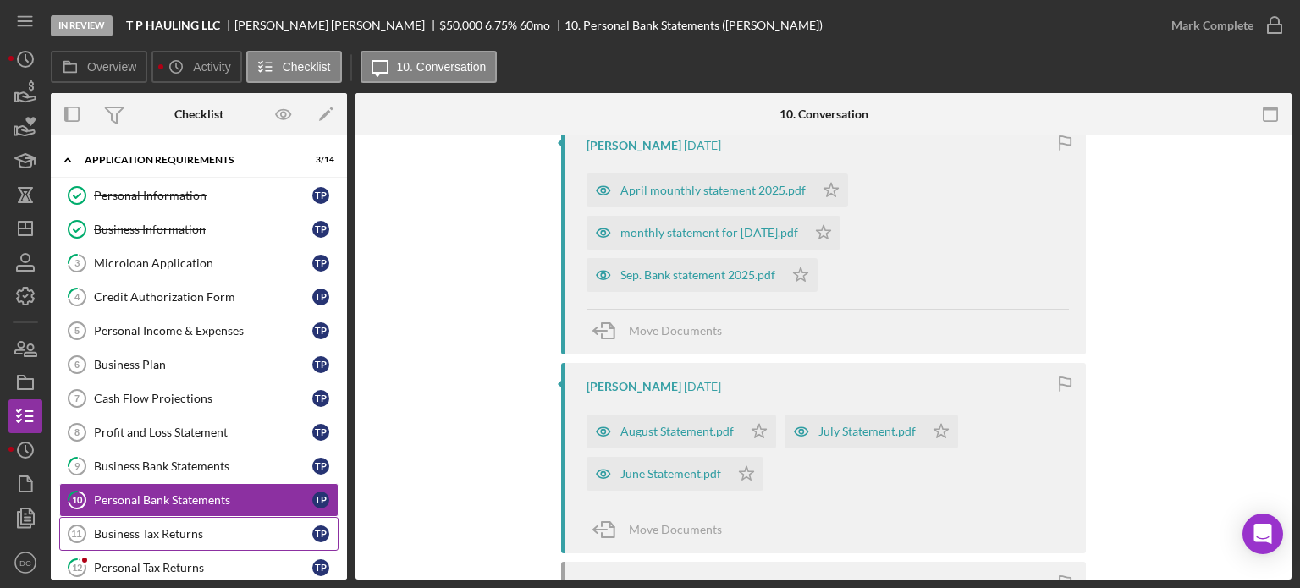
click at [223, 529] on div "Business Tax Returns" at bounding box center [203, 534] width 218 height 14
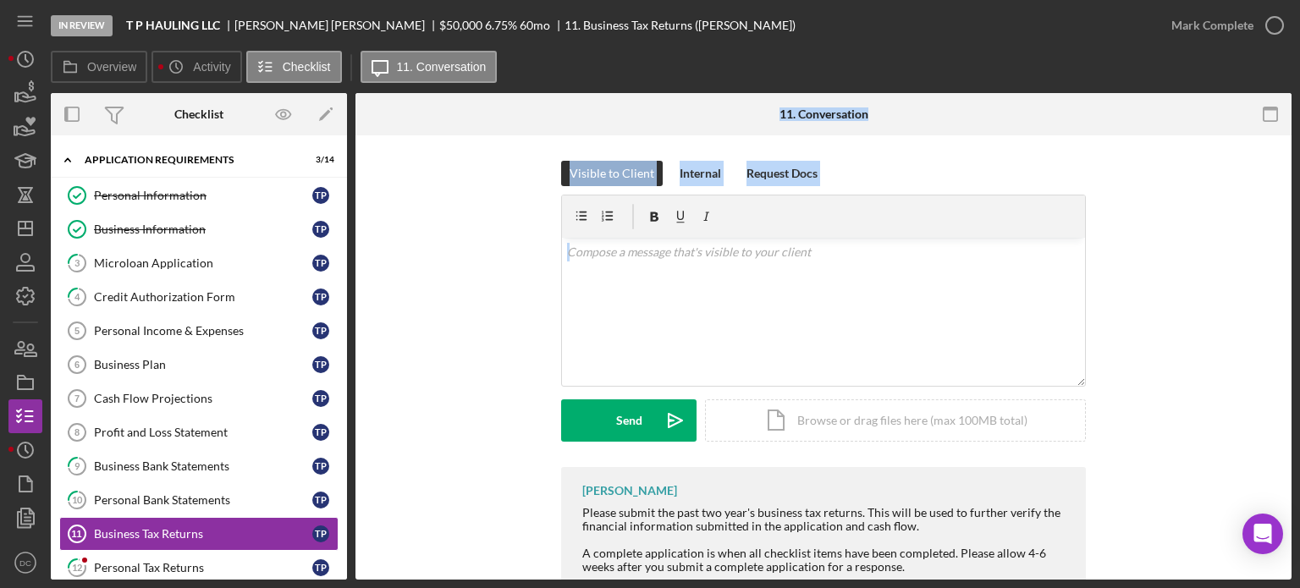
drag, startPoint x: 349, startPoint y: 354, endPoint x: 352, endPoint y: 419, distance: 64.4
click at [352, 419] on div "Overview Internal Workflow Stage In Review Icon/Dropdown Arrow Archive (can una…" at bounding box center [671, 336] width 1240 height 486
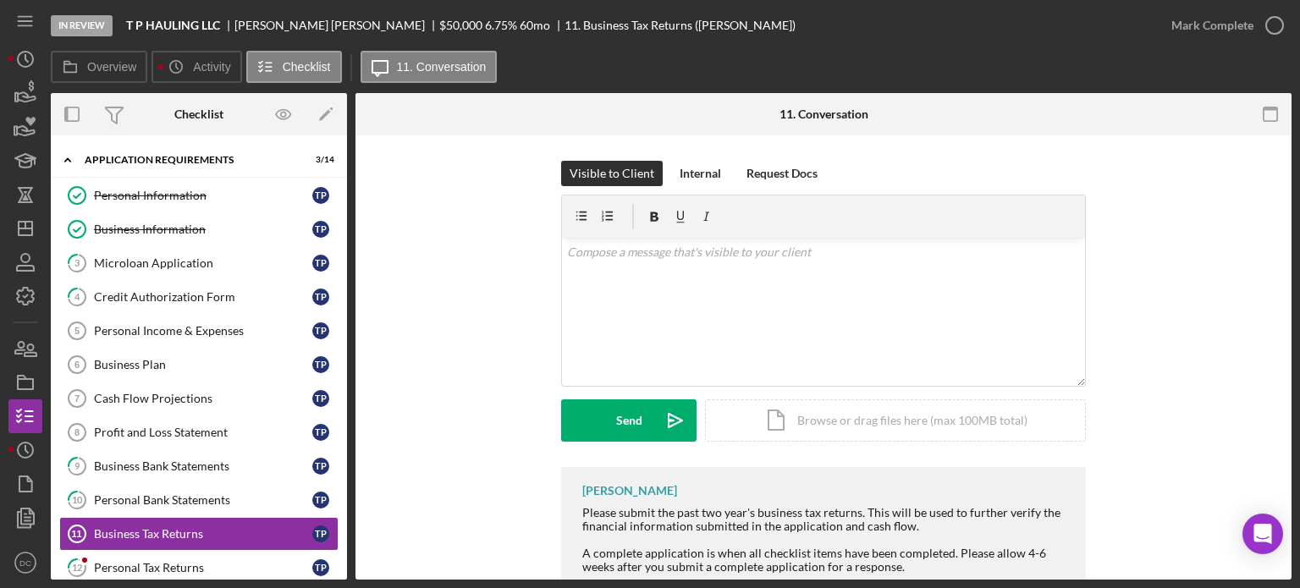
drag, startPoint x: 348, startPoint y: 418, endPoint x: 342, endPoint y: 467, distance: 49.4
click at [342, 467] on div "Overview Internal Workflow Stage In Review Icon/Dropdown Arrow Archive (can una…" at bounding box center [671, 336] width 1240 height 486
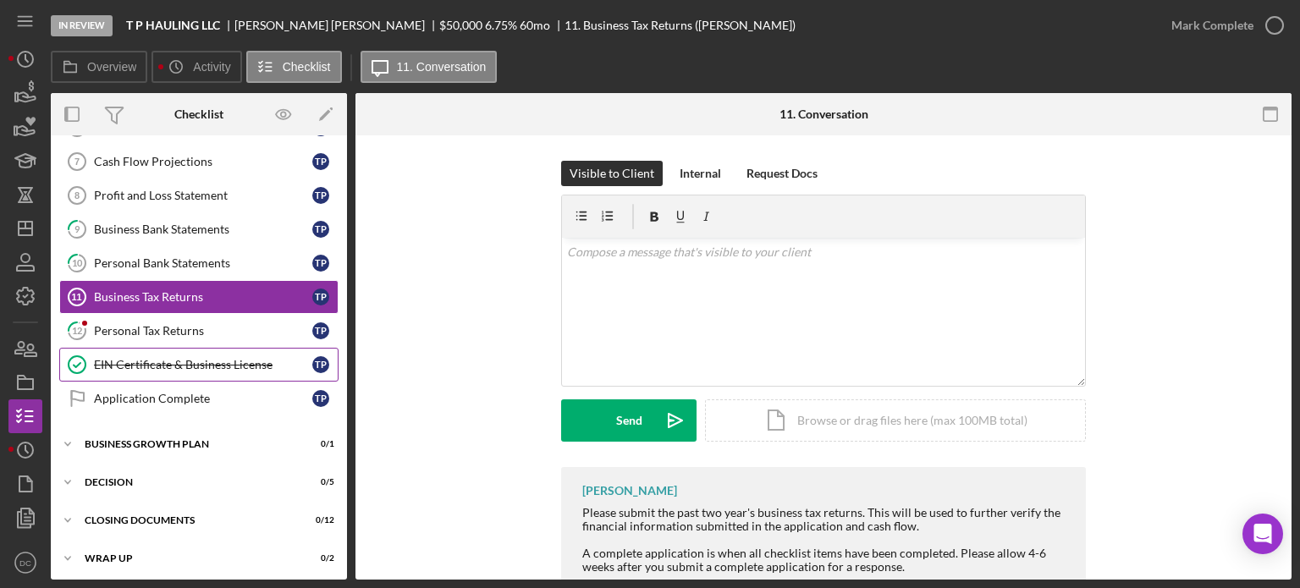
click at [244, 367] on link "EIN Certificate & Business License EIN Certificate & Business License T P" at bounding box center [198, 365] width 279 height 34
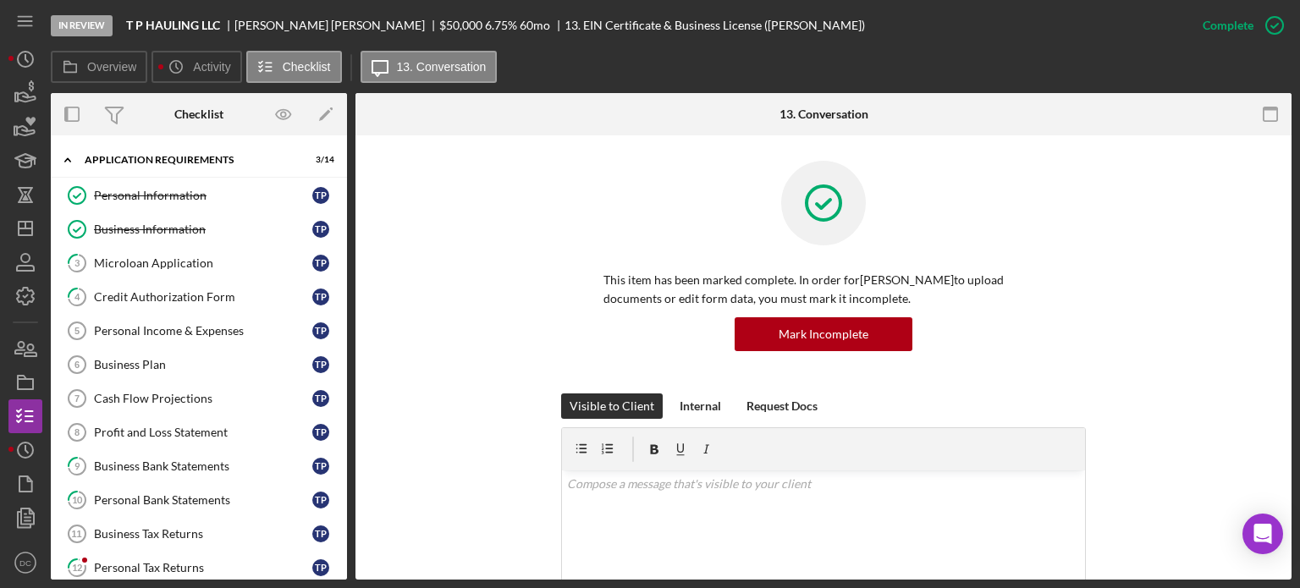
click at [349, 129] on div "Overview Internal Workflow Stage In Review Icon/Dropdown Arrow Archive (can una…" at bounding box center [671, 336] width 1240 height 486
click at [118, 268] on div "Microloan Application" at bounding box center [203, 263] width 218 height 14
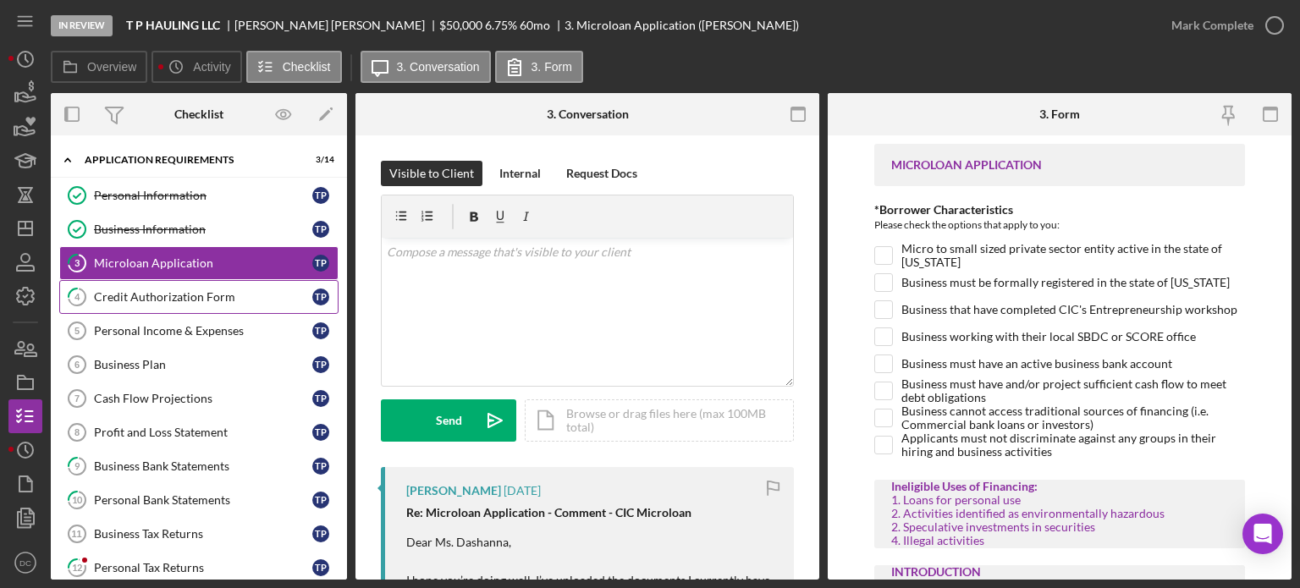
click at [120, 310] on link "4 Credit Authorization Form T P" at bounding box center [198, 297] width 279 height 34
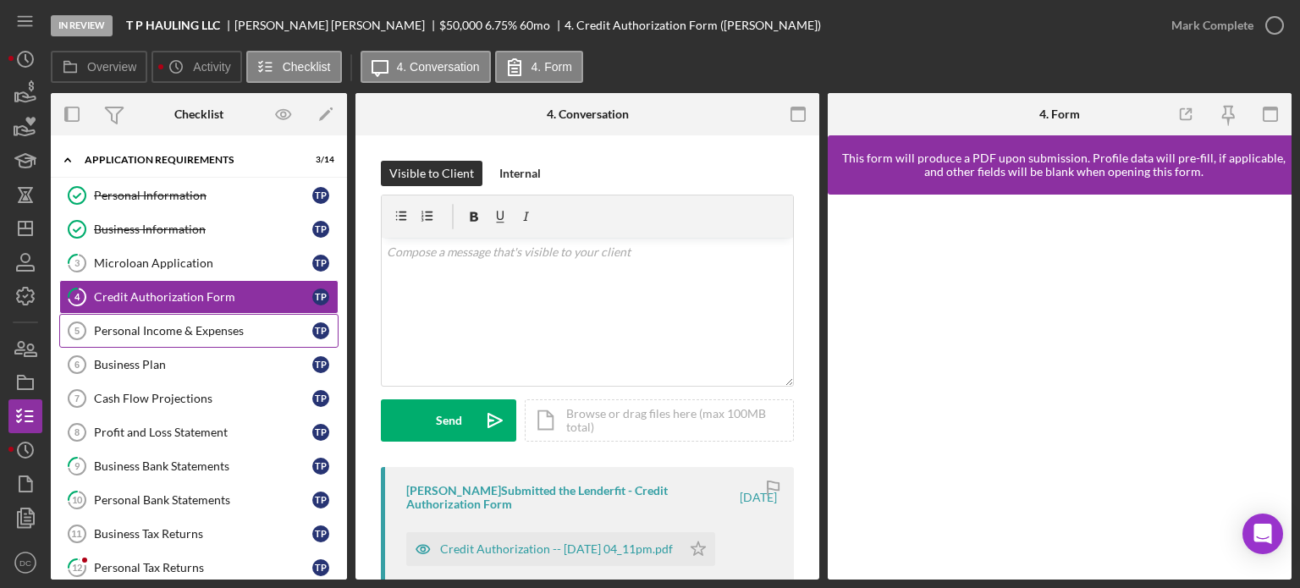
click at [120, 336] on link "Personal Income & Expenses 5 Personal Income & Expenses T P" at bounding box center [198, 331] width 279 height 34
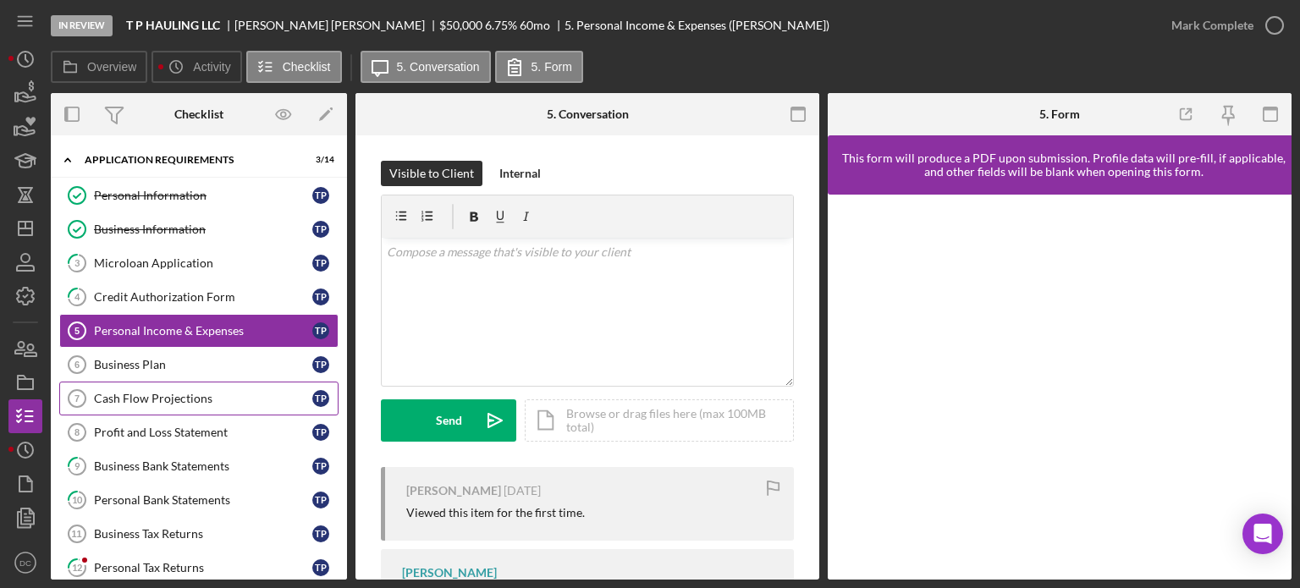
click at [117, 392] on div "Cash Flow Projections" at bounding box center [203, 399] width 218 height 14
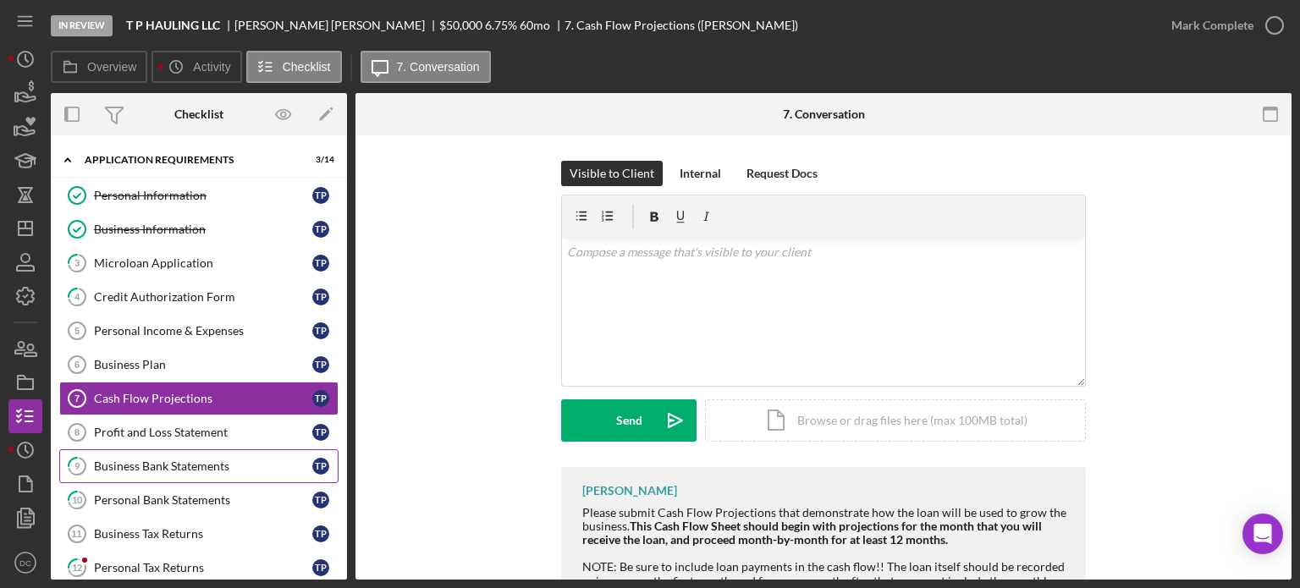
drag, startPoint x: 348, startPoint y: 382, endPoint x: 330, endPoint y: 457, distance: 77.4
click at [330, 457] on div "Overview Internal Workflow Stage In Review Icon/Dropdown Arrow Archive (can una…" at bounding box center [671, 336] width 1240 height 486
click at [22, 238] on icon "Icon/Dashboard" at bounding box center [25, 228] width 42 height 42
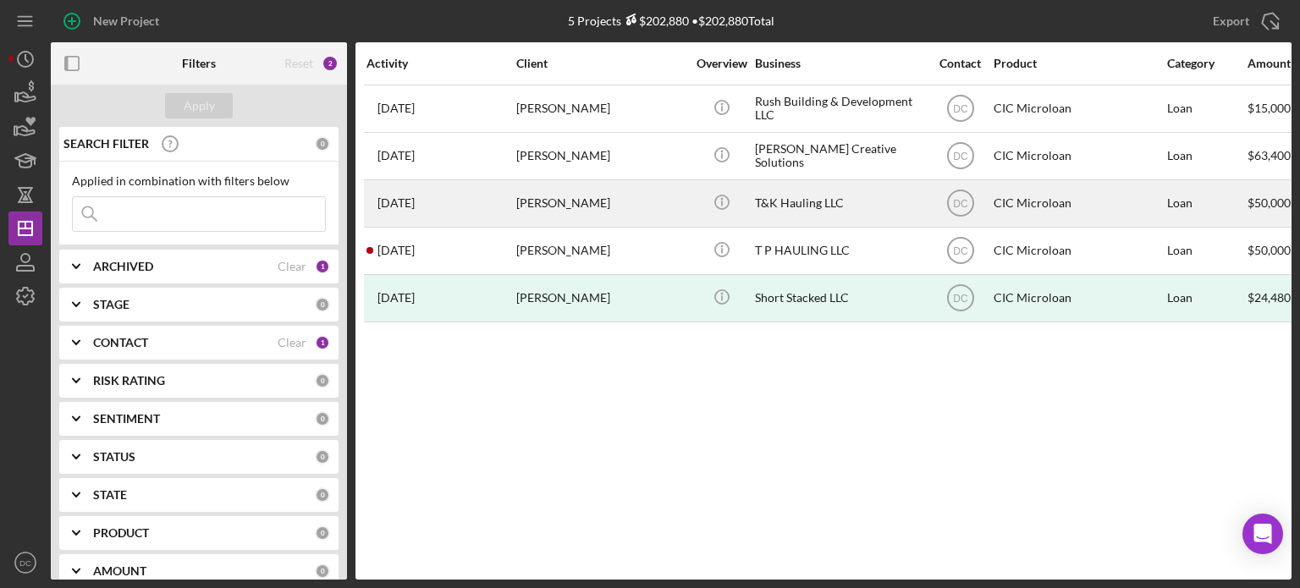
click at [526, 222] on div "[PERSON_NAME]" at bounding box center [600, 203] width 169 height 45
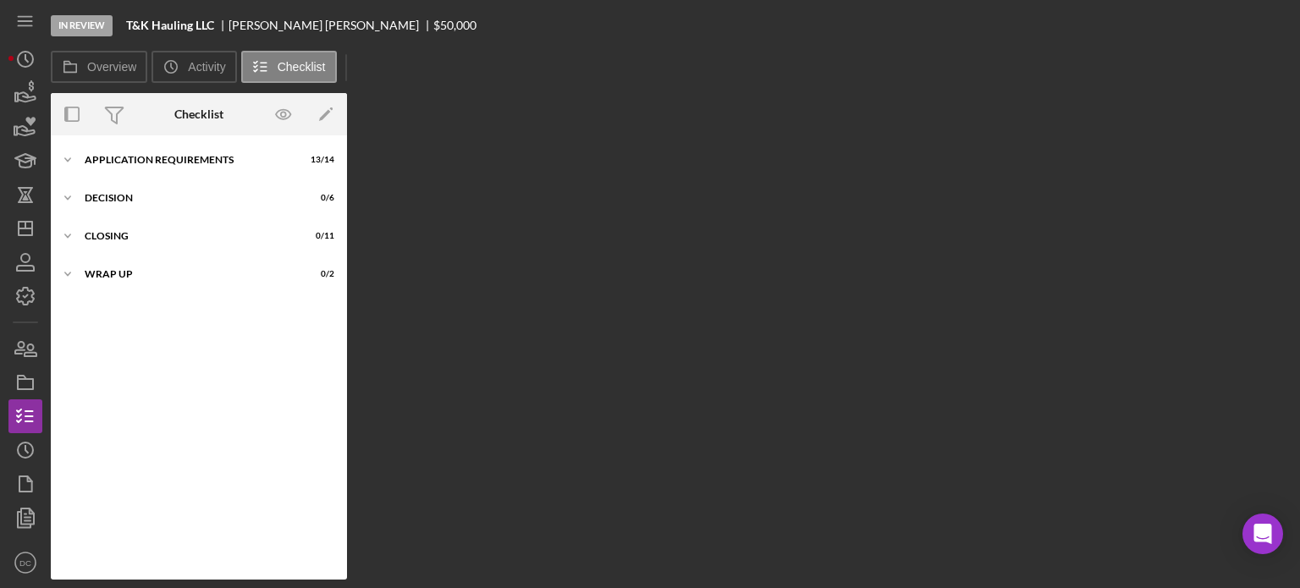
scroll to position [37, 0]
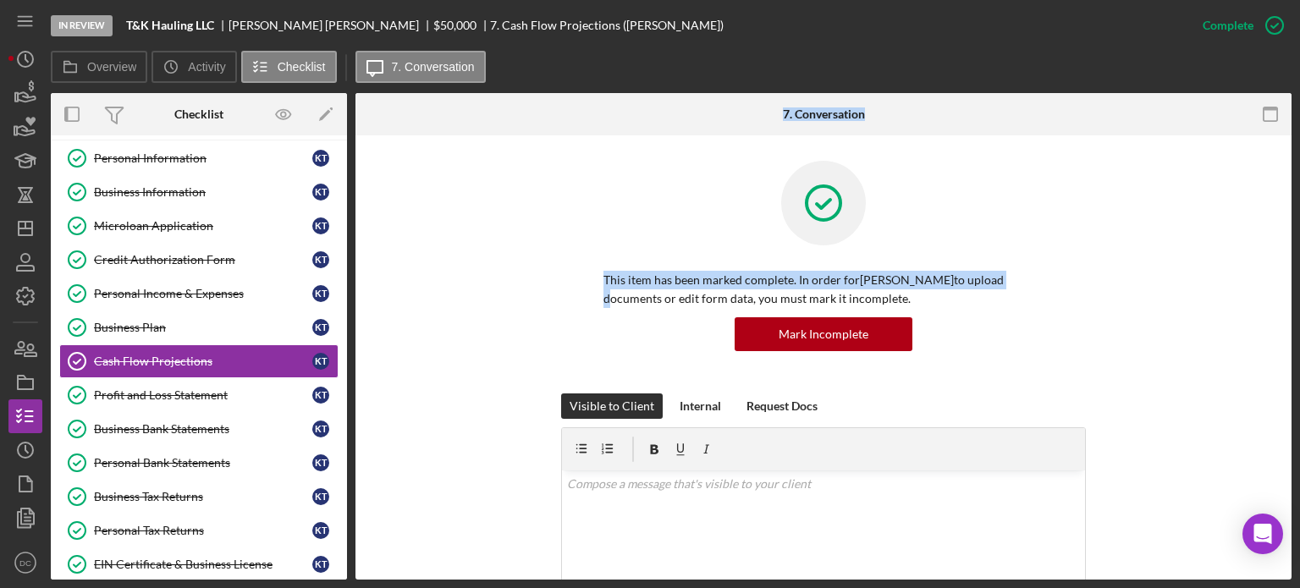
drag, startPoint x: 348, startPoint y: 237, endPoint x: 351, endPoint y: 307, distance: 70.3
click at [351, 307] on div "Overview Internal Workflow Stage In Review Icon/Dropdown Arrow Archive (can una…" at bounding box center [671, 336] width 1240 height 486
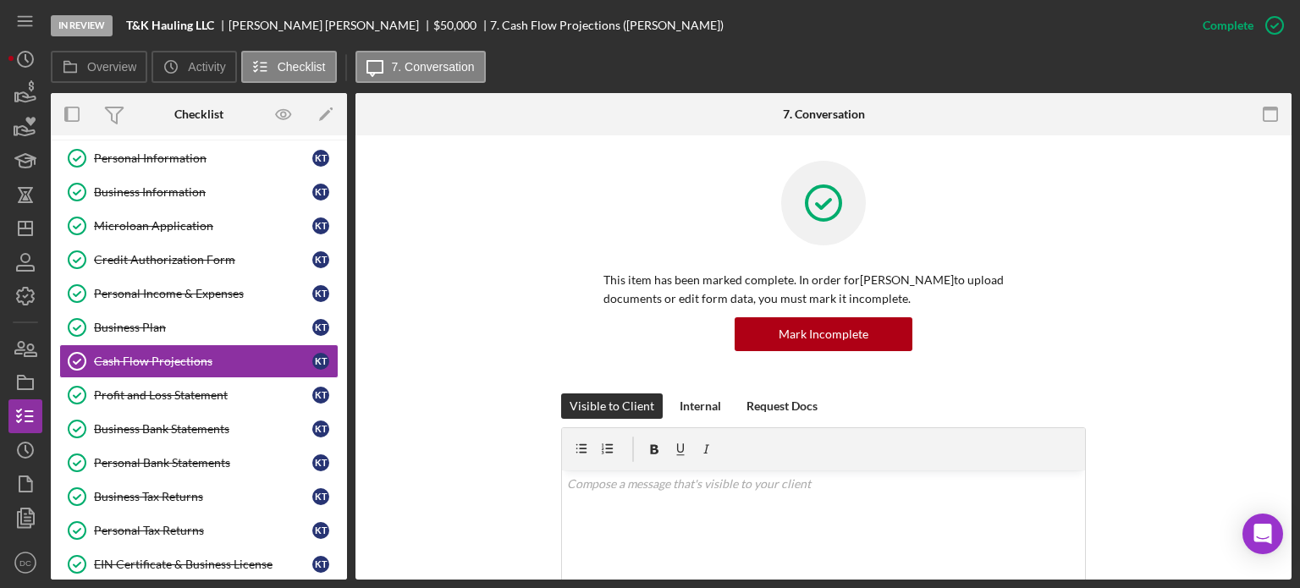
drag, startPoint x: 347, startPoint y: 209, endPoint x: 347, endPoint y: 173, distance: 36.4
click at [347, 173] on div "Overview Internal Workflow Stage In Review Icon/Dropdown Arrow Archive (can una…" at bounding box center [671, 336] width 1240 height 486
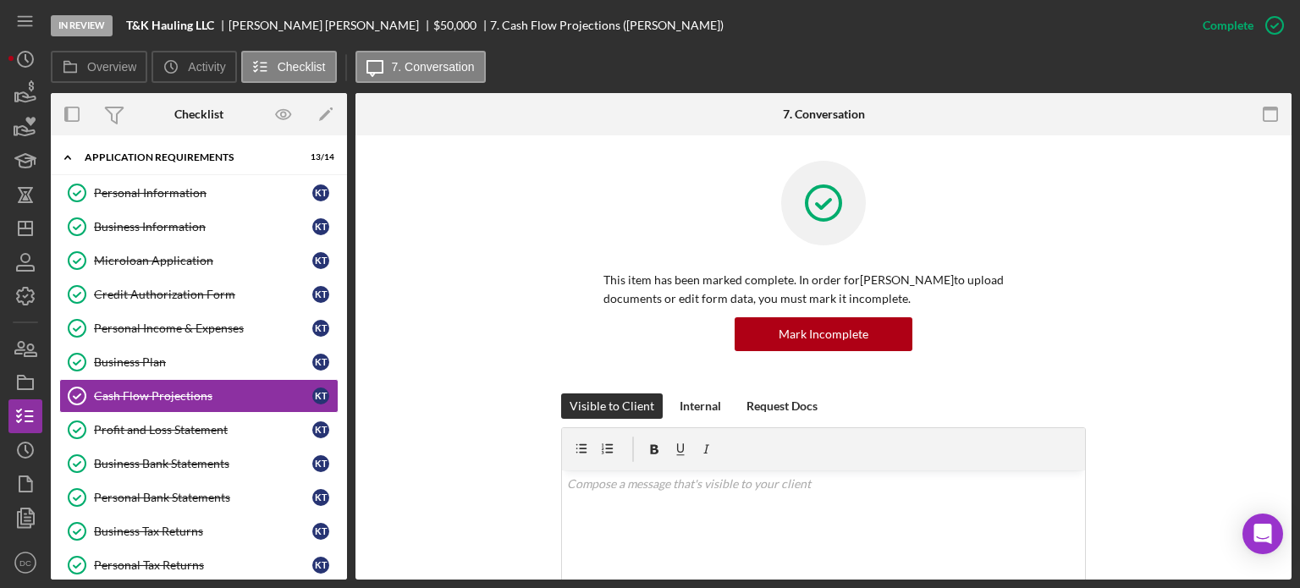
scroll to position [0, 0]
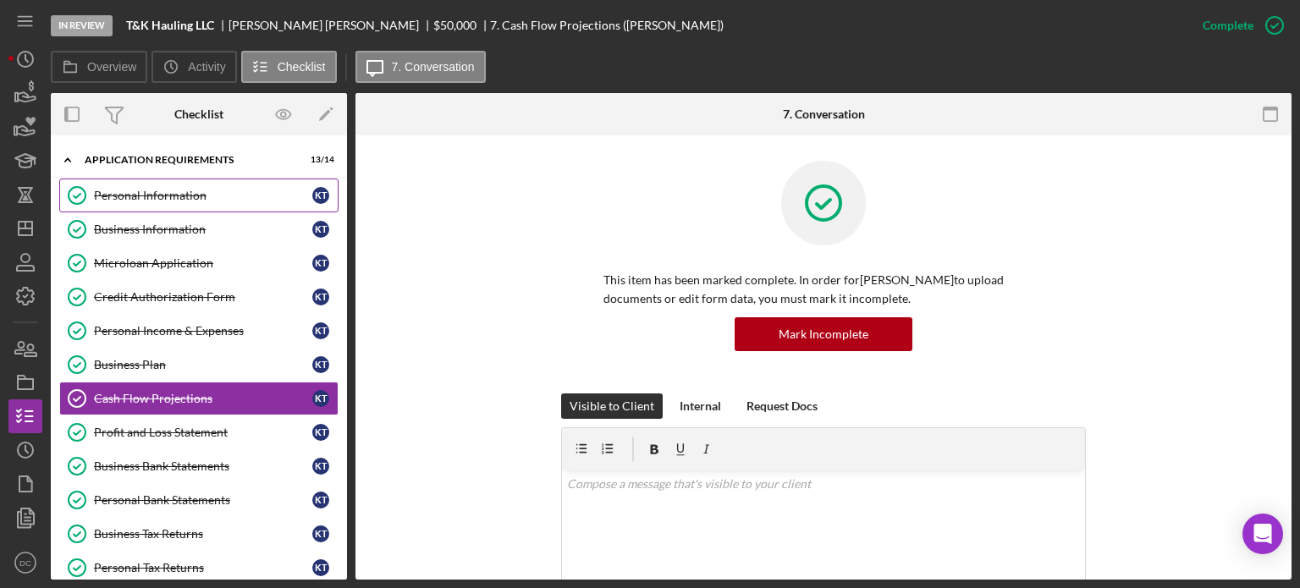
click at [257, 196] on div "Personal Information" at bounding box center [203, 196] width 218 height 14
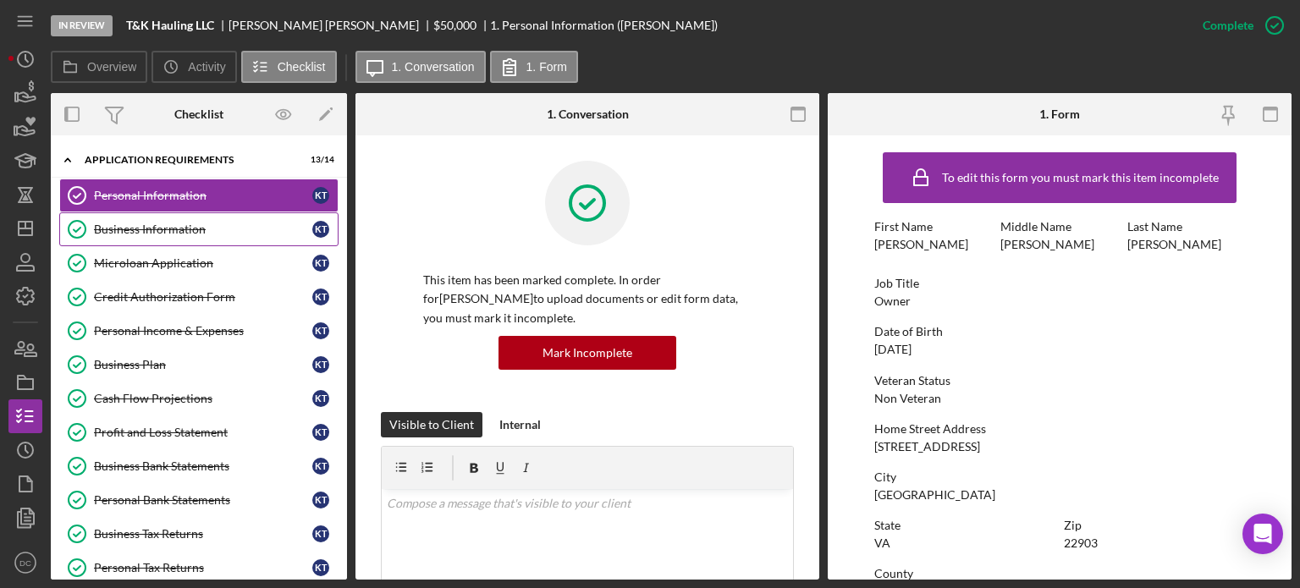
click at [173, 243] on link "Business Information Business Information K T" at bounding box center [198, 229] width 279 height 34
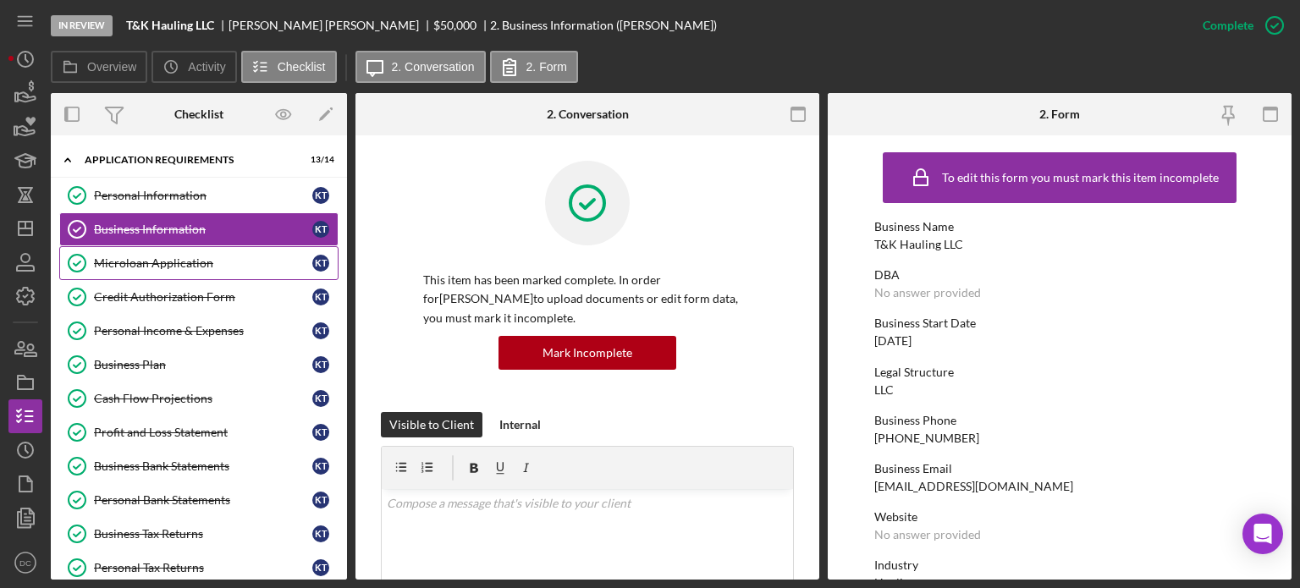
click at [173, 257] on div "Microloan Application" at bounding box center [203, 263] width 218 height 14
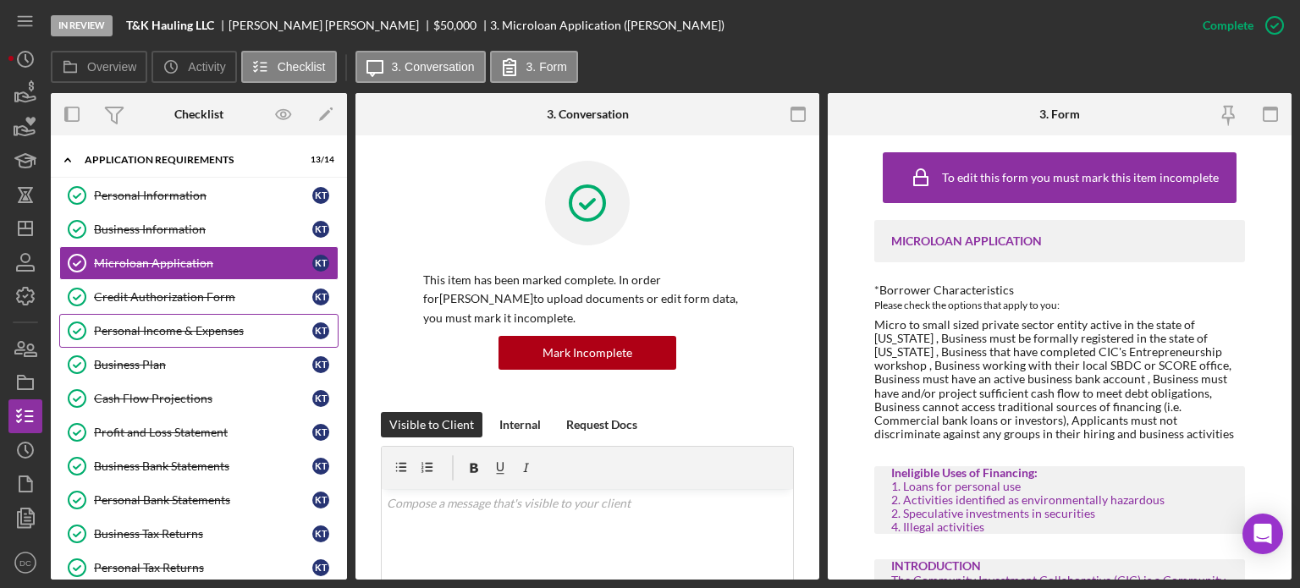
click at [165, 316] on link "Personal Income & Expenses Personal Income & Expenses K T" at bounding box center [198, 331] width 279 height 34
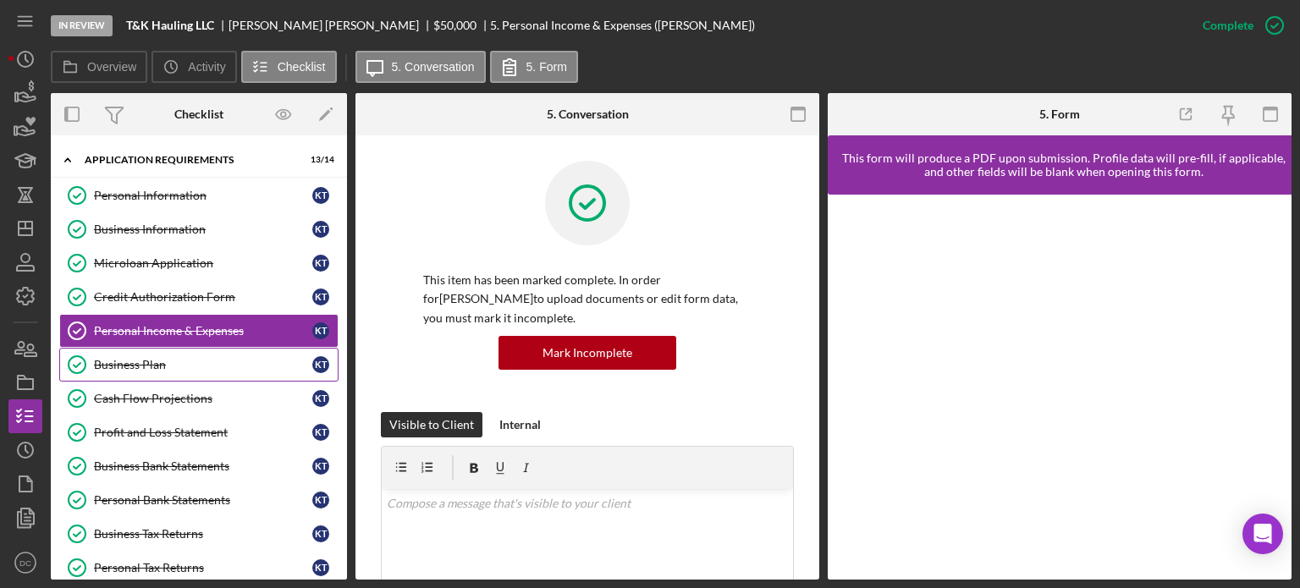
click at [162, 362] on div "Business Plan" at bounding box center [203, 365] width 218 height 14
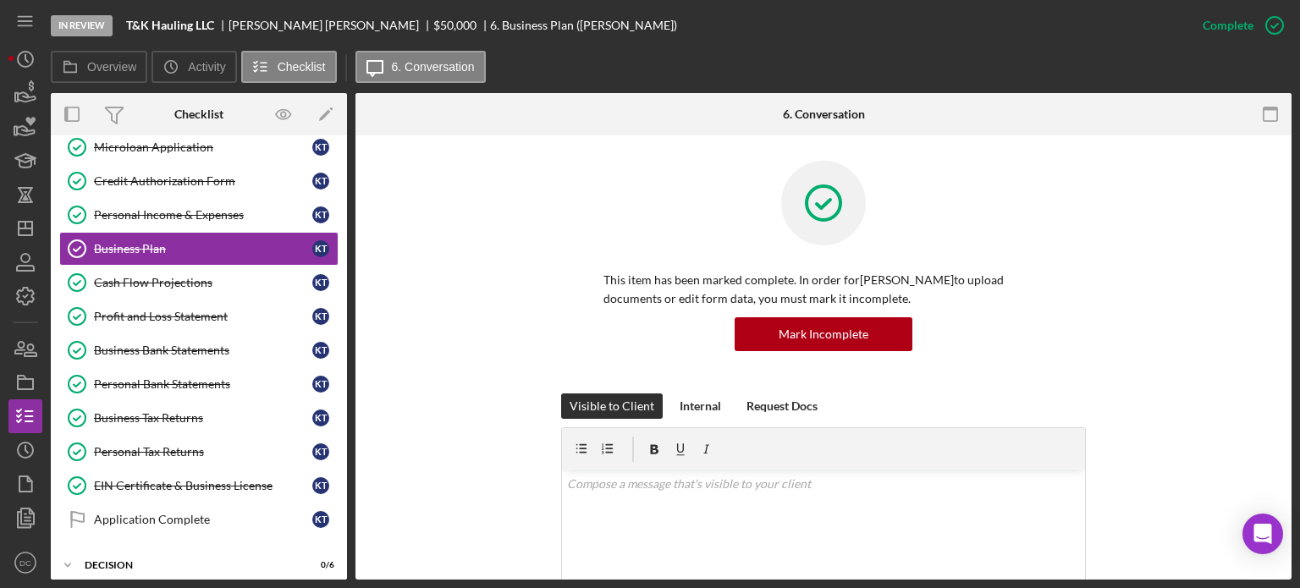
scroll to position [149, 0]
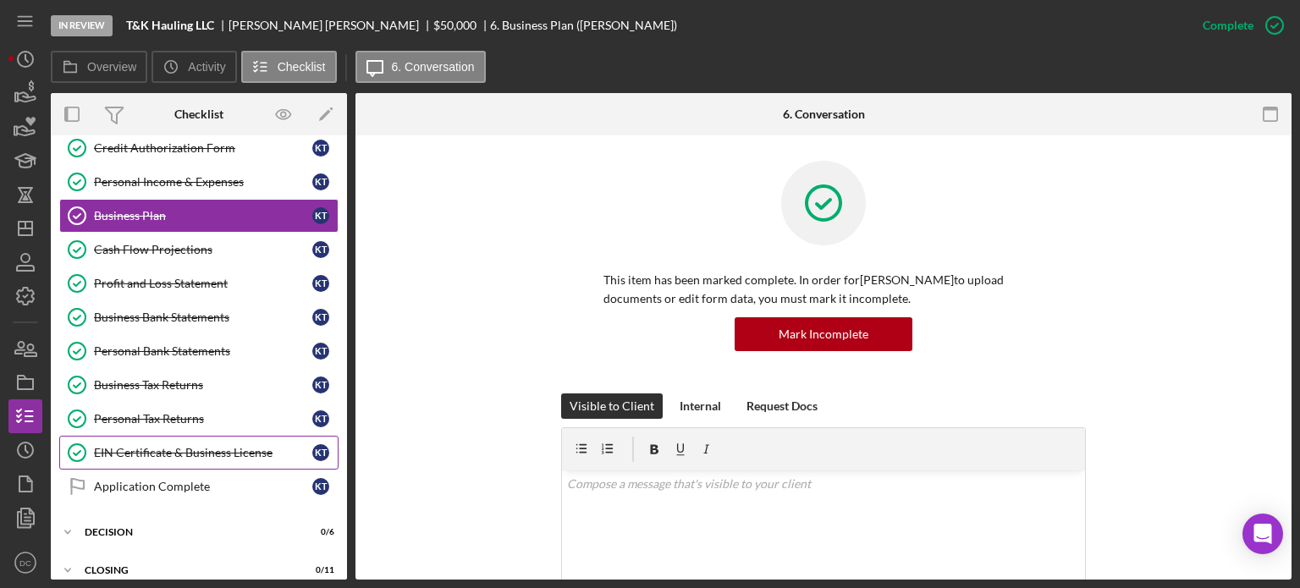
click at [176, 437] on link "EIN Certificate & Business License EIN Certificate & Business License K T" at bounding box center [198, 453] width 279 height 34
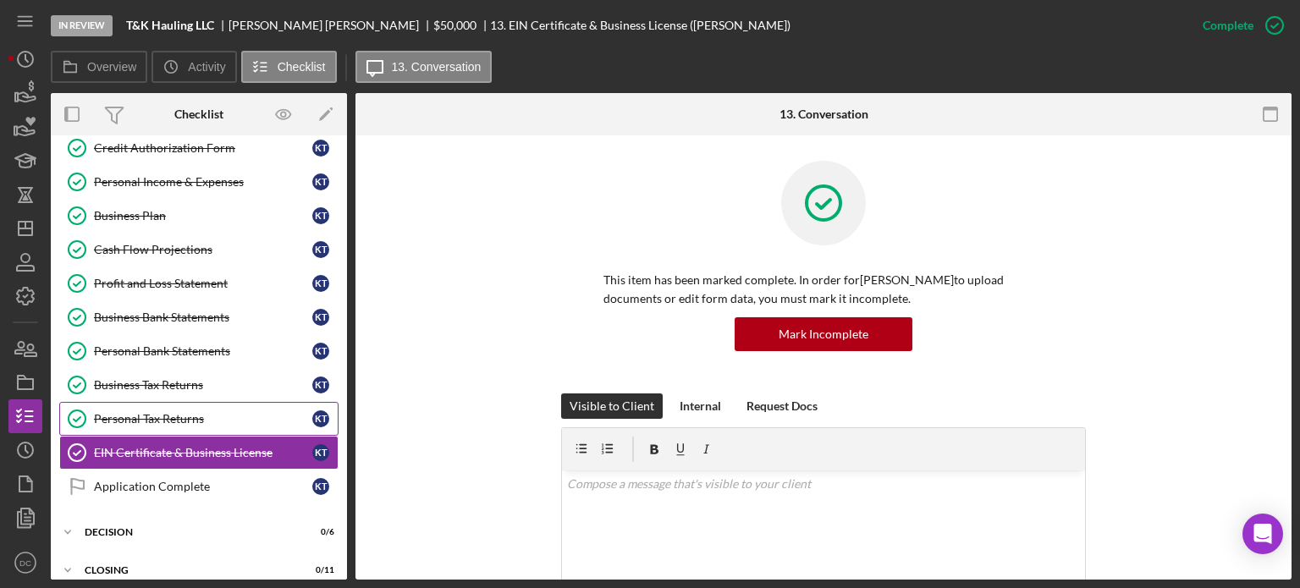
click at [174, 425] on link "Personal Tax Returns Personal Tax Returns K T" at bounding box center [198, 419] width 279 height 34
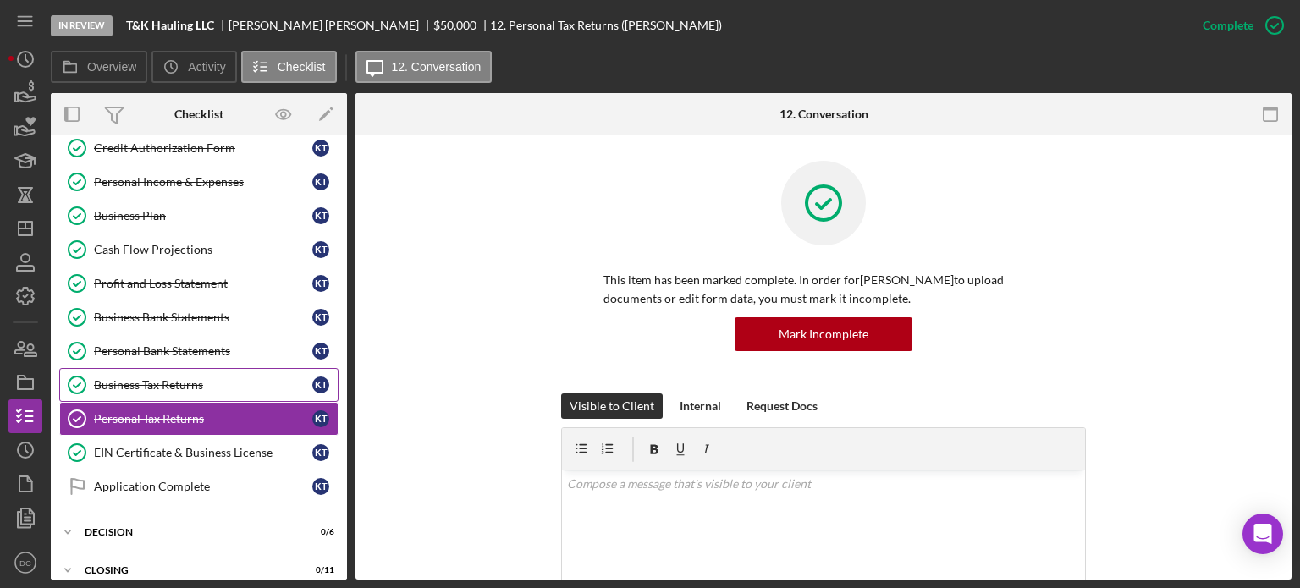
click at [175, 392] on link "Business Tax Returns Business Tax Returns K T" at bounding box center [198, 385] width 279 height 34
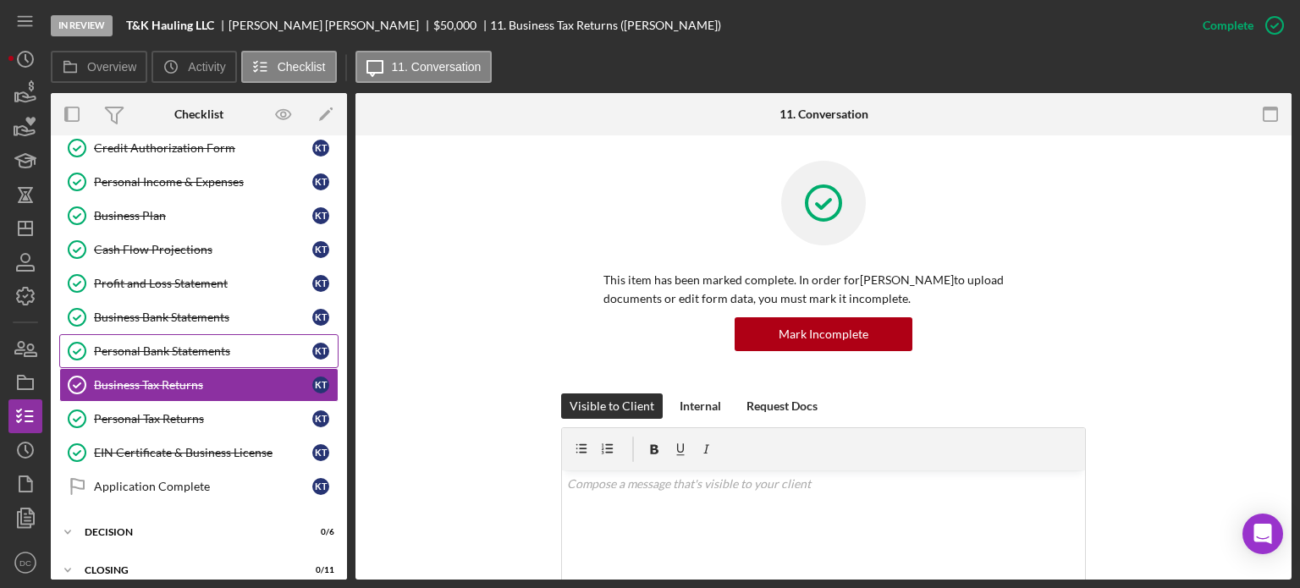
click at [179, 348] on div "Personal Bank Statements" at bounding box center [203, 351] width 218 height 14
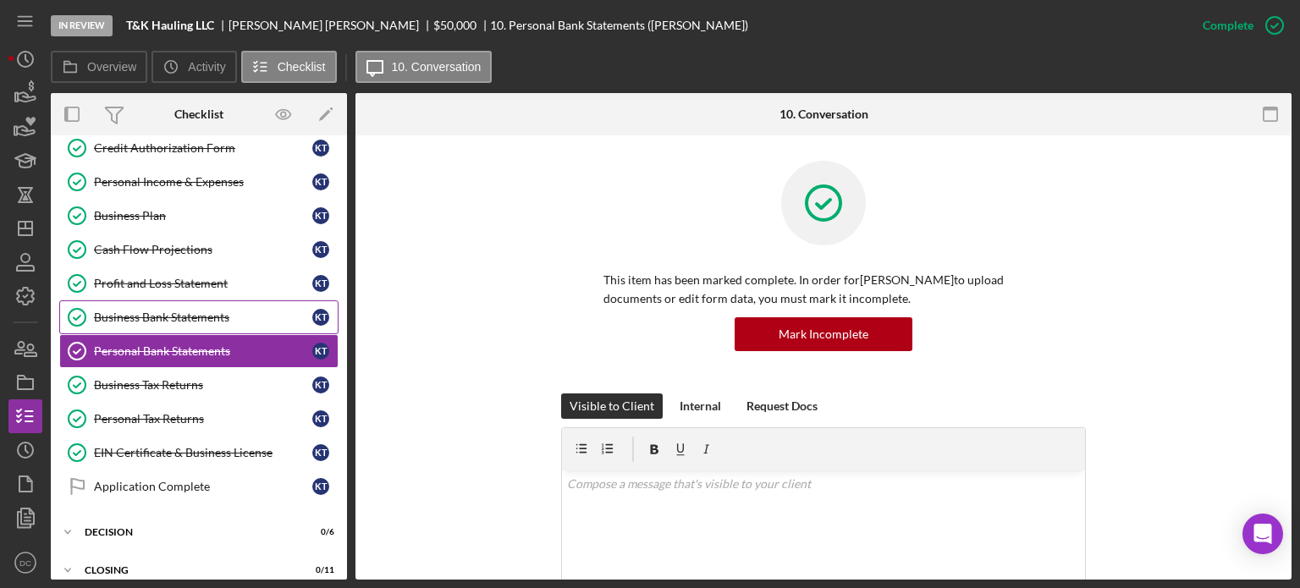
click at [183, 311] on div "Business Bank Statements" at bounding box center [203, 318] width 218 height 14
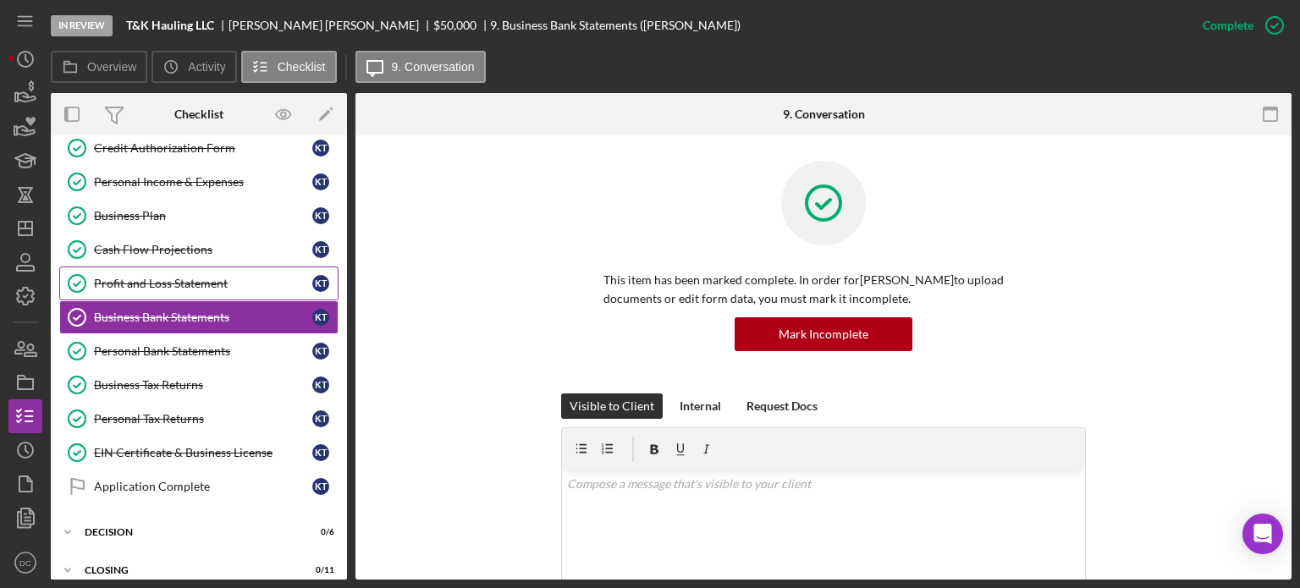
click at [186, 277] on div "Profit and Loss Statement" at bounding box center [203, 284] width 218 height 14
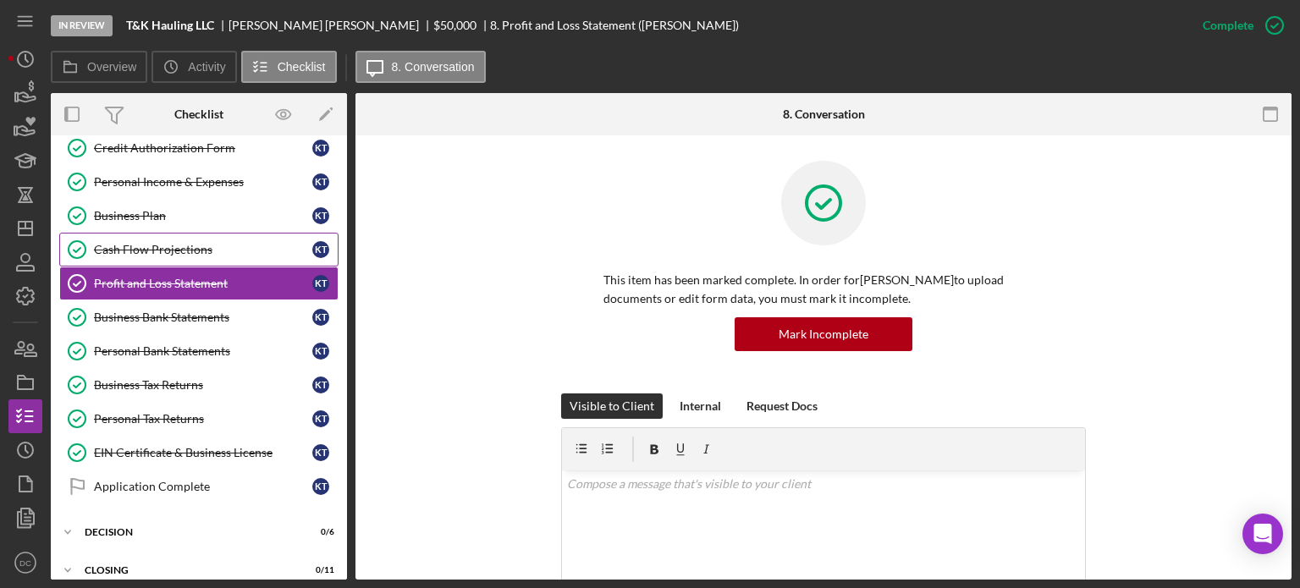
click at [178, 243] on div "Cash Flow Projections" at bounding box center [203, 250] width 218 height 14
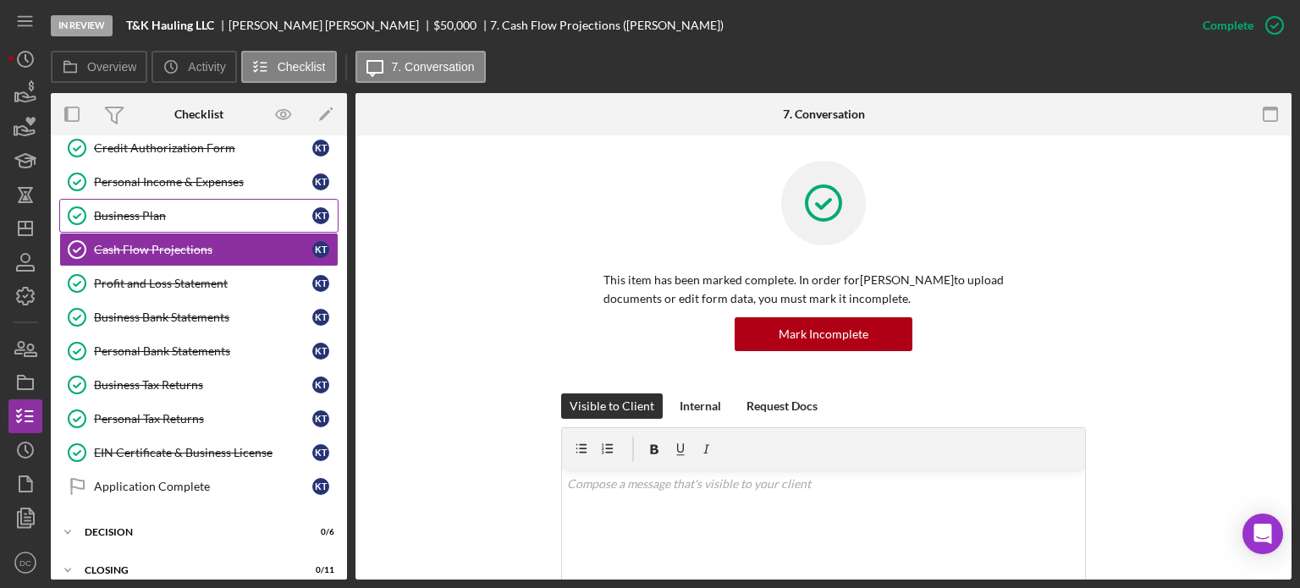
click at [162, 223] on link "Business Plan Business Plan K T" at bounding box center [198, 216] width 279 height 34
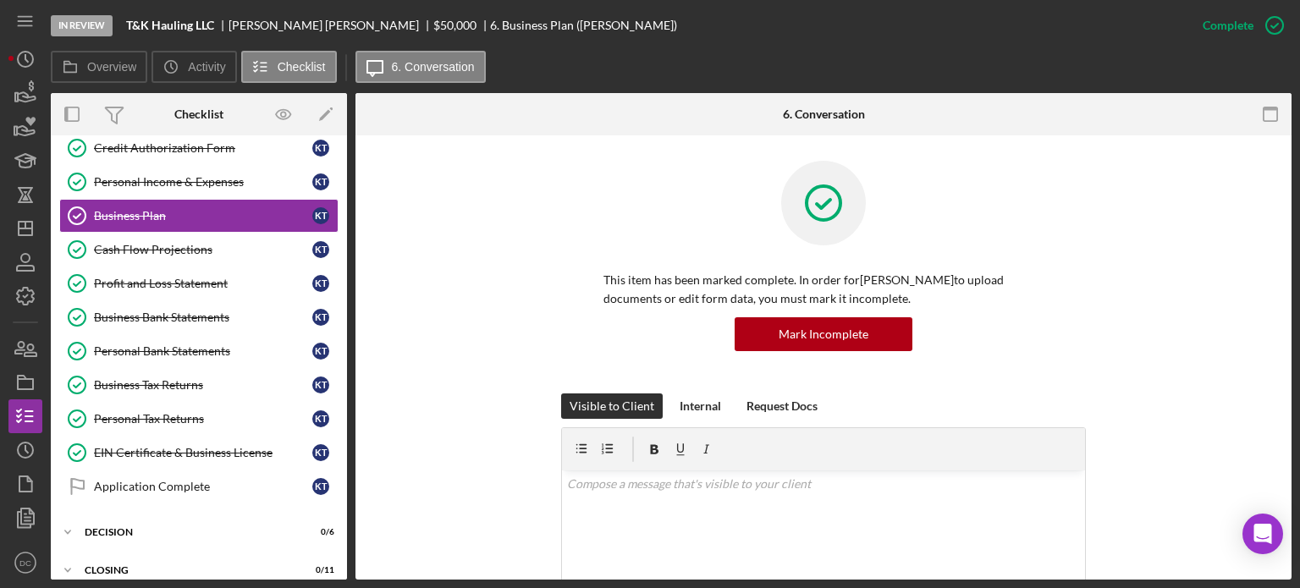
drag, startPoint x: 347, startPoint y: 300, endPoint x: 345, endPoint y: 336, distance: 35.6
click at [345, 336] on div "Overview Internal Workflow Stage In Review Icon/Dropdown Arrow Archive (can una…" at bounding box center [671, 336] width 1240 height 486
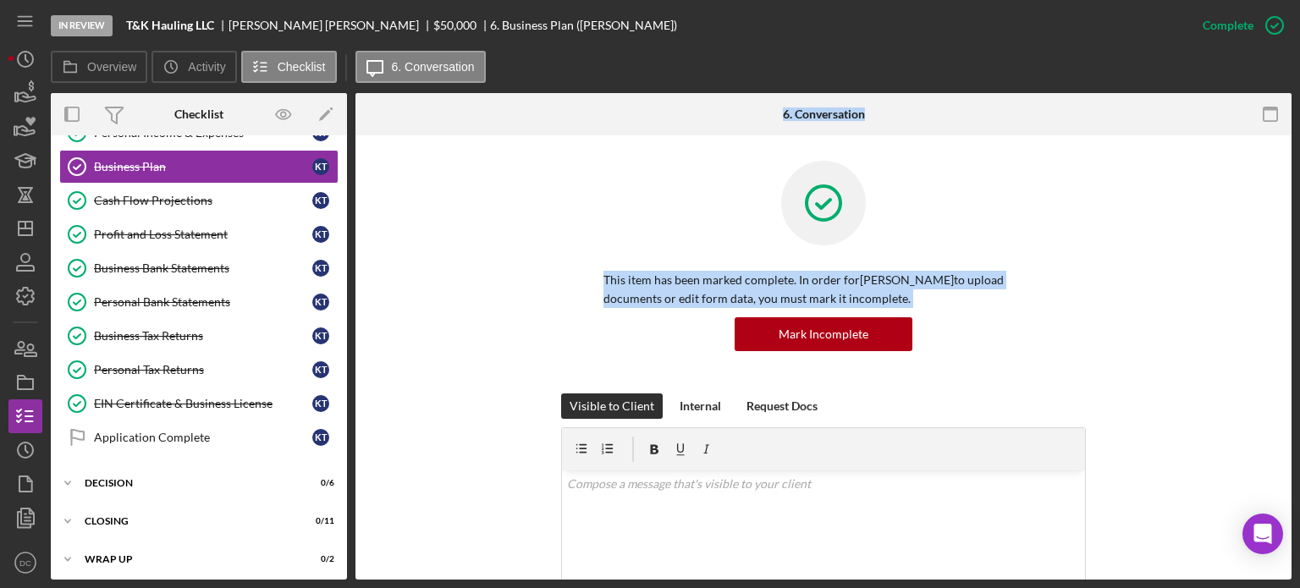
drag, startPoint x: 350, startPoint y: 399, endPoint x: 355, endPoint y: 316, distance: 83.9
click at [355, 316] on div "Overview Internal Workflow Stage In Review Icon/Dropdown Arrow Archive (can una…" at bounding box center [671, 336] width 1240 height 486
click at [403, 267] on div "This item has been marked complete. In order for [PERSON_NAME] to upload docume…" at bounding box center [823, 277] width 885 height 233
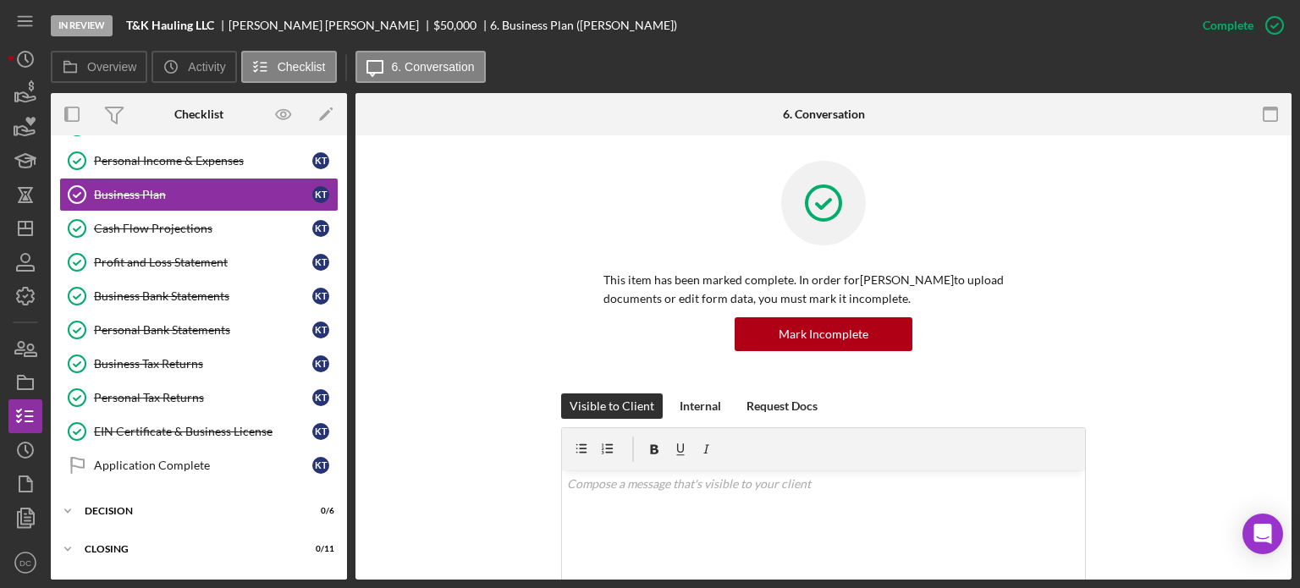
scroll to position [146, 0]
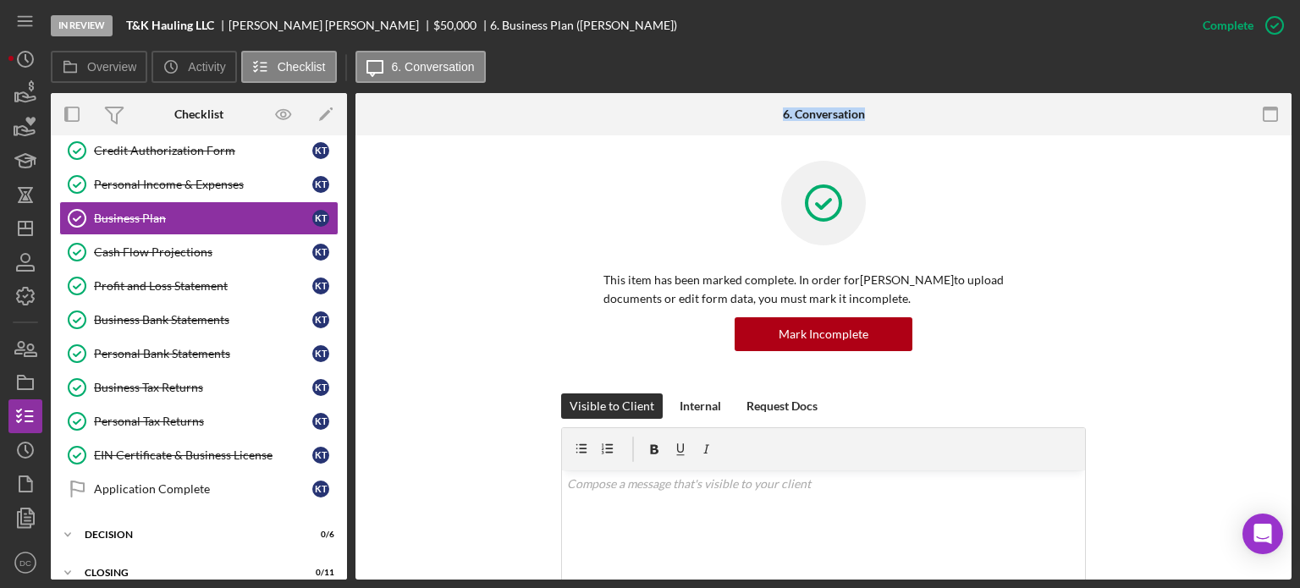
drag, startPoint x: 348, startPoint y: 254, endPoint x: 362, endPoint y: 140, distance: 115.1
click at [362, 140] on div "Overview Internal Workflow Stage In Review Icon/Dropdown Arrow Archive (can una…" at bounding box center [671, 336] width 1240 height 486
drag, startPoint x: 349, startPoint y: 255, endPoint x: 355, endPoint y: 153, distance: 101.8
click at [355, 153] on div "Overview Internal Workflow Stage In Review Icon/Dropdown Arrow Archive (can una…" at bounding box center [671, 336] width 1240 height 486
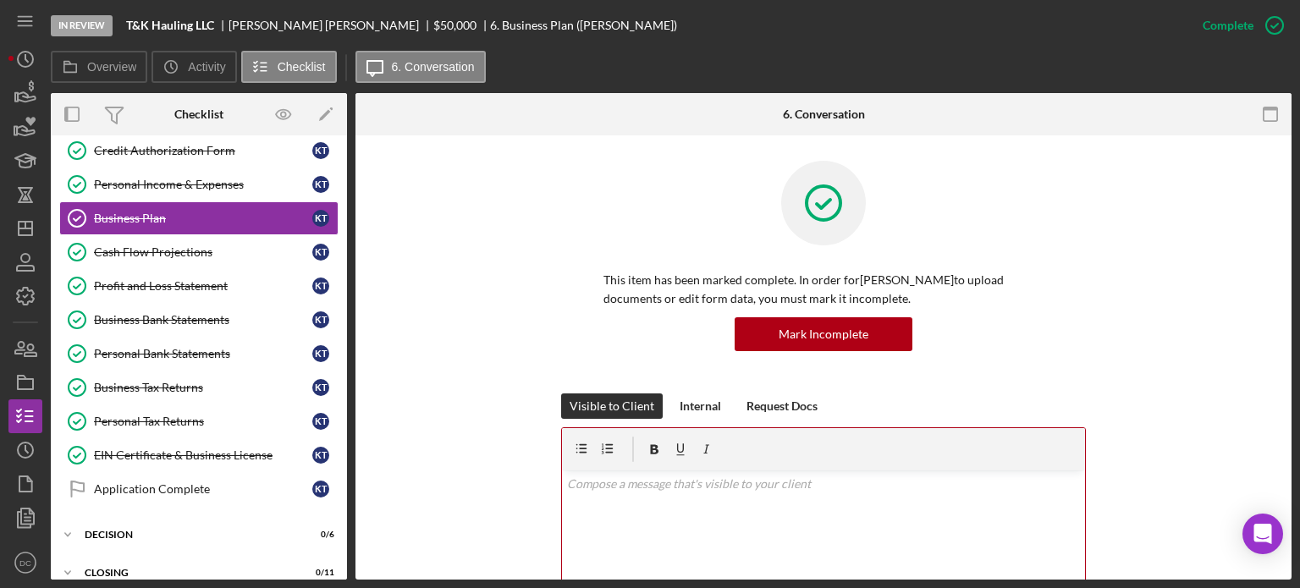
drag, startPoint x: 349, startPoint y: 257, endPoint x: 345, endPoint y: 225, distance: 32.4
click at [345, 225] on div "Overview Internal Workflow Stage In Review Icon/Dropdown Arrow Archive (can una…" at bounding box center [671, 336] width 1240 height 486
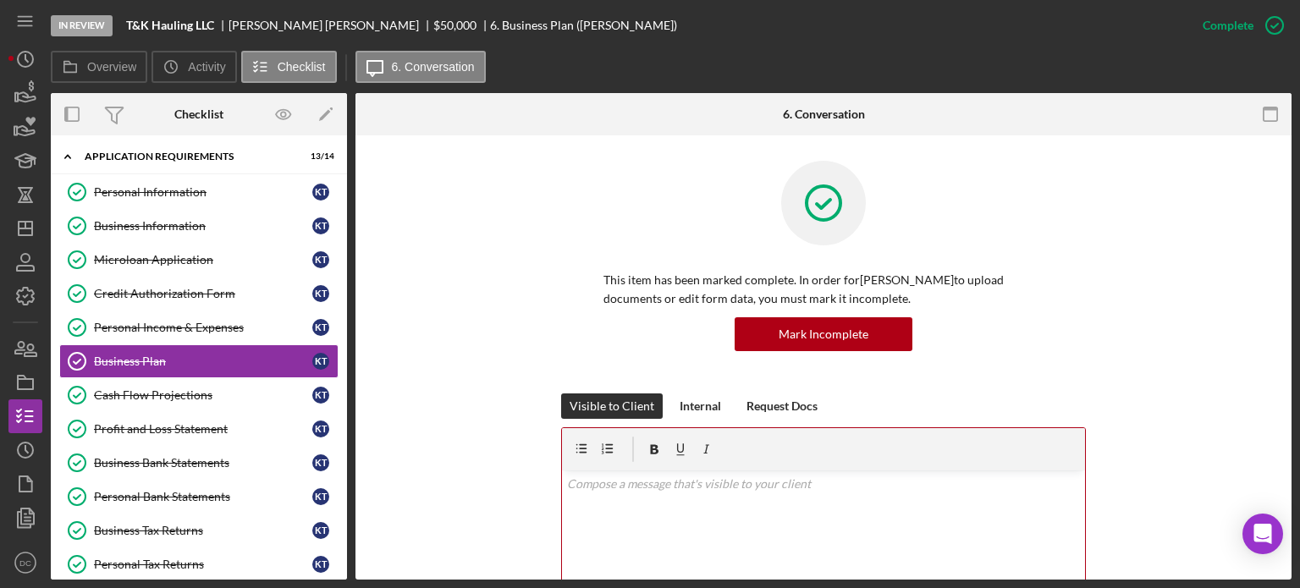
scroll to position [0, 0]
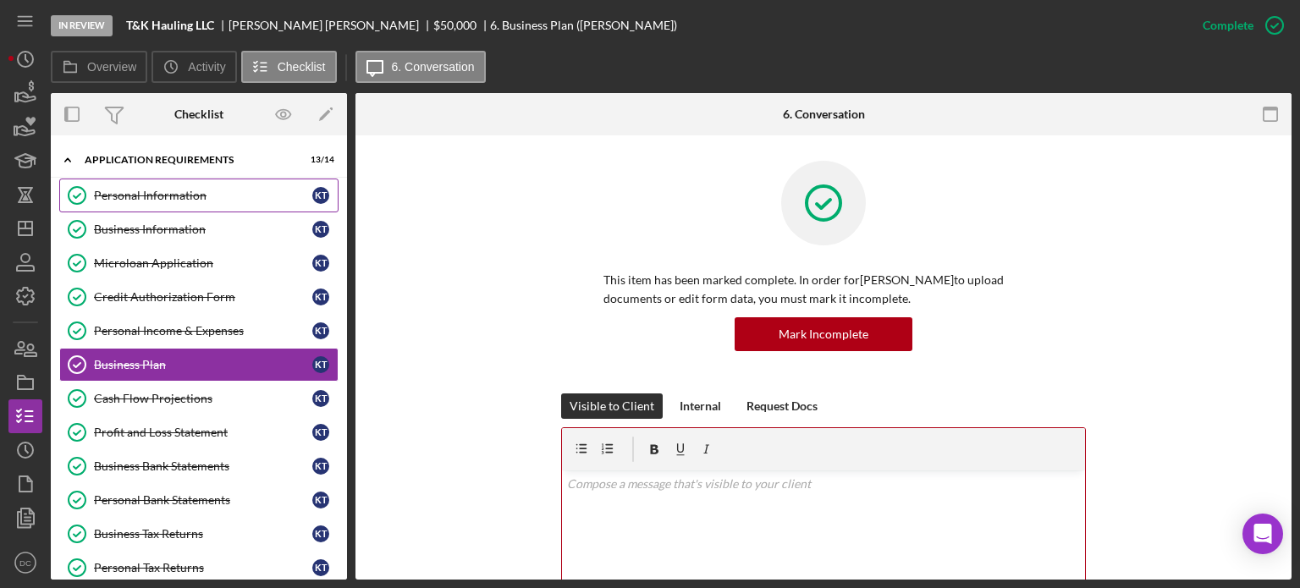
click at [173, 193] on div "Personal Information" at bounding box center [203, 196] width 218 height 14
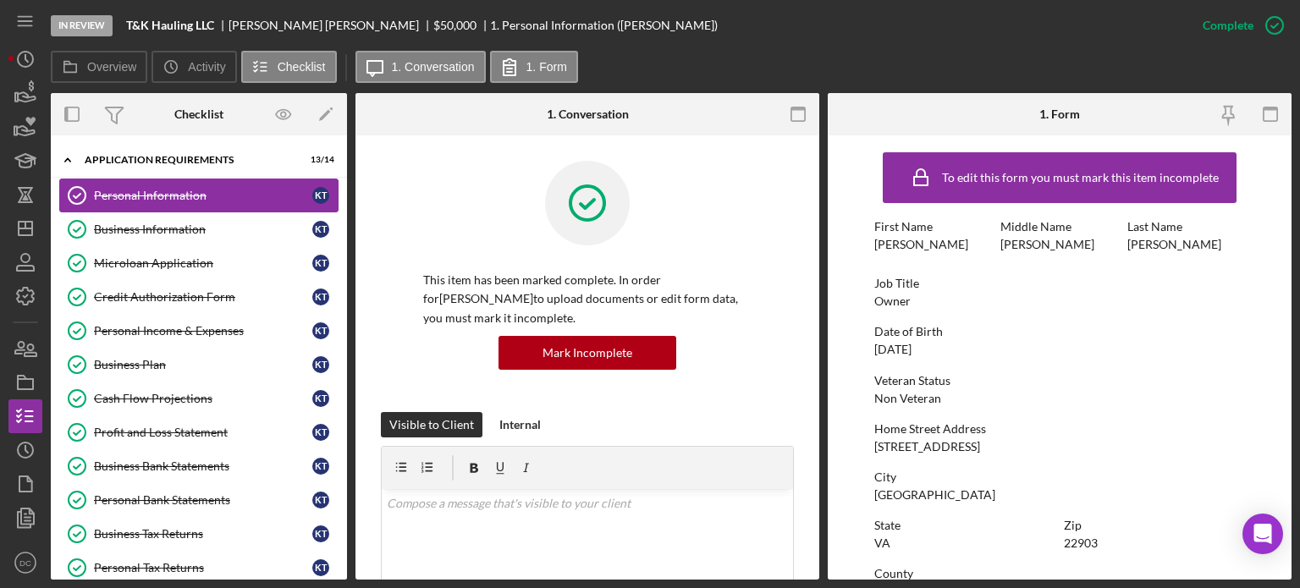
click at [173, 193] on div "Personal Information" at bounding box center [203, 196] width 218 height 14
click at [509, 434] on div "Internal" at bounding box center [519, 424] width 41 height 25
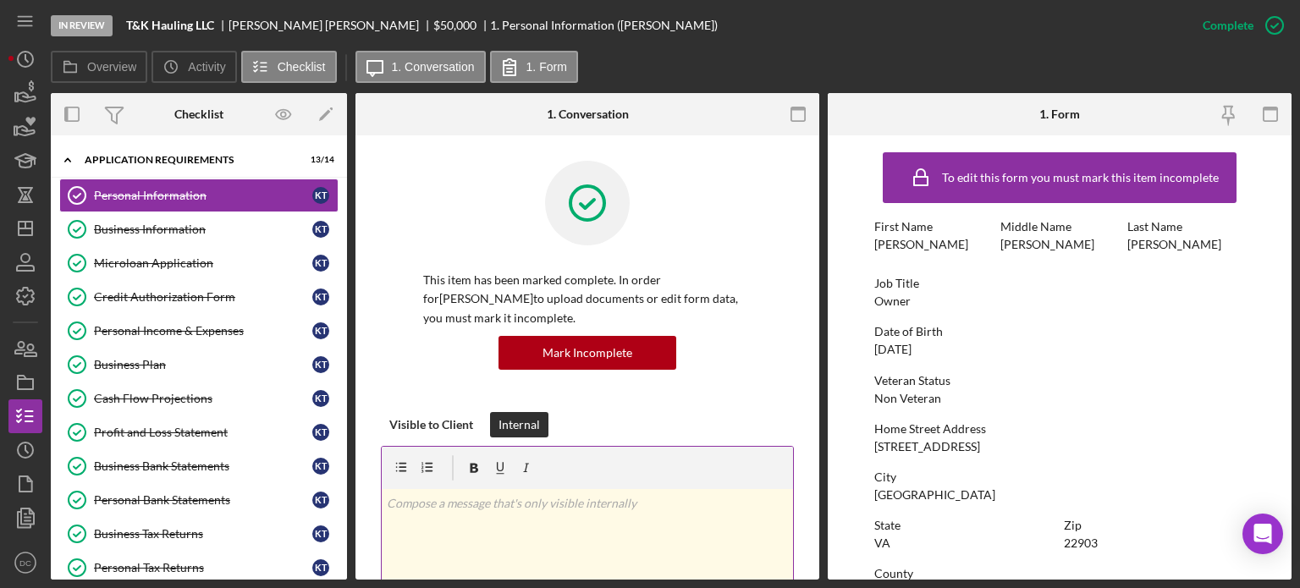
click at [490, 503] on p at bounding box center [588, 503] width 402 height 19
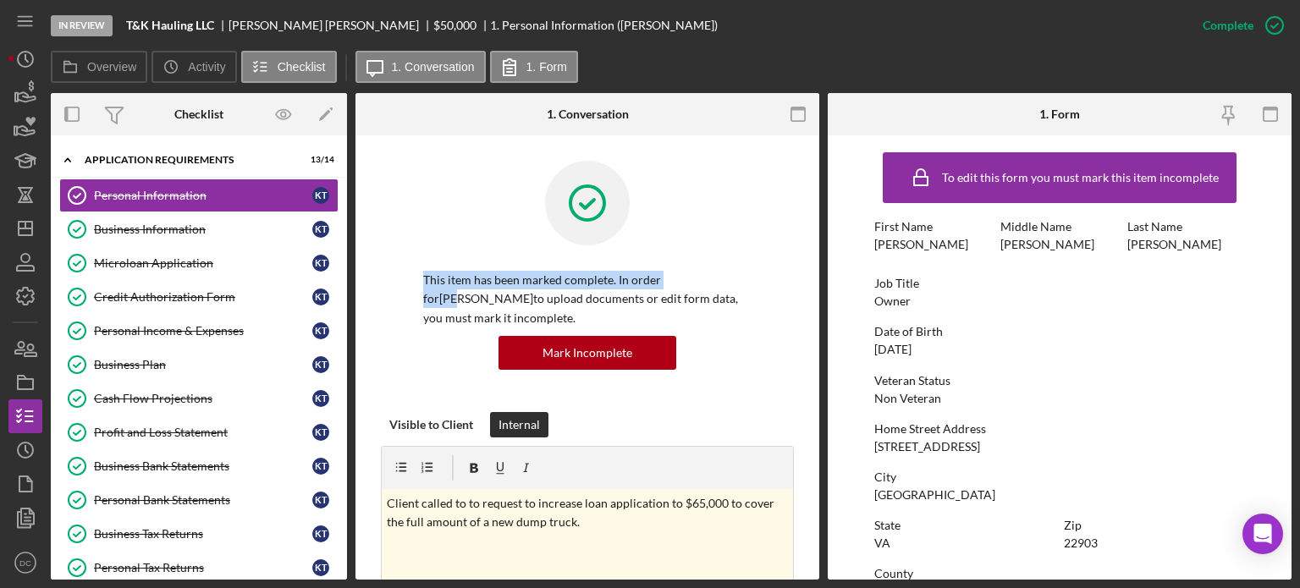
drag, startPoint x: 820, startPoint y: 230, endPoint x: 820, endPoint y: 280, distance: 49.9
click at [820, 280] on div "Overview Internal Workflow Stage In Review Icon/Dropdown Arrow Archive (can una…" at bounding box center [671, 336] width 1240 height 486
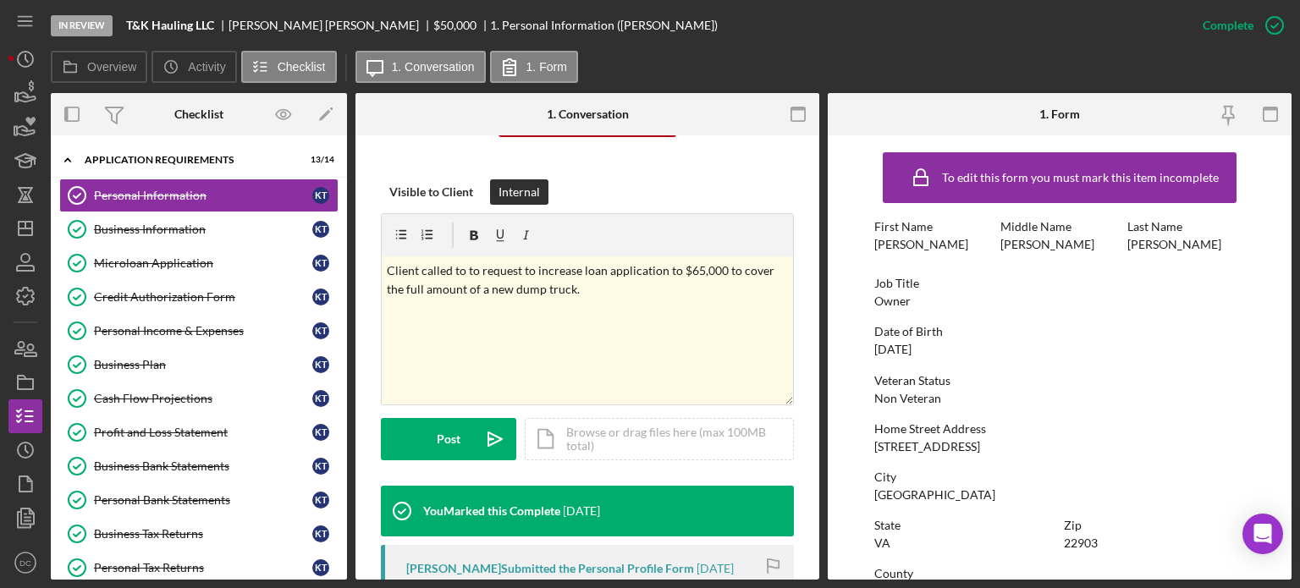
scroll to position [247, 0]
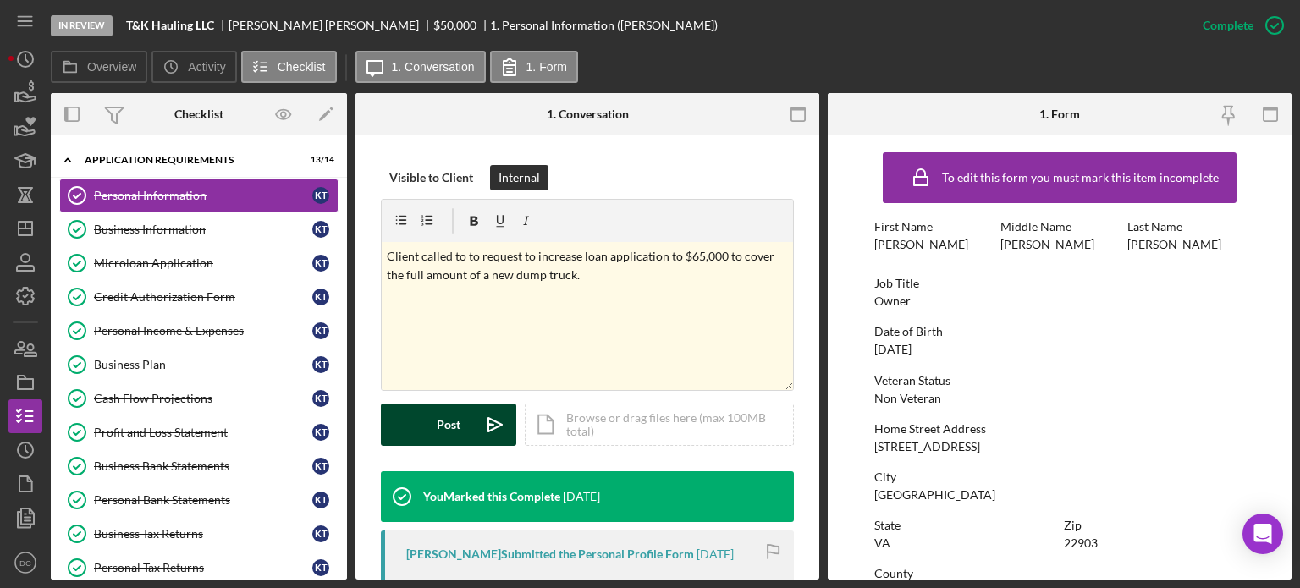
click at [423, 426] on button "Post Icon/icon-invite-send" at bounding box center [448, 425] width 135 height 42
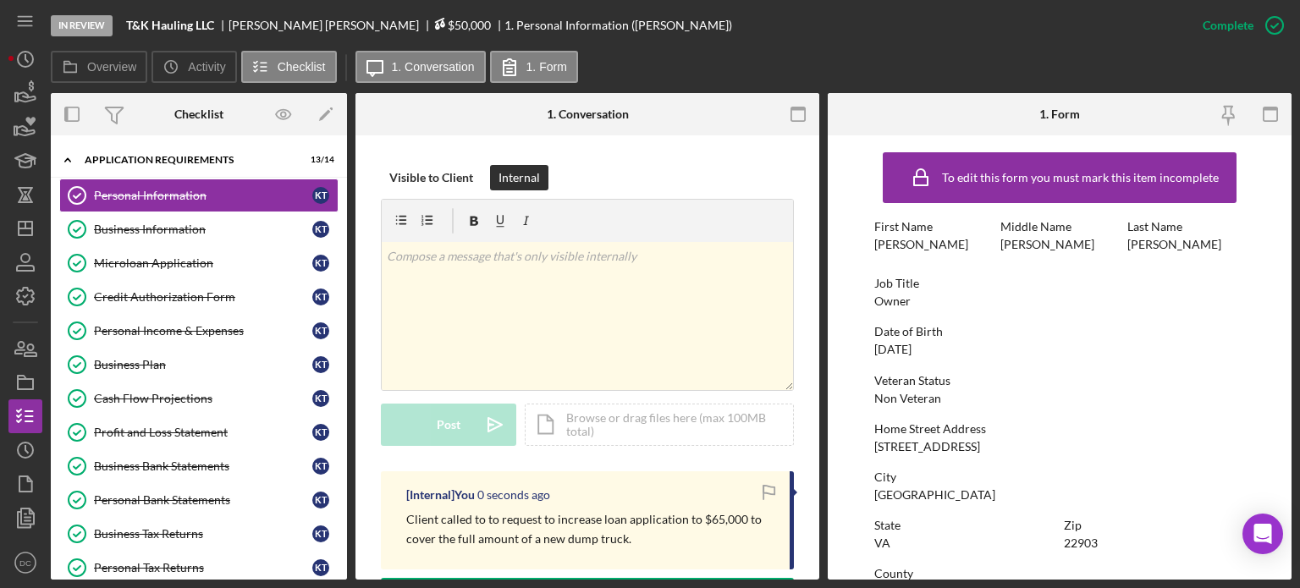
click at [433, 27] on span "$50,000" at bounding box center [462, 25] width 58 height 14
click at [129, 66] on label "Overview" at bounding box center [111, 67] width 49 height 14
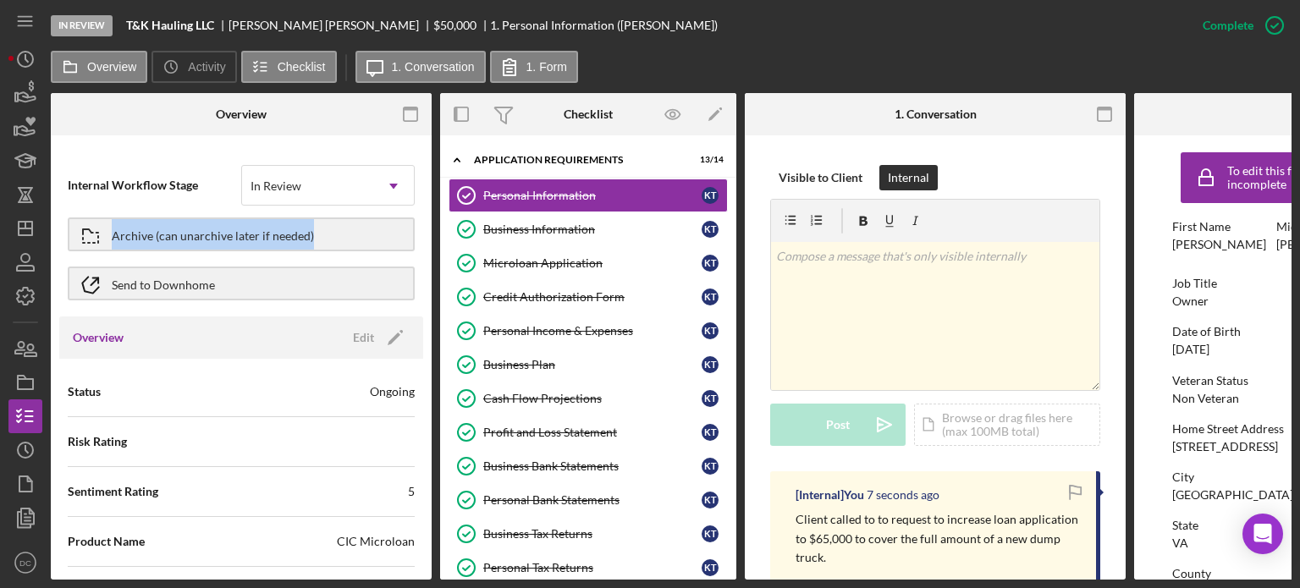
drag, startPoint x: 433, startPoint y: 192, endPoint x: 433, endPoint y: 226, distance: 33.8
click at [433, 226] on div "Overview Internal Workflow Stage In Review Icon/Dropdown Arrow Archive (can una…" at bounding box center [671, 336] width 1240 height 486
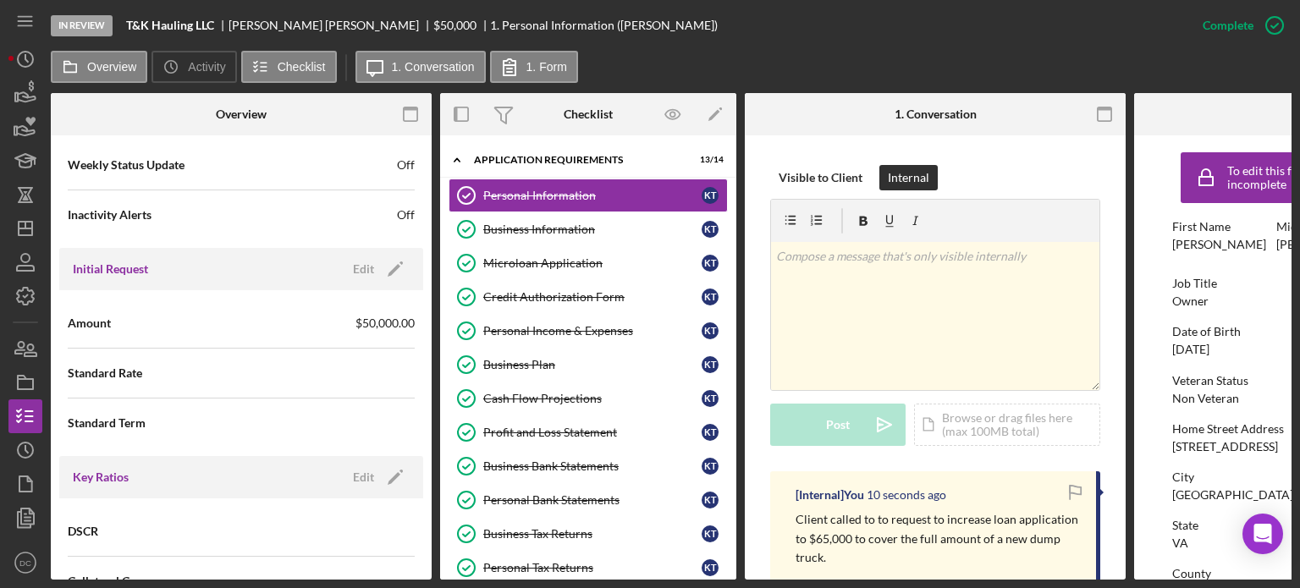
scroll to position [701, 0]
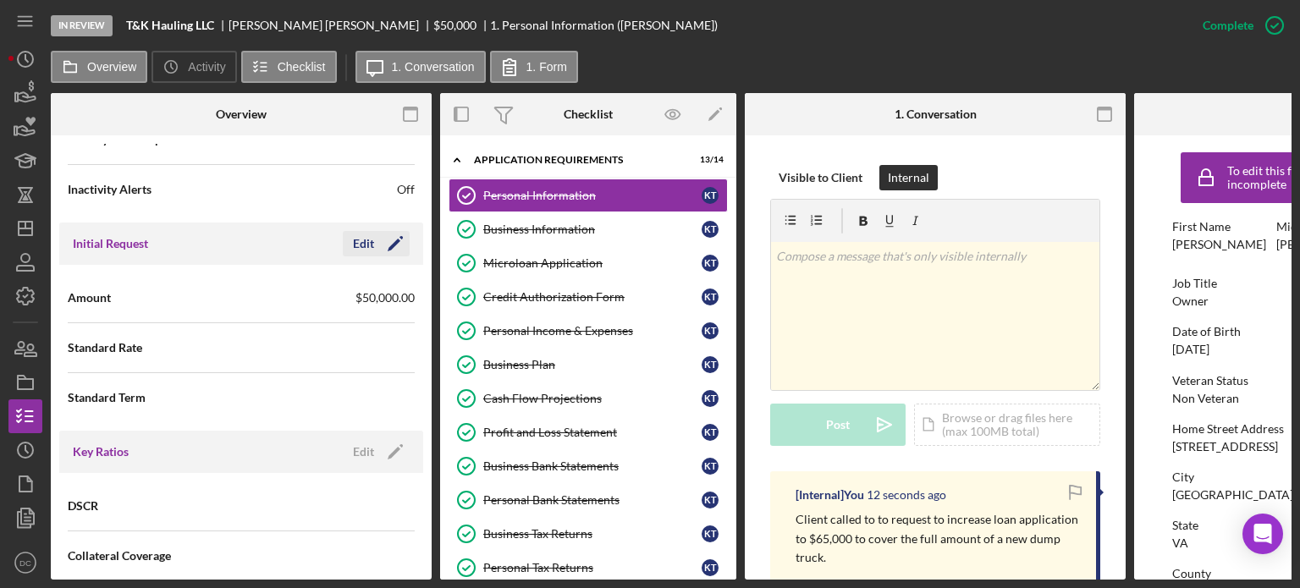
click at [365, 245] on div "Edit" at bounding box center [363, 243] width 21 height 25
click at [306, 300] on input "$50,000" at bounding box center [327, 297] width 173 height 41
type input "$5"
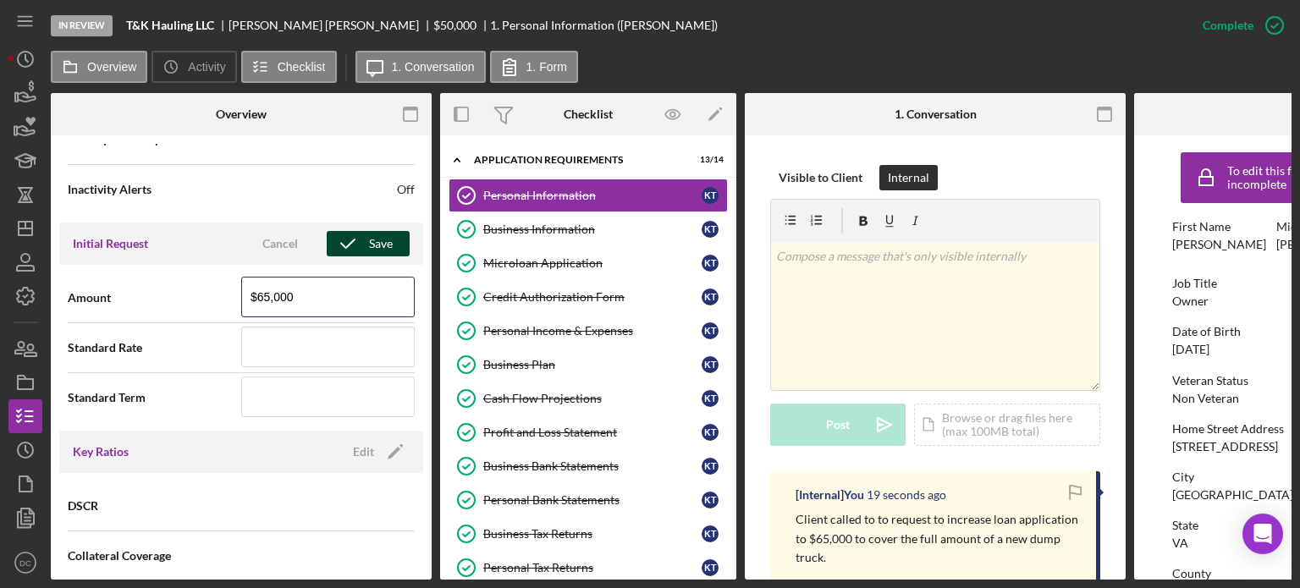
type input "$65,000"
click at [350, 233] on icon "button" at bounding box center [348, 244] width 42 height 42
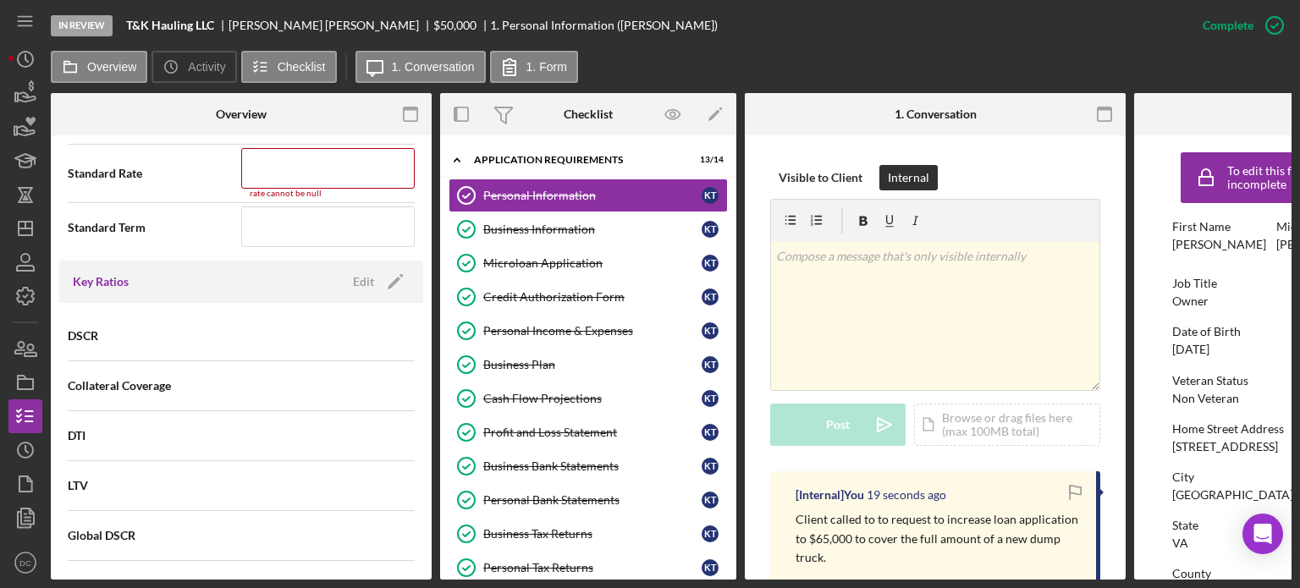
scroll to position [882, 0]
click at [317, 170] on input at bounding box center [327, 166] width 173 height 41
type input "7.750%"
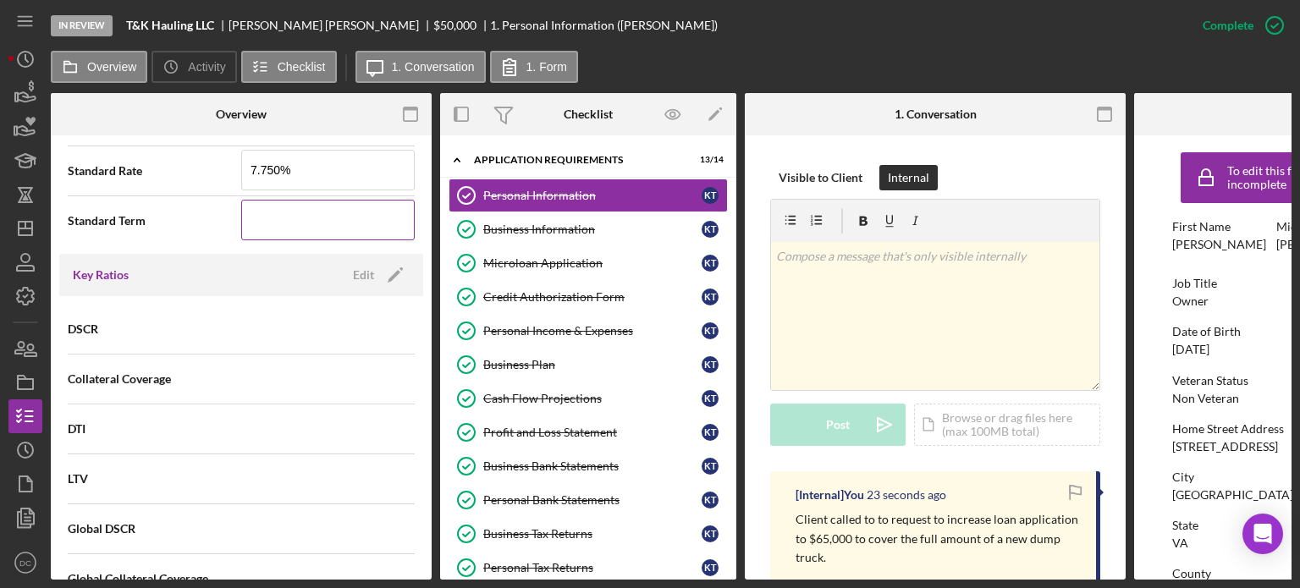
click at [332, 237] on input at bounding box center [327, 220] width 173 height 41
type input "60"
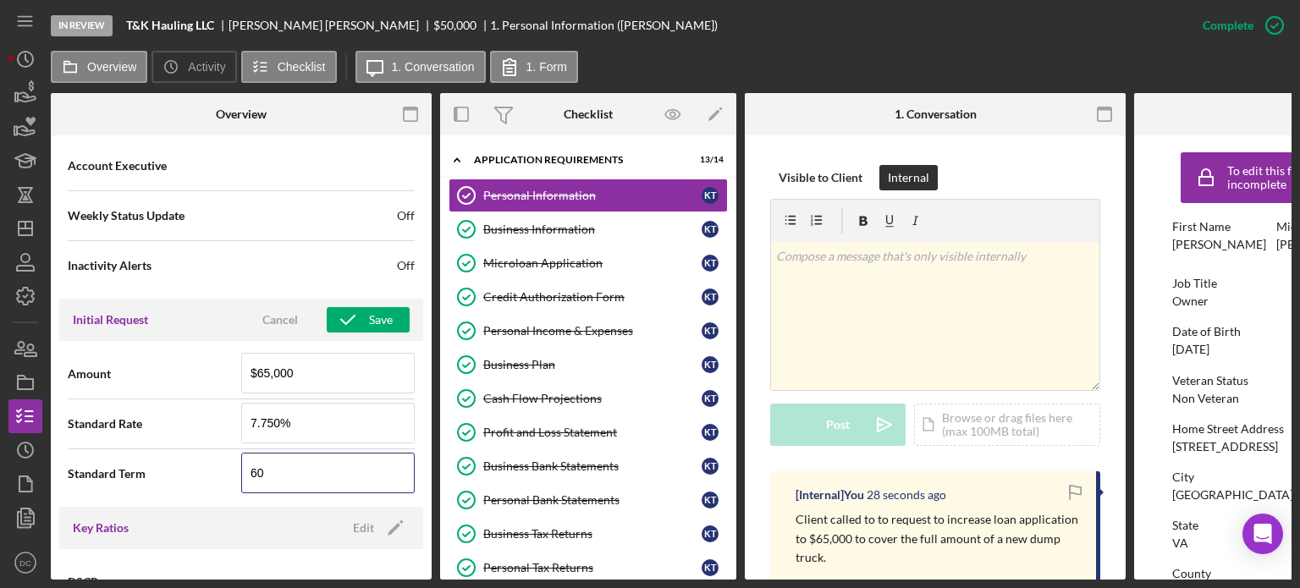
scroll to position [633, 0]
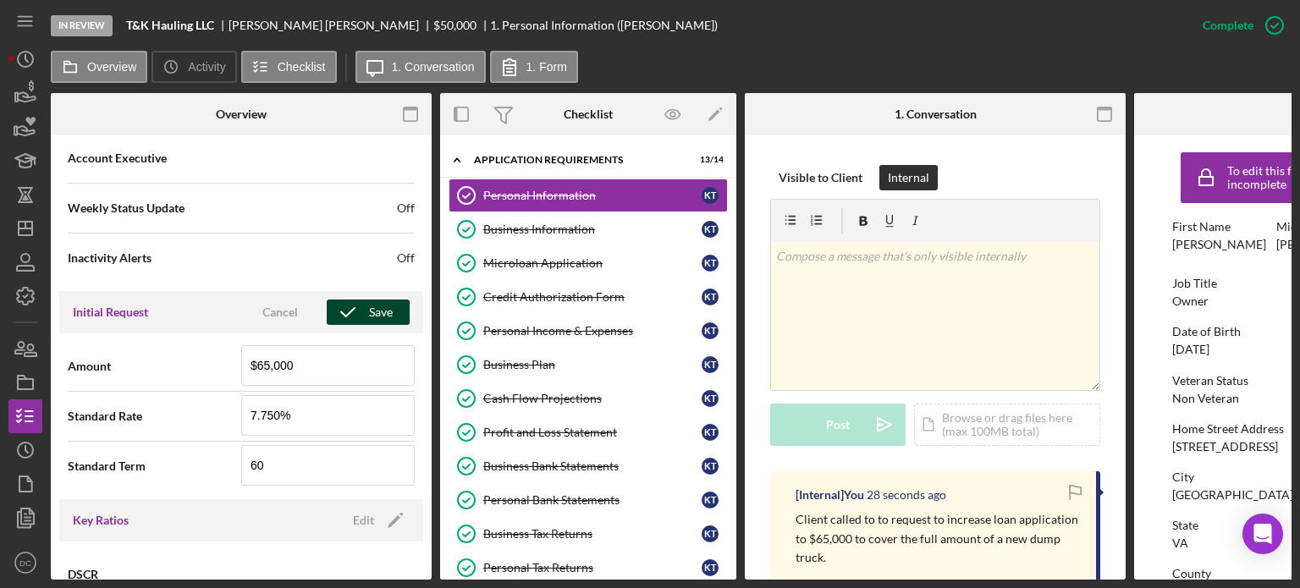
click at [370, 316] on div "Save" at bounding box center [381, 312] width 24 height 25
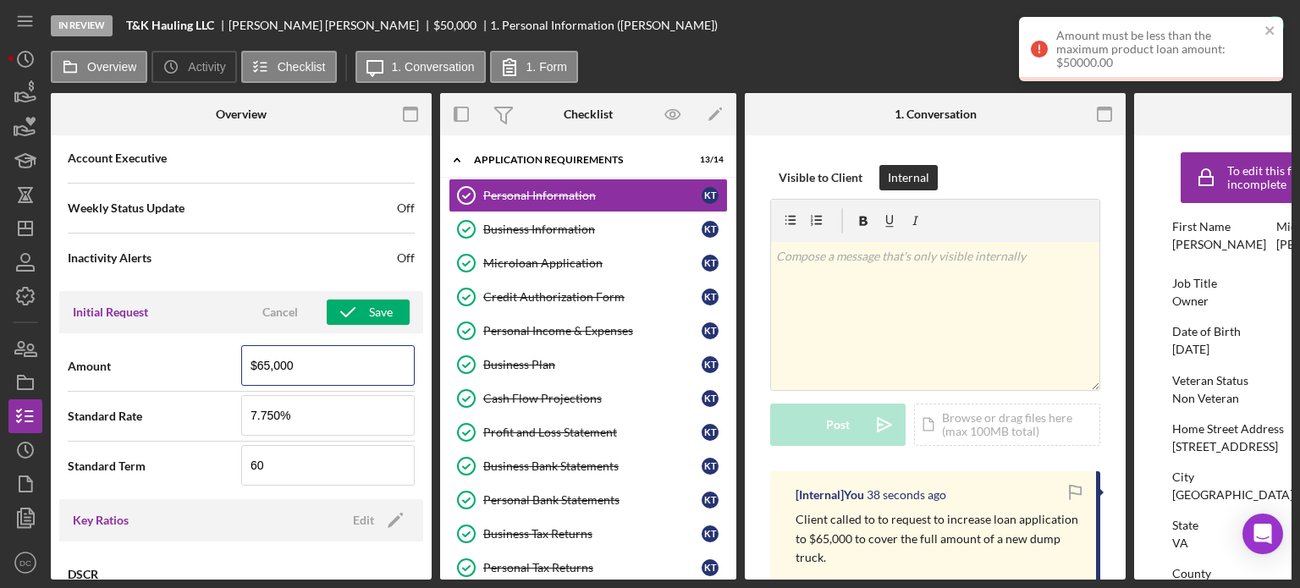
drag, startPoint x: 310, startPoint y: 373, endPoint x: 190, endPoint y: 377, distance: 119.4
click at [190, 377] on div "Amount $65,000" at bounding box center [241, 366] width 347 height 42
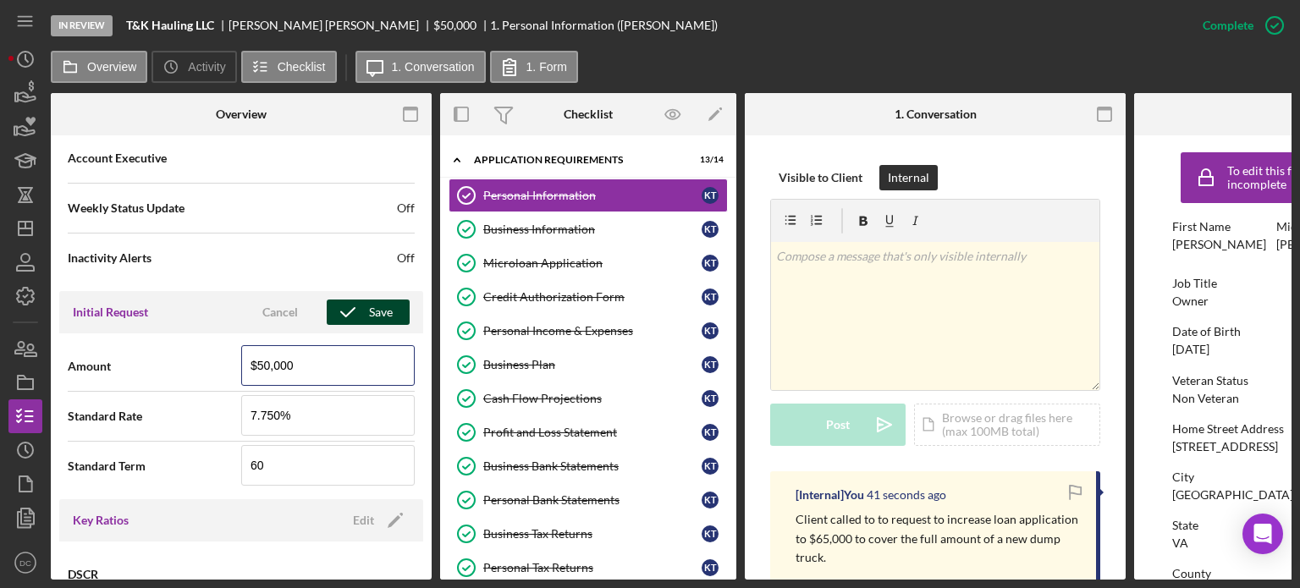
type input "$50,000"
click at [351, 317] on icon "button" at bounding box center [348, 312] width 42 height 42
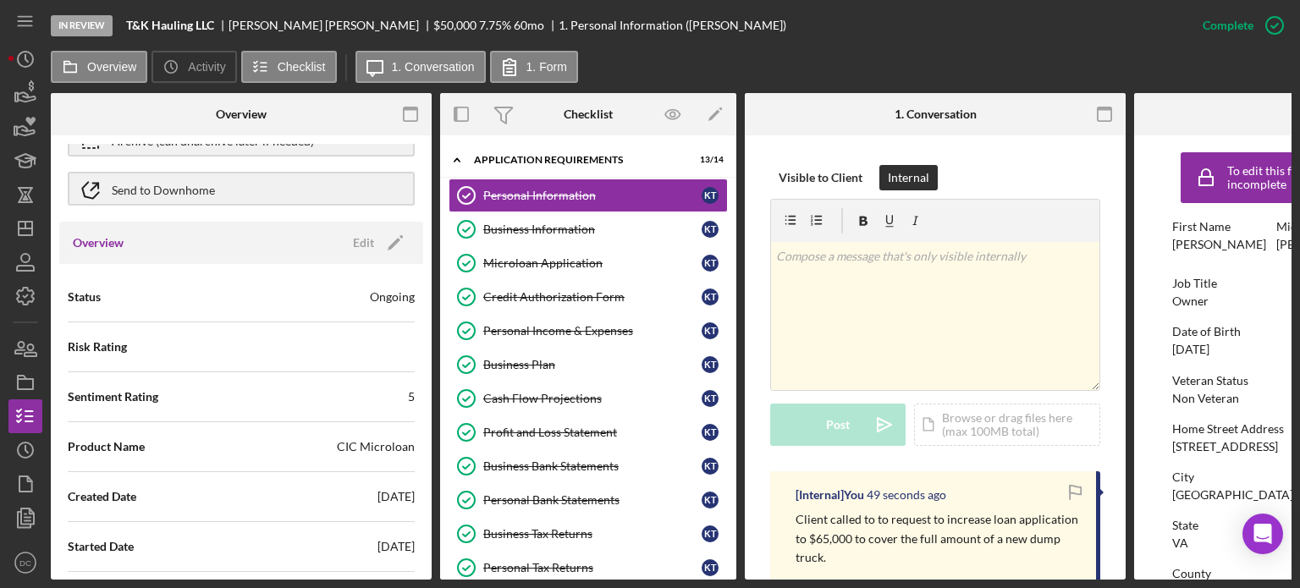
scroll to position [69, 0]
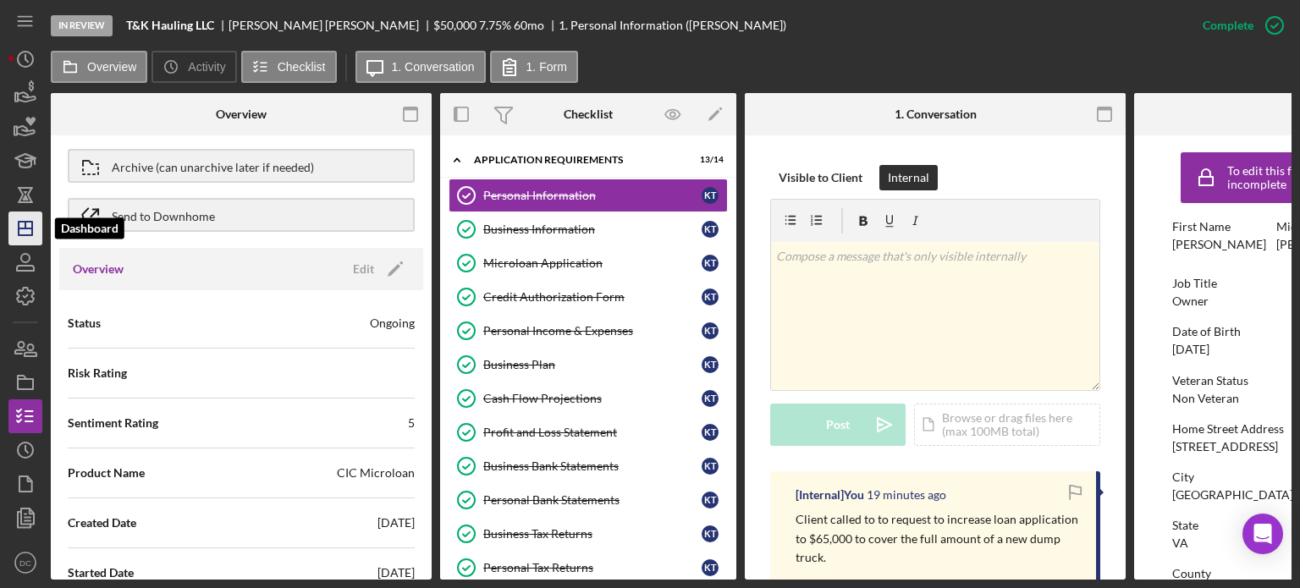
click at [24, 240] on icon "Icon/Dashboard" at bounding box center [25, 228] width 42 height 42
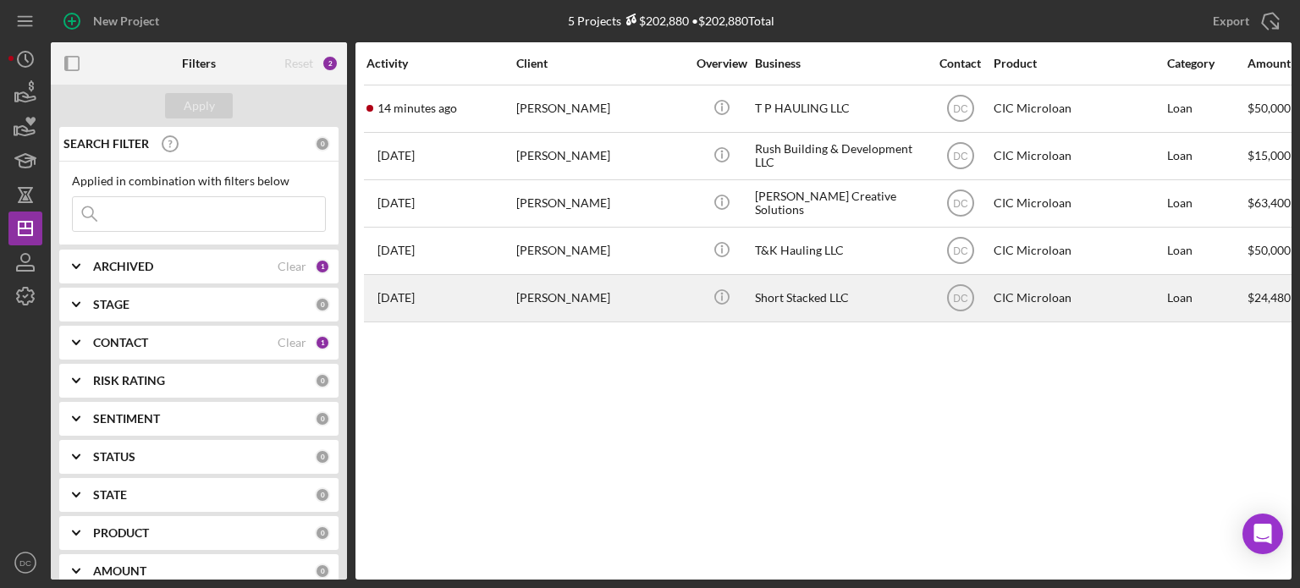
click at [548, 308] on div "[PERSON_NAME]" at bounding box center [600, 298] width 169 height 45
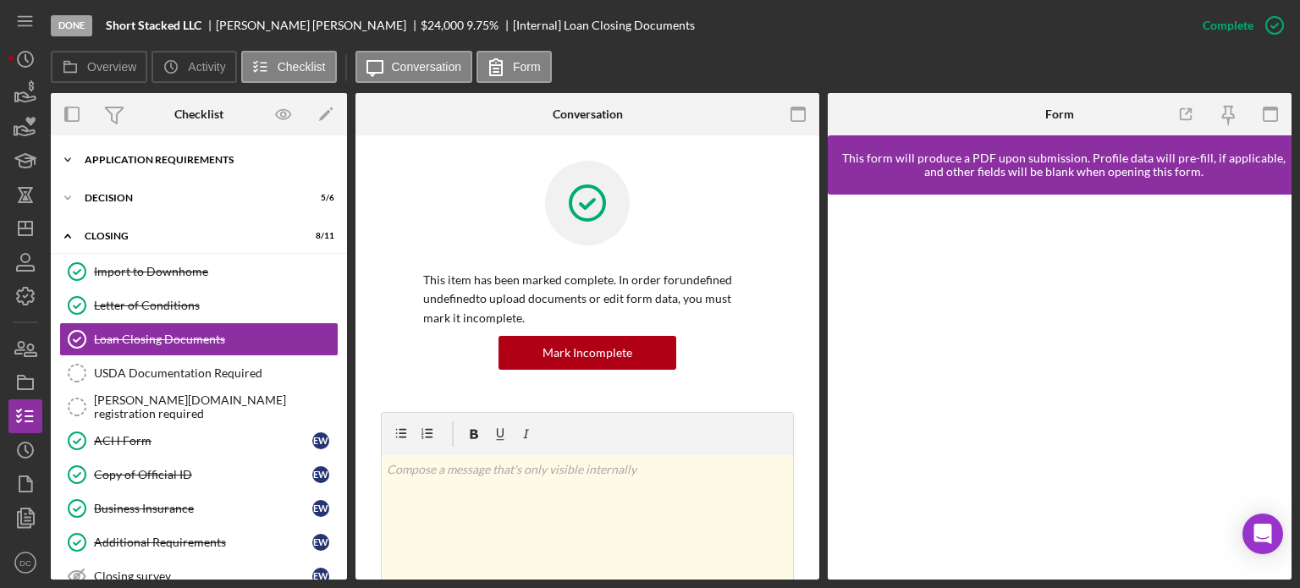
click at [134, 158] on div "APPLICATION REQUIREMENTS" at bounding box center [205, 160] width 241 height 10
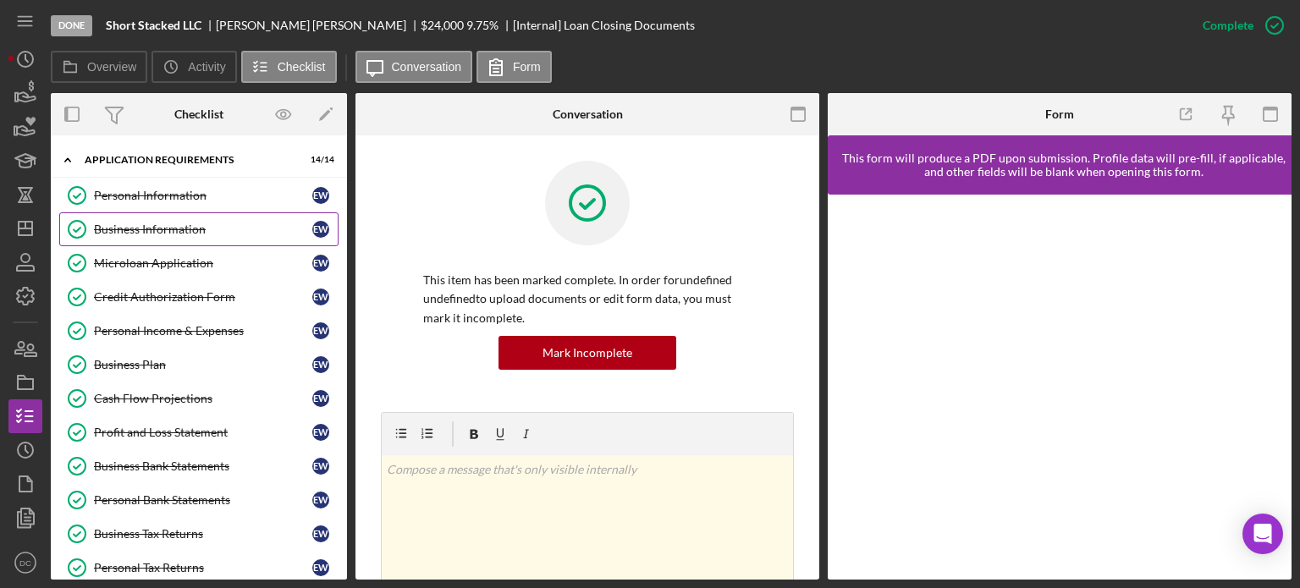
click at [168, 235] on div "Business Information" at bounding box center [203, 230] width 218 height 14
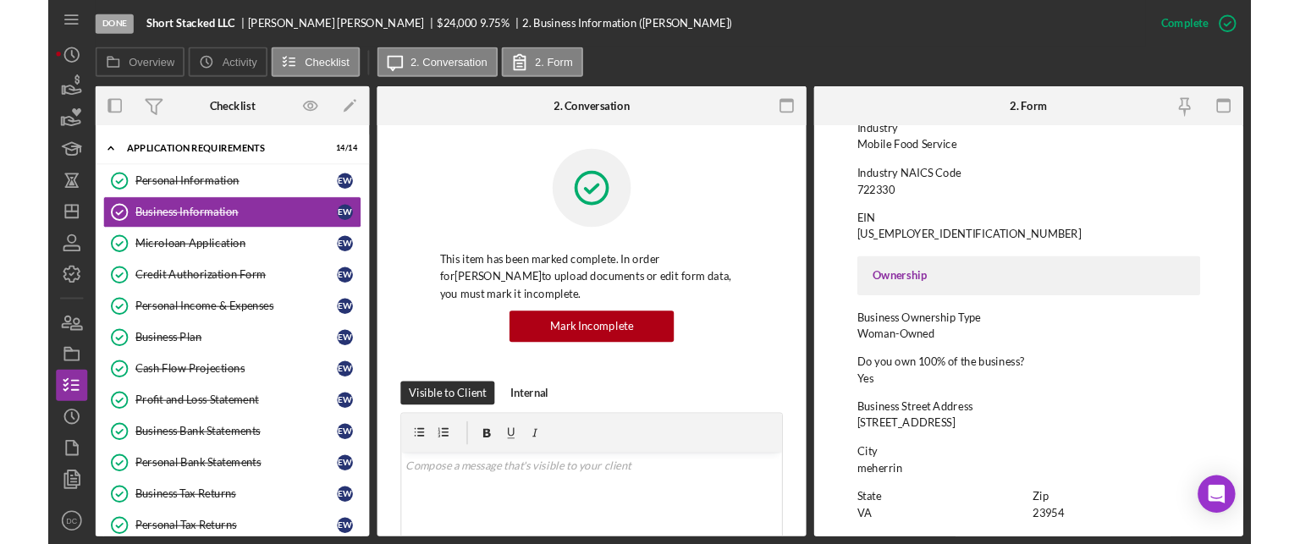
scroll to position [453, 0]
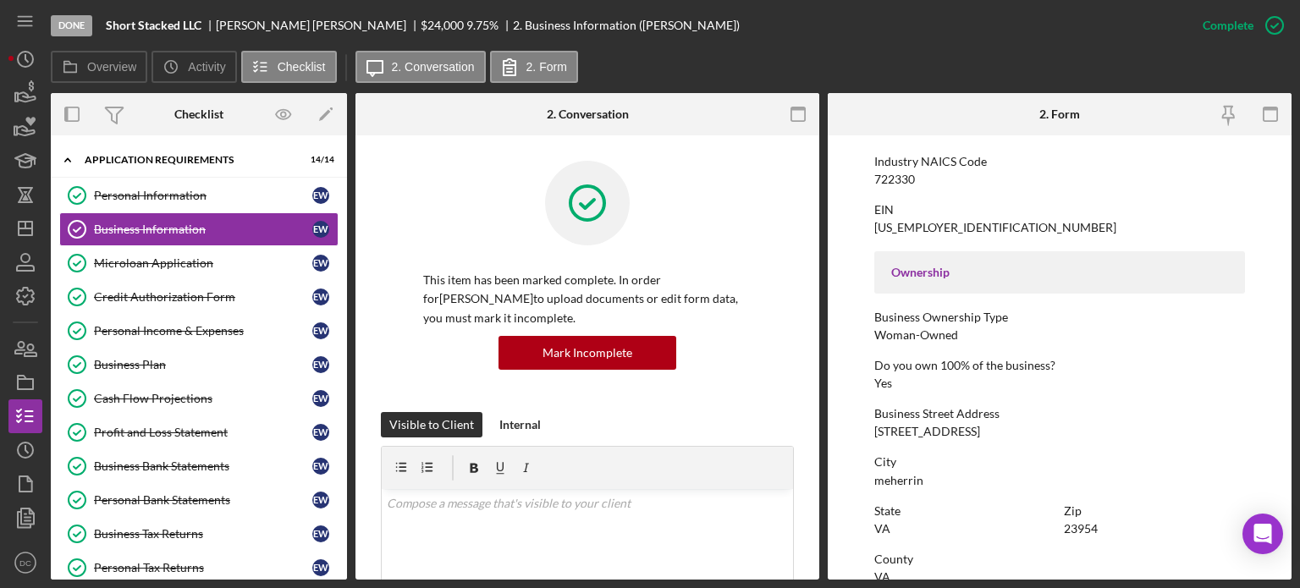
drag, startPoint x: 981, startPoint y: 433, endPoint x: 865, endPoint y: 437, distance: 116.8
click at [865, 437] on form "To edit this form you must mark this item incomplete Business Name Short Stacke…" at bounding box center [1059, 357] width 464 height 444
copy div "[STREET_ADDRESS]"
click at [789, 30] on div "Done Short Stacked LLC [PERSON_NAME] $24,000 9.75 % 2. Business Information ([P…" at bounding box center [618, 25] width 1135 height 51
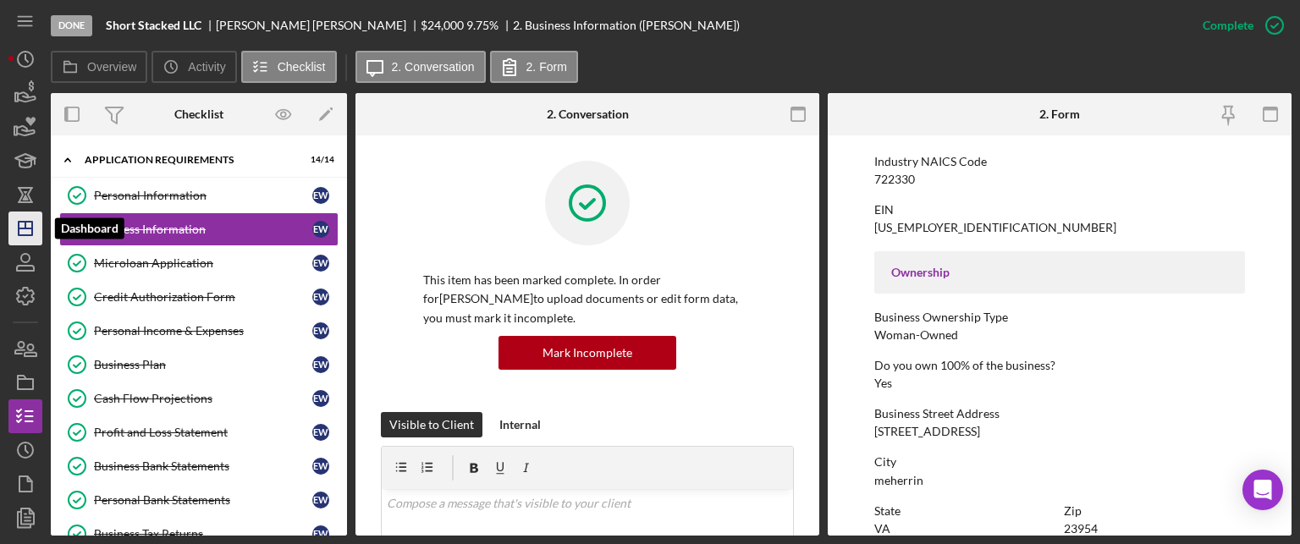
click at [22, 223] on icon "Icon/Dashboard" at bounding box center [25, 228] width 42 height 42
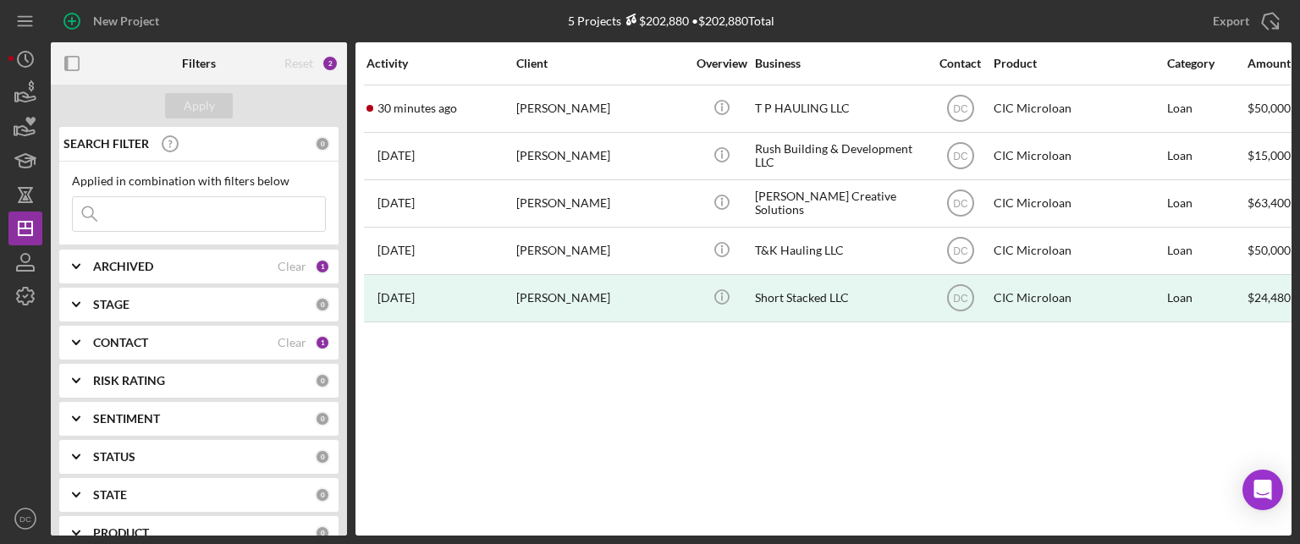
click at [168, 221] on input at bounding box center [199, 214] width 252 height 34
click at [153, 211] on input at bounding box center [199, 214] width 252 height 34
type input "[PERSON_NAME]"
